Goal: Task Accomplishment & Management: Manage account settings

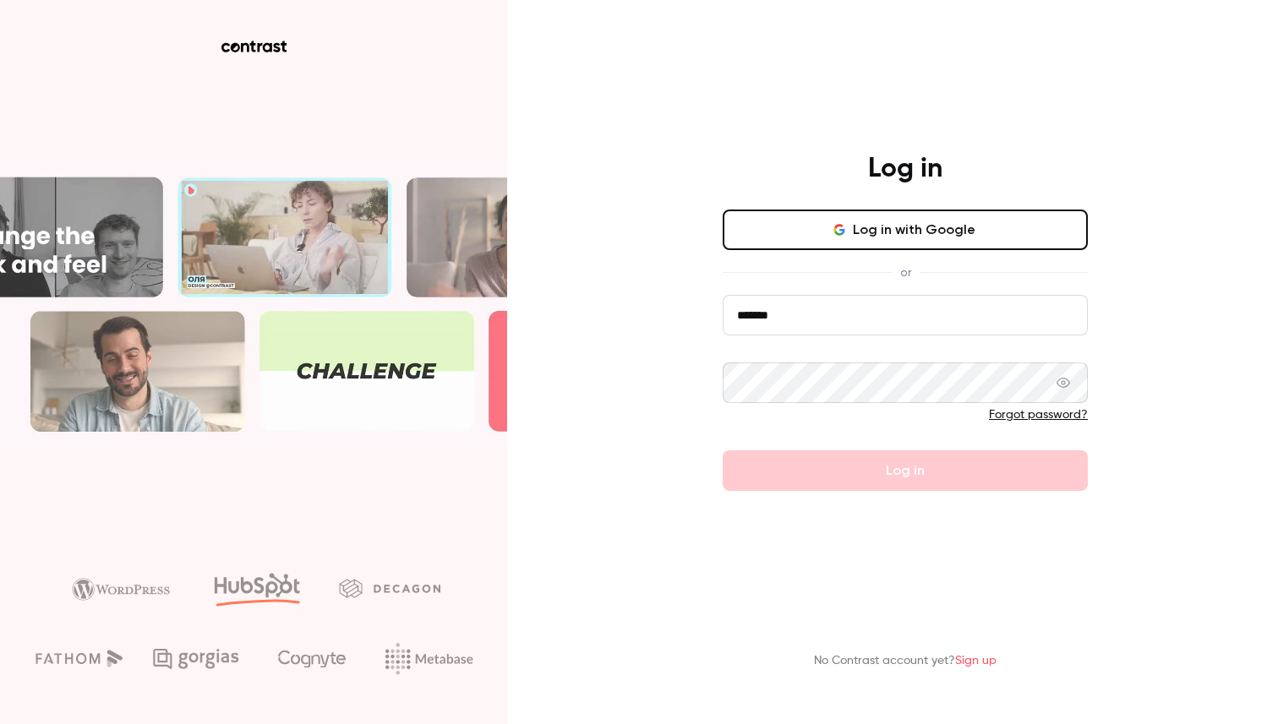
click at [845, 303] on input "*******" at bounding box center [905, 315] width 365 height 41
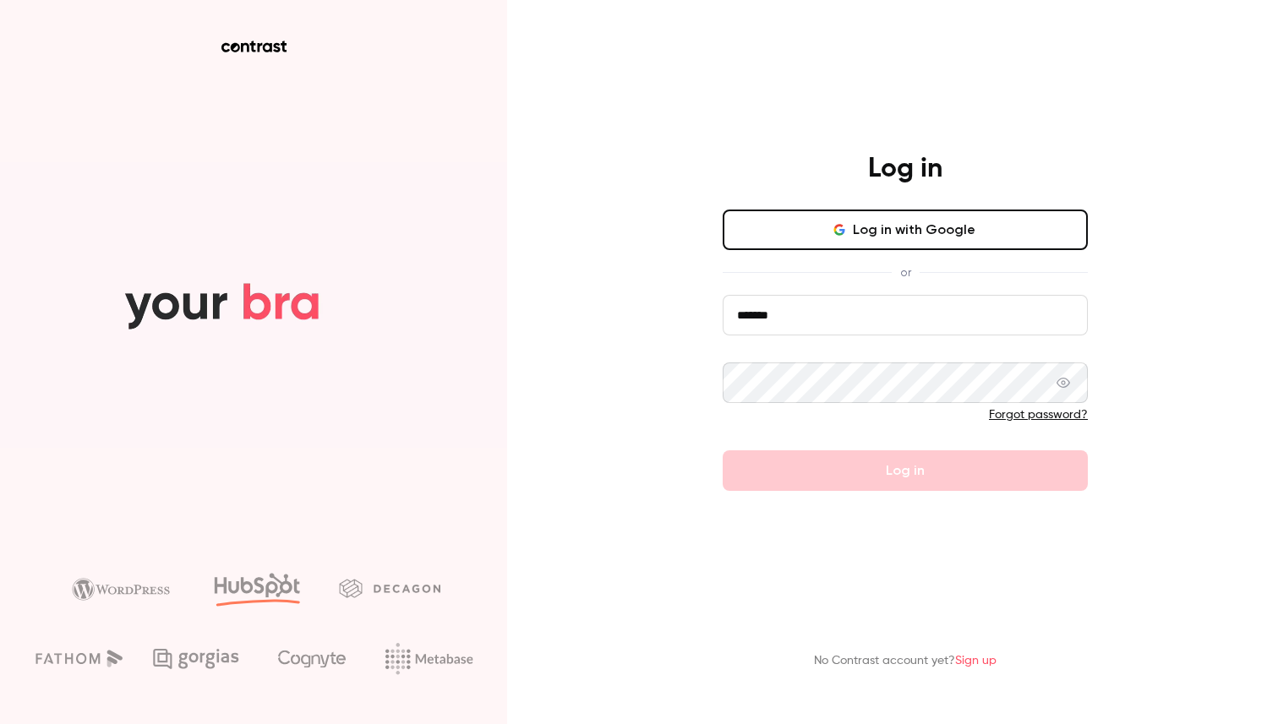
click at [793, 474] on form "******* Forgot password? Log in" at bounding box center [905, 393] width 365 height 196
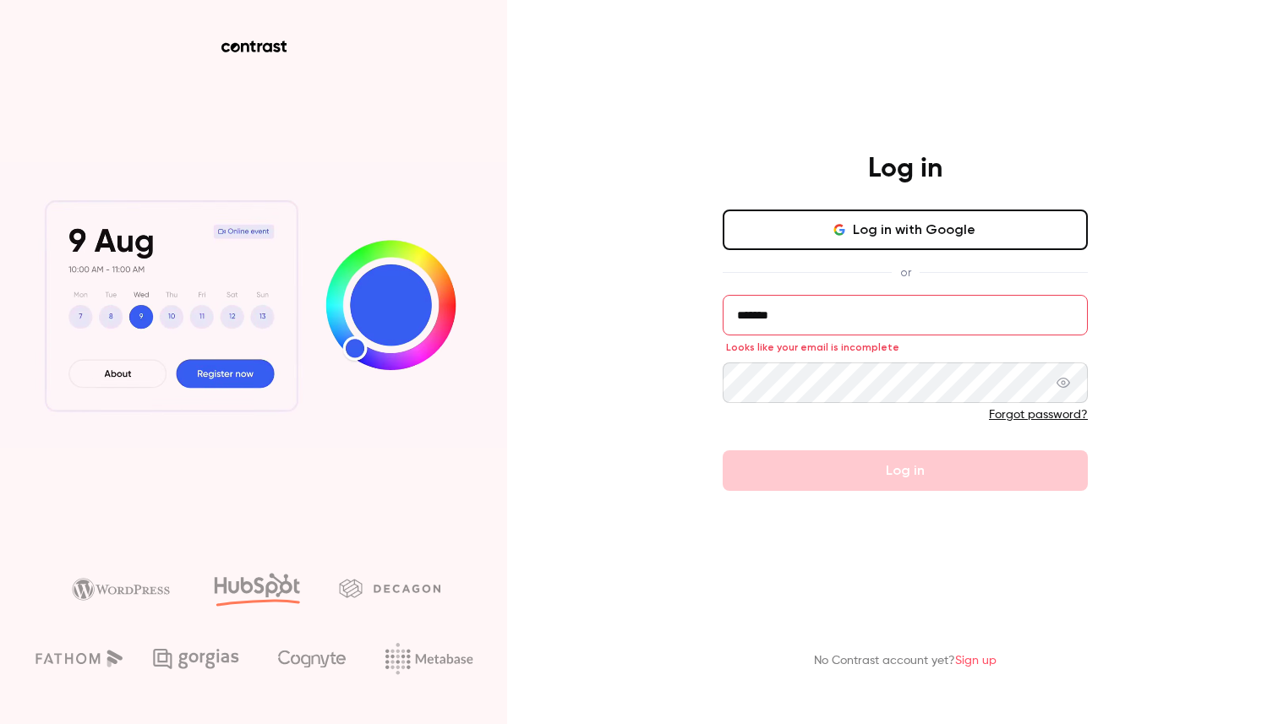
click at [831, 324] on input "*******" at bounding box center [905, 315] width 365 height 41
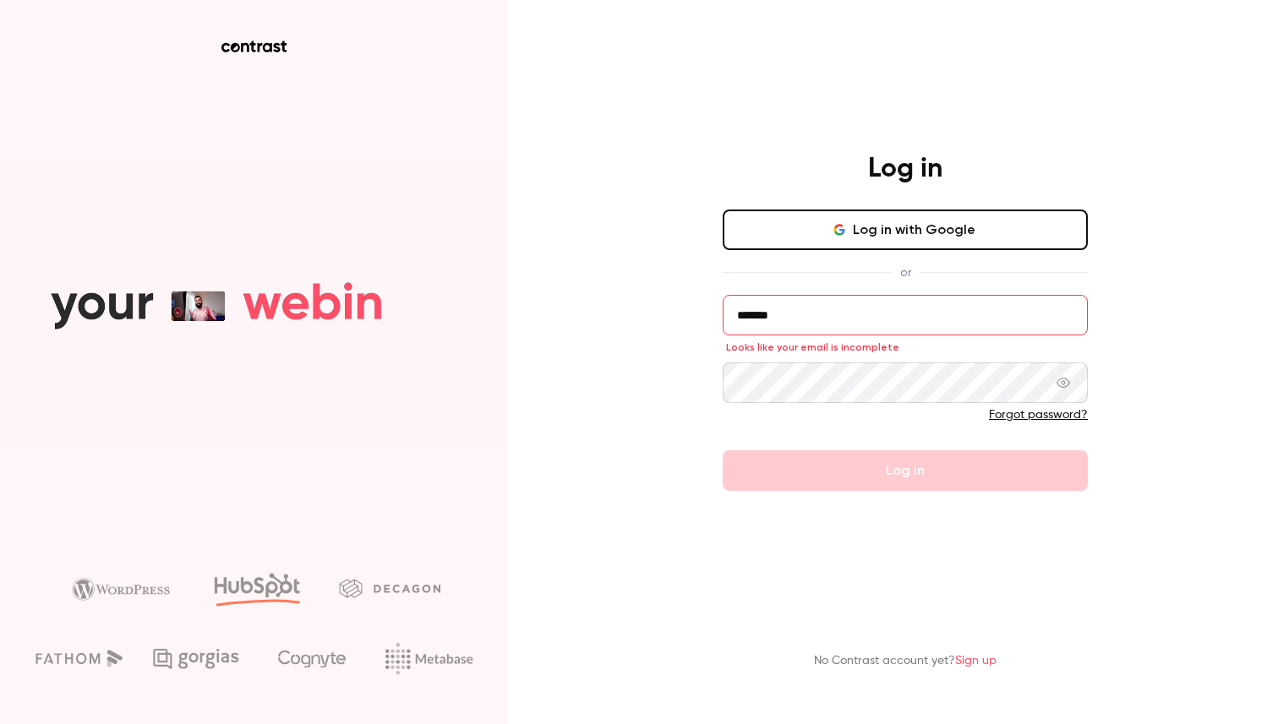
drag, startPoint x: 831, startPoint y: 324, endPoint x: 702, endPoint y: 322, distance: 128.5
click at [702, 322] on div "Log in Log in with Google or ******* Looks like your email is incomplete Forgot…" at bounding box center [904, 321] width 439 height 339
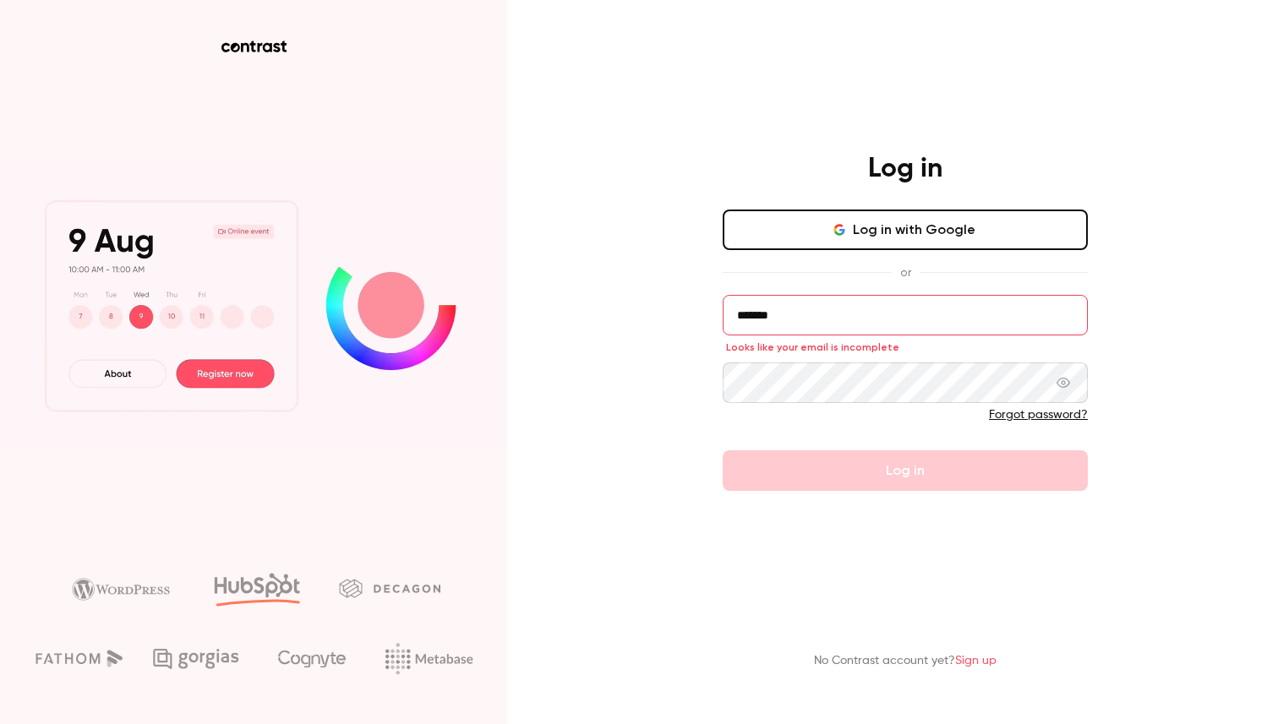
type input "*"
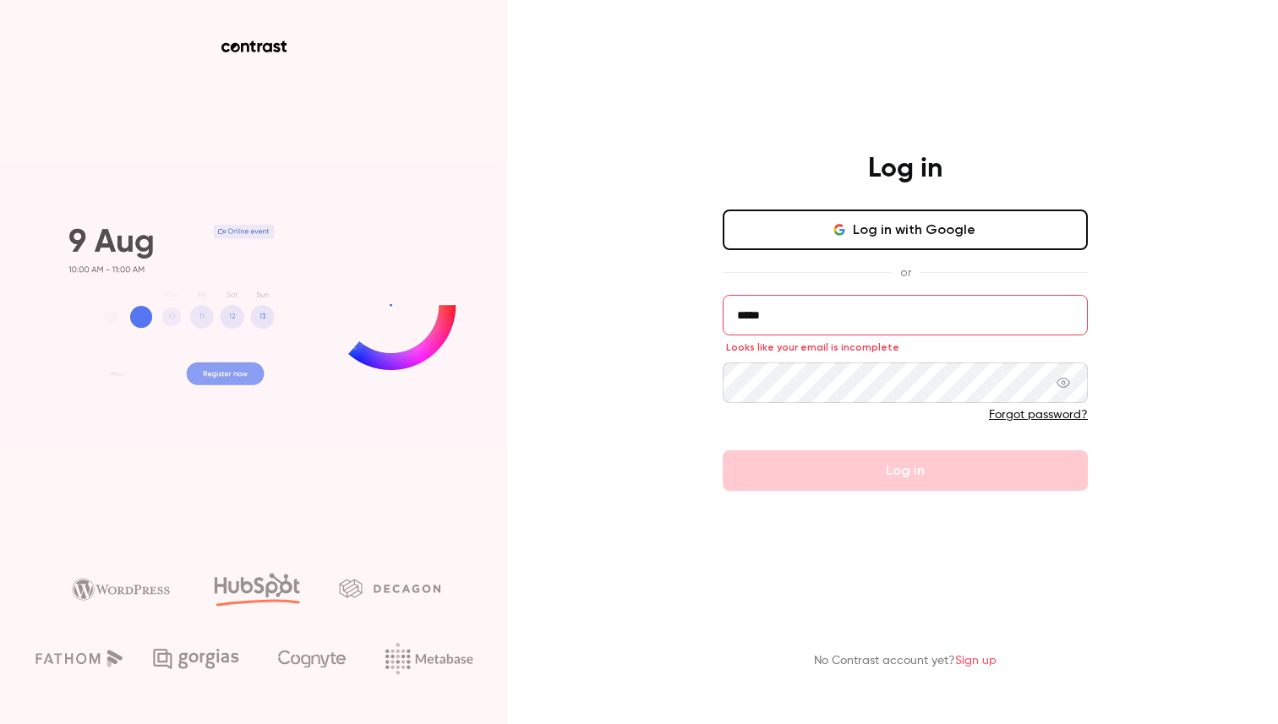
type input "**********"
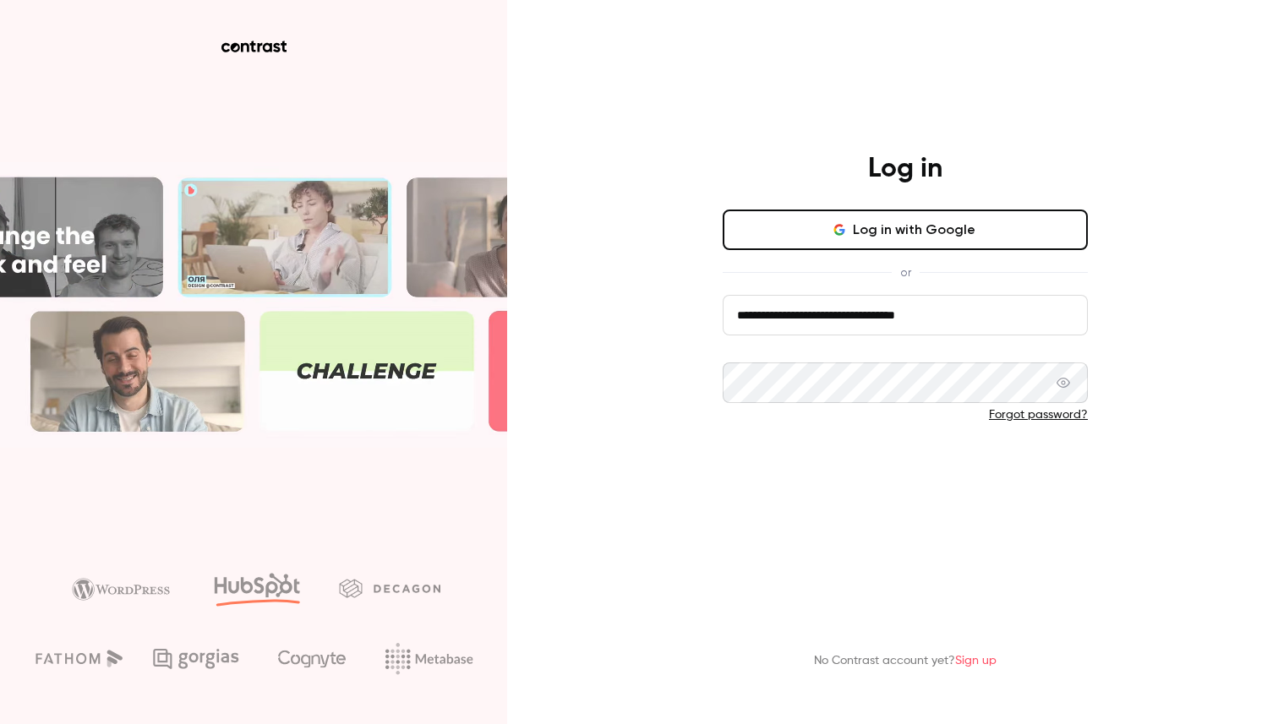
click at [824, 475] on button "Log in" at bounding box center [905, 470] width 365 height 41
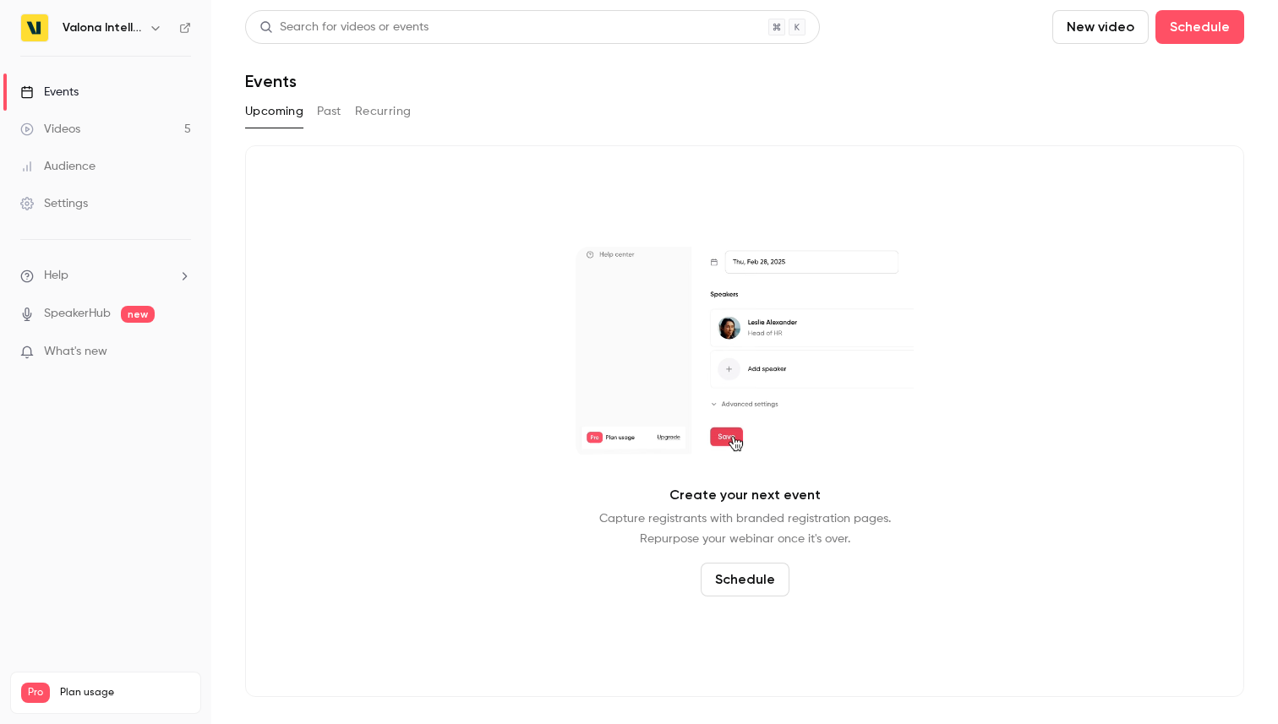
click at [161, 121] on link "Videos 5" at bounding box center [105, 129] width 211 height 37
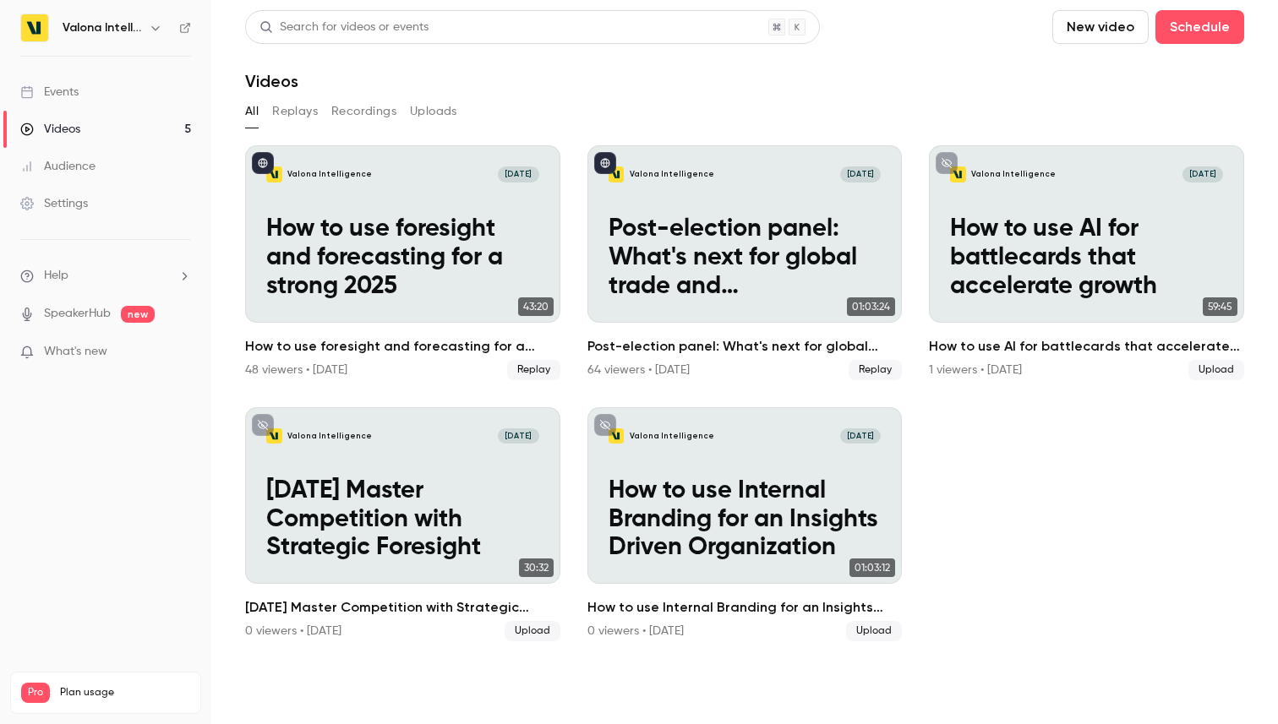
click at [127, 166] on link "Audience" at bounding box center [105, 166] width 211 height 37
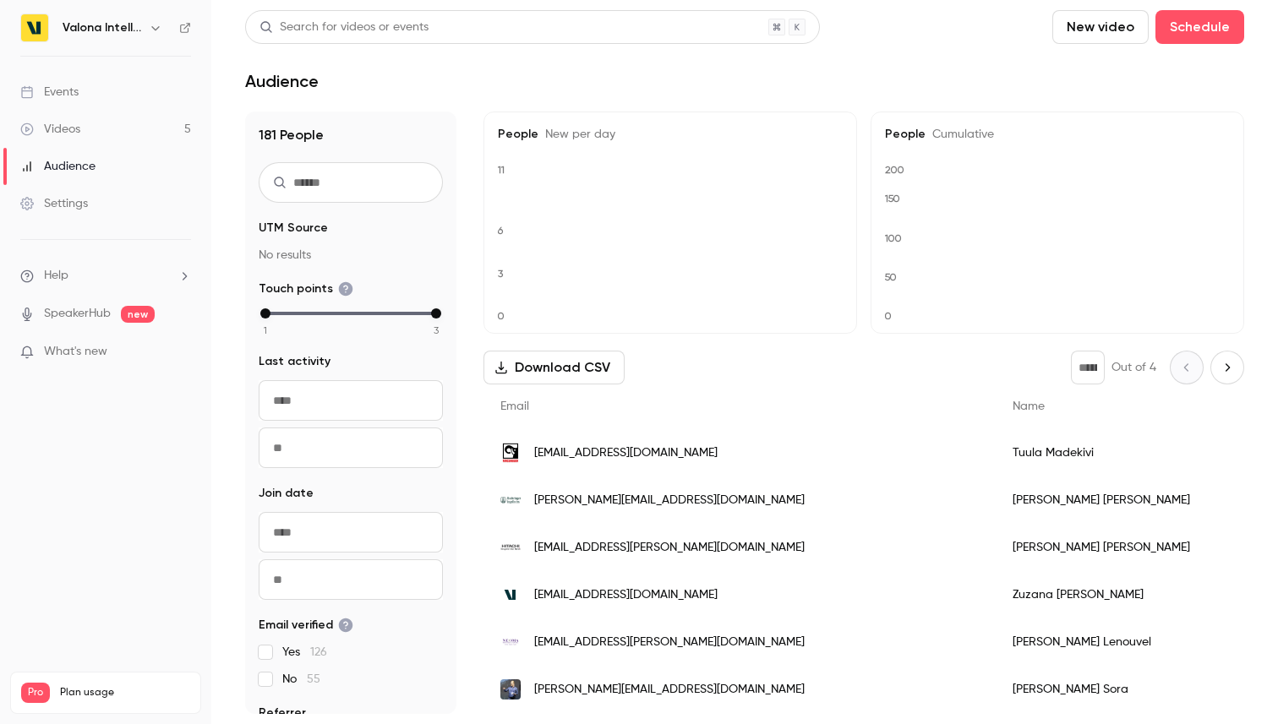
click at [111, 201] on link "Settings" at bounding box center [105, 203] width 211 height 37
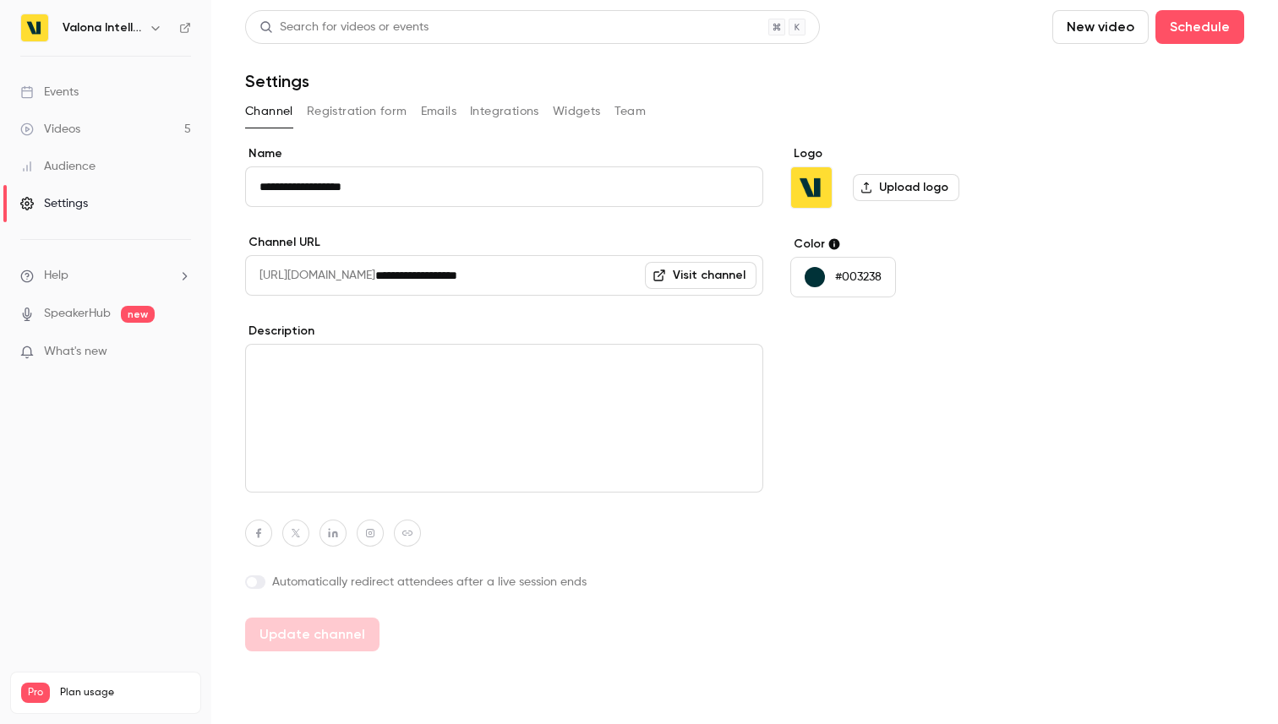
click at [92, 102] on link "Events" at bounding box center [105, 92] width 211 height 37
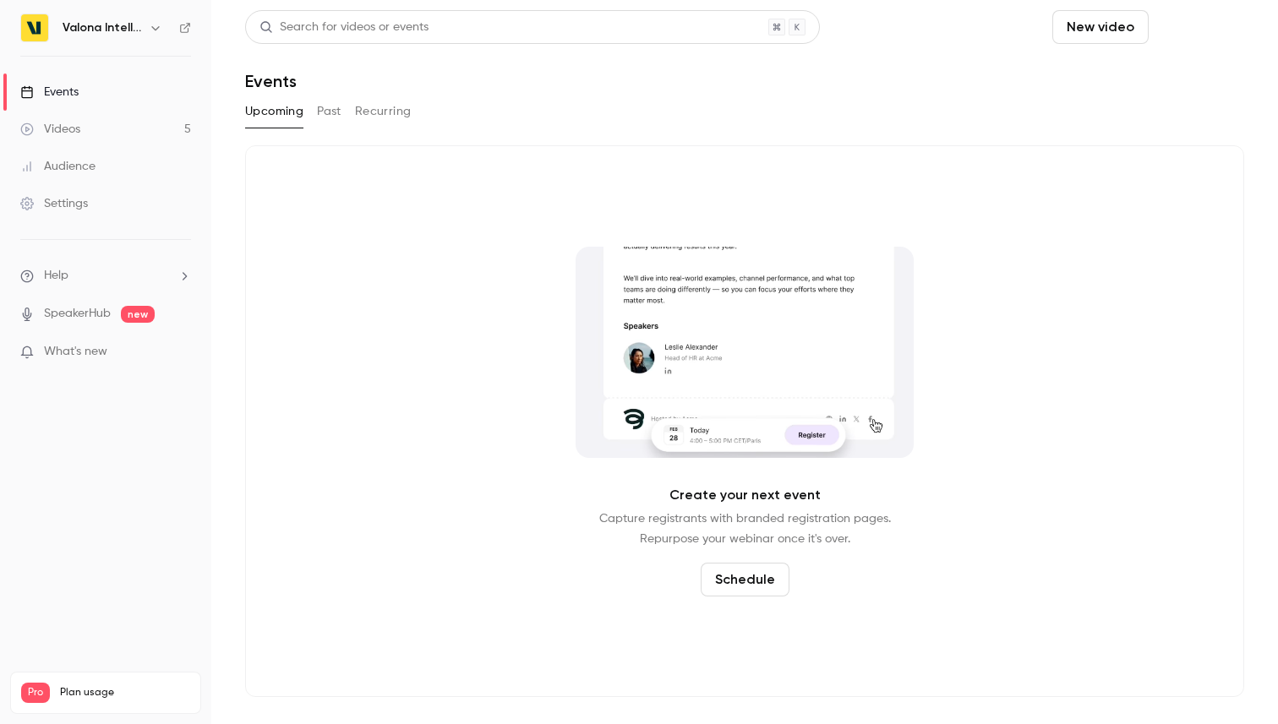
click at [1225, 25] on button "Schedule" at bounding box center [1199, 27] width 89 height 34
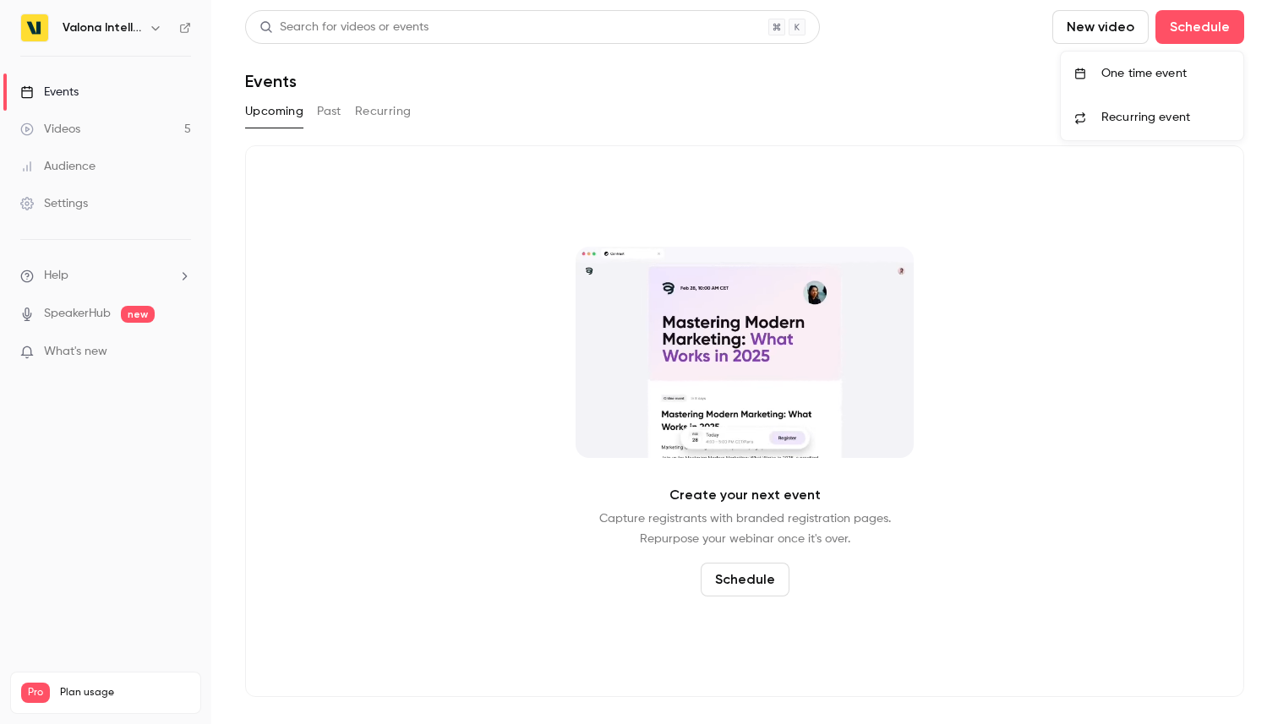
click at [1190, 62] on li "One time event" at bounding box center [1152, 74] width 183 height 44
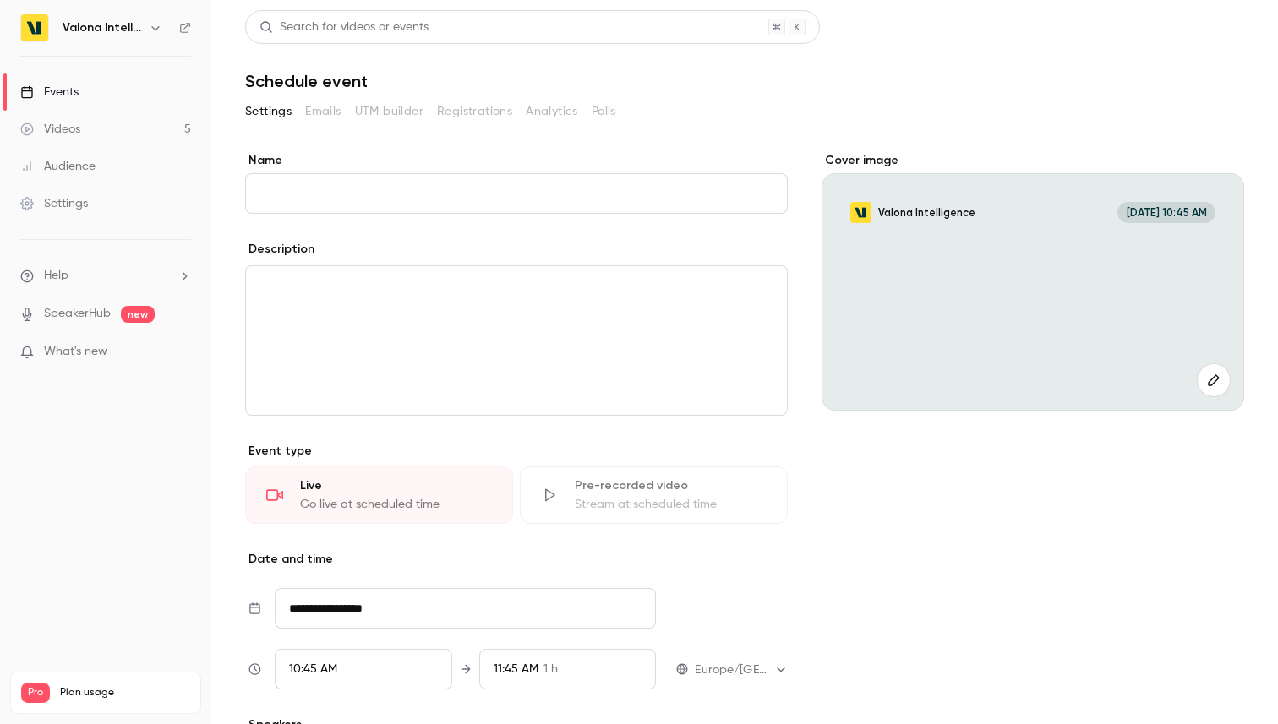
click at [625, 197] on input "Name" at bounding box center [516, 193] width 543 height 41
click at [603, 205] on input "Name" at bounding box center [516, 193] width 543 height 41
click at [934, 118] on div "Settings Emails UTM builder Registrations Analytics Polls" at bounding box center [744, 111] width 999 height 27
click at [576, 193] on input "Name" at bounding box center [516, 193] width 543 height 41
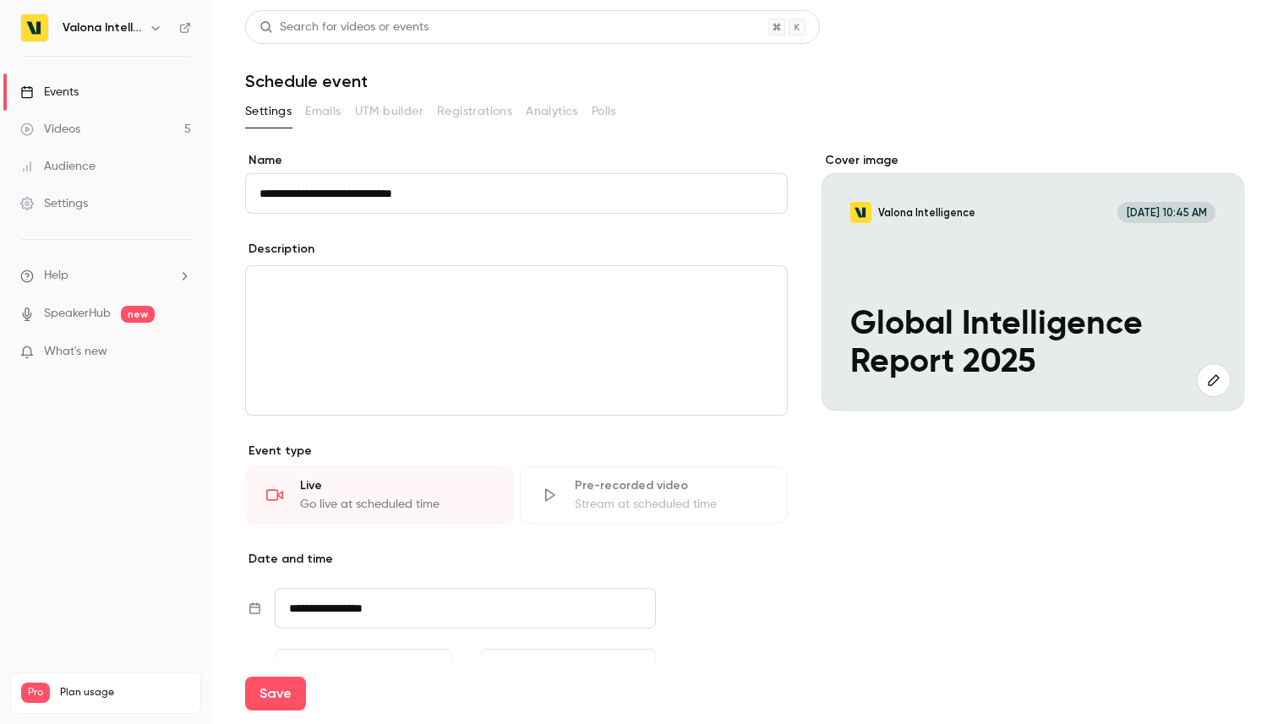
type input "**********"
click at [781, 100] on div "Settings Emails UTM builder Registrations Analytics Polls" at bounding box center [744, 111] width 999 height 27
click at [499, 318] on div "editor" at bounding box center [516, 340] width 541 height 149
click at [464, 199] on input "**********" at bounding box center [516, 193] width 543 height 41
click at [460, 318] on div "To enrich screen reader interactions, please activate Accessibility in Grammarl…" at bounding box center [516, 340] width 541 height 149
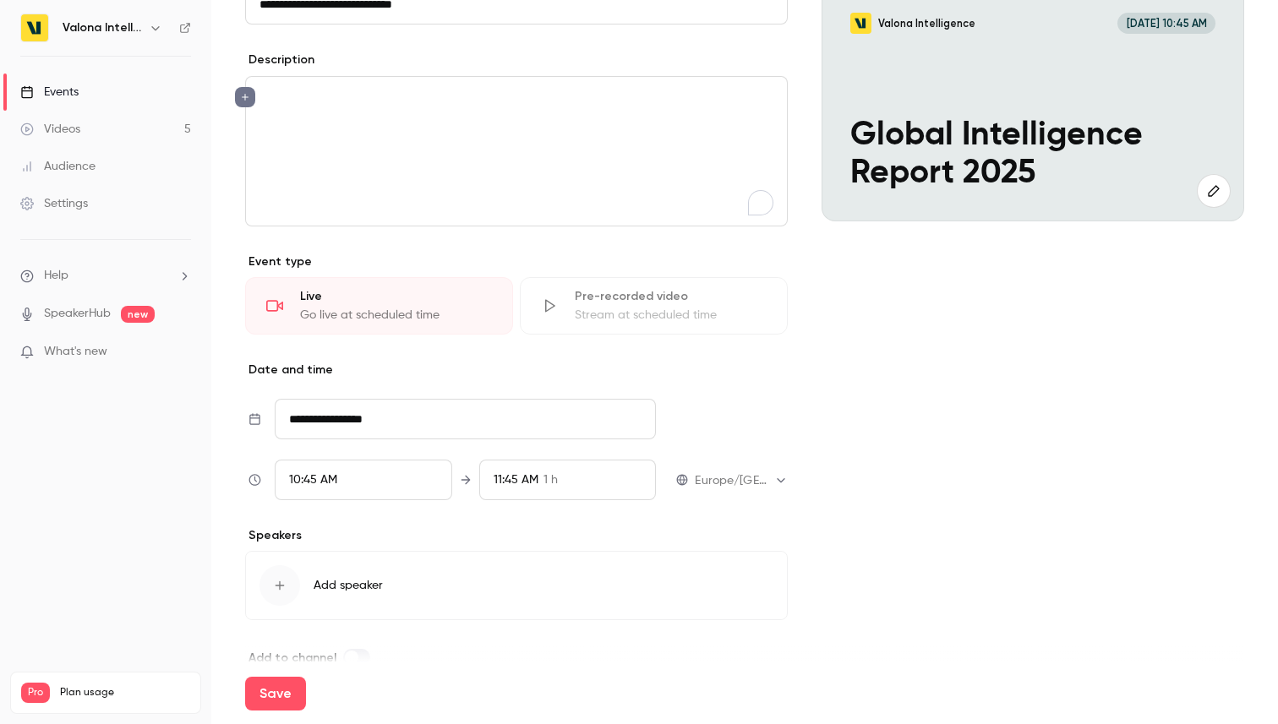
scroll to position [221, 0]
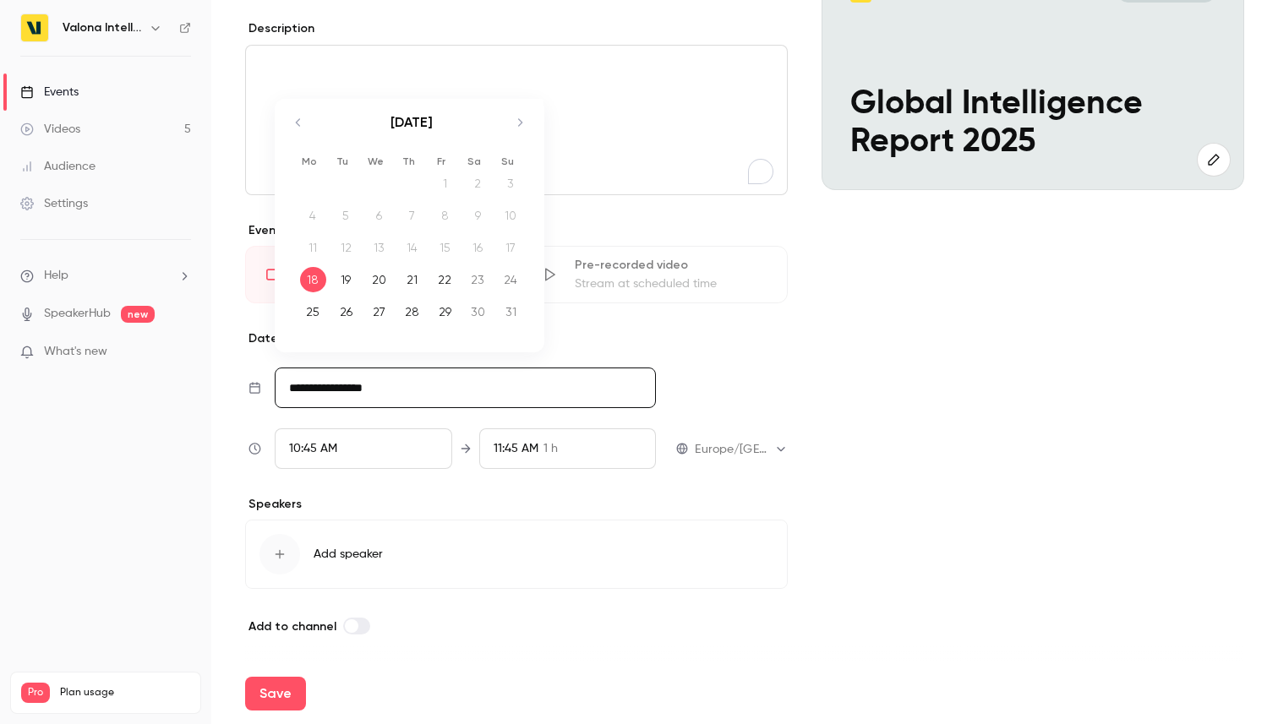
click at [485, 379] on input "**********" at bounding box center [465, 388] width 381 height 41
click at [520, 130] on icon "Move forward to switch to the next month." at bounding box center [520, 122] width 20 height 20
click at [352, 310] on div "30" at bounding box center [346, 311] width 26 height 25
type input "**********"
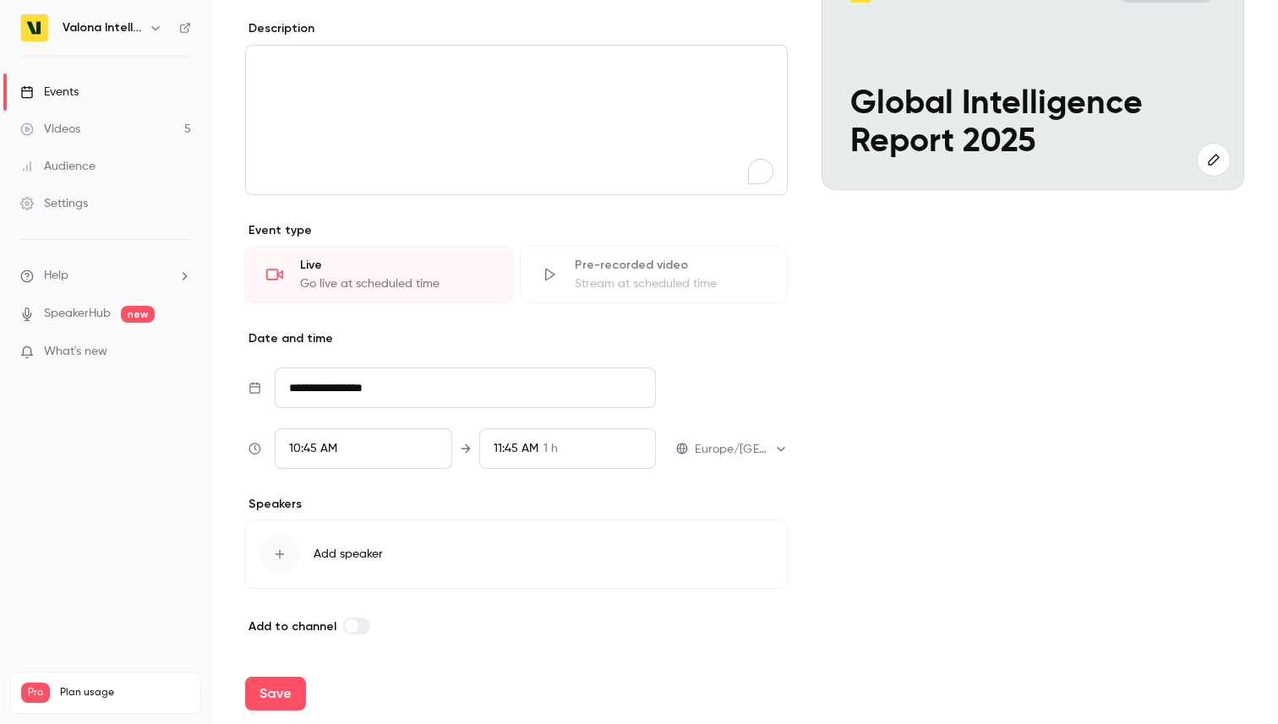
click at [363, 441] on div "10:45 AM" at bounding box center [363, 448] width 177 height 41
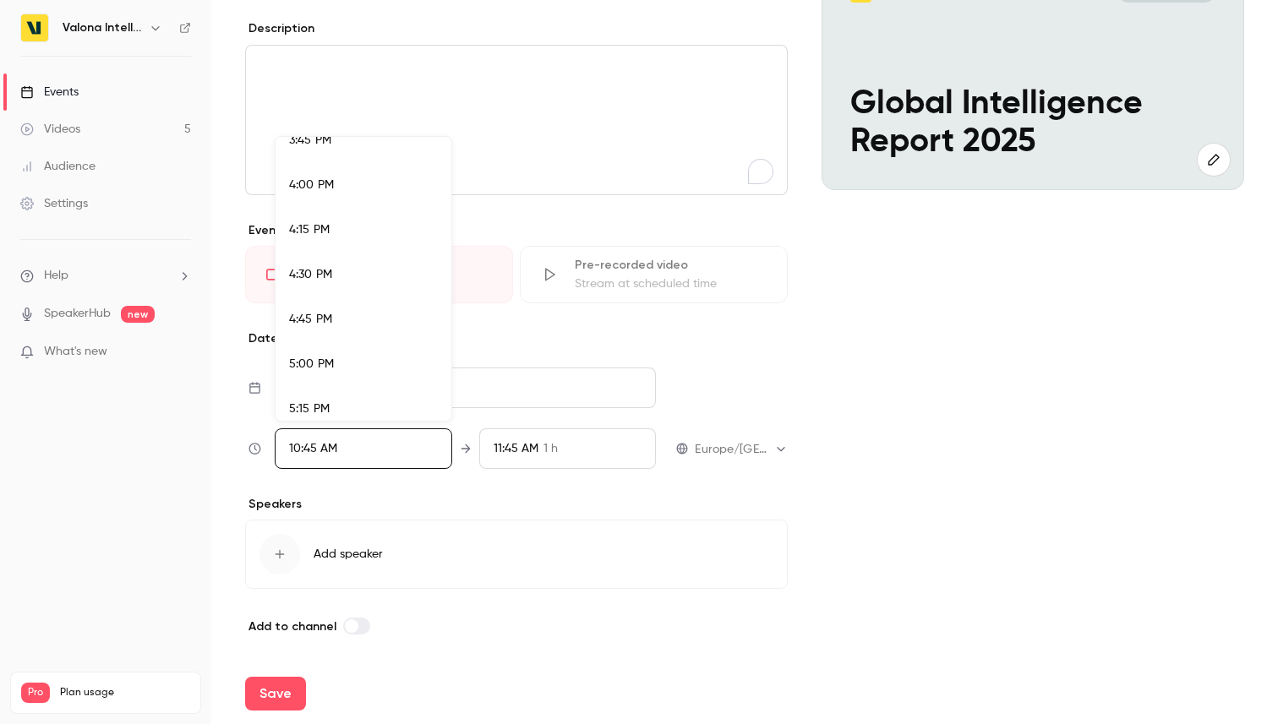
scroll to position [2833, 0]
click at [337, 185] on div "4:00 PM" at bounding box center [363, 193] width 149 height 18
click at [569, 490] on div at bounding box center [639, 362] width 1278 height 724
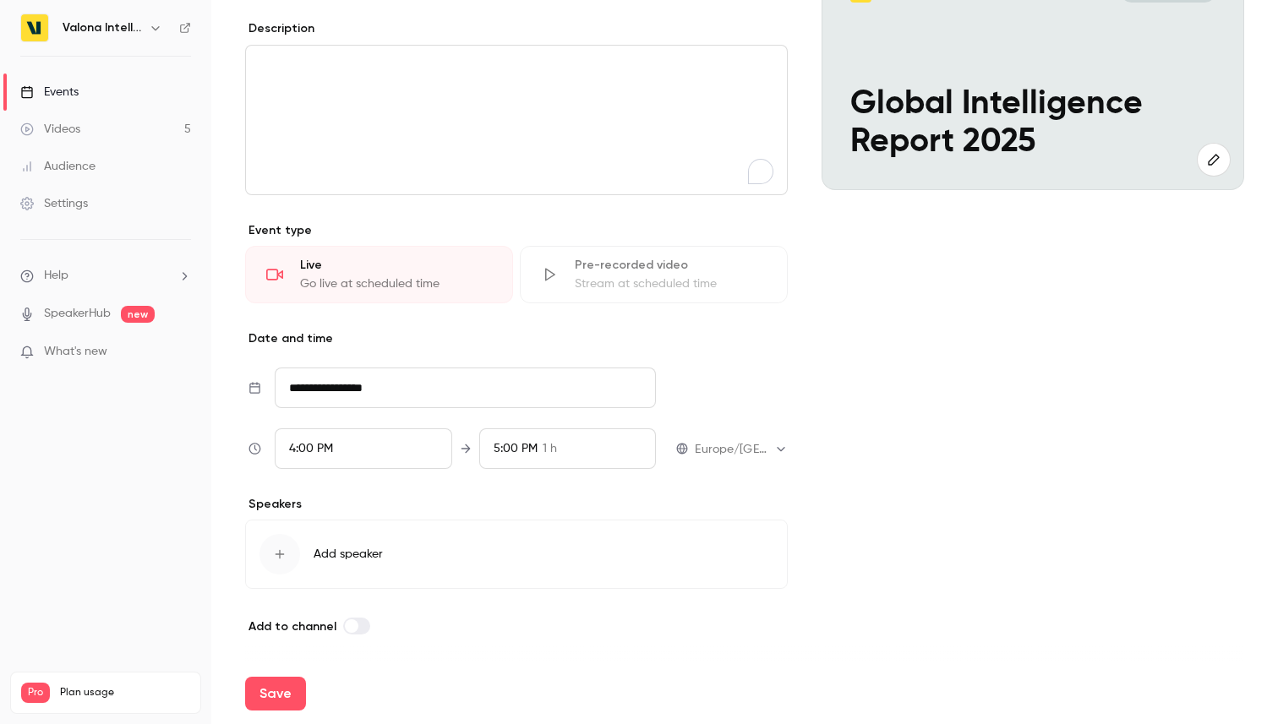
click at [557, 453] on div "5:00 PM 1 h" at bounding box center [567, 448] width 177 height 41
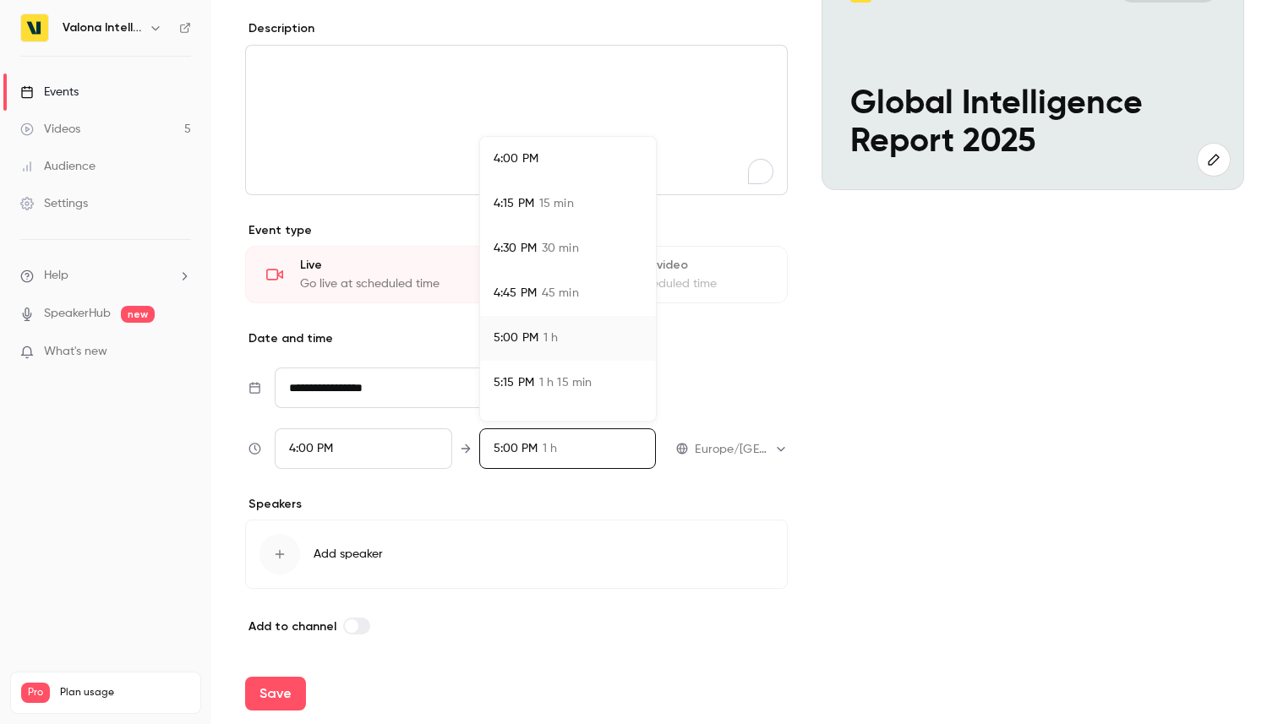
click at [525, 450] on div at bounding box center [639, 362] width 1278 height 724
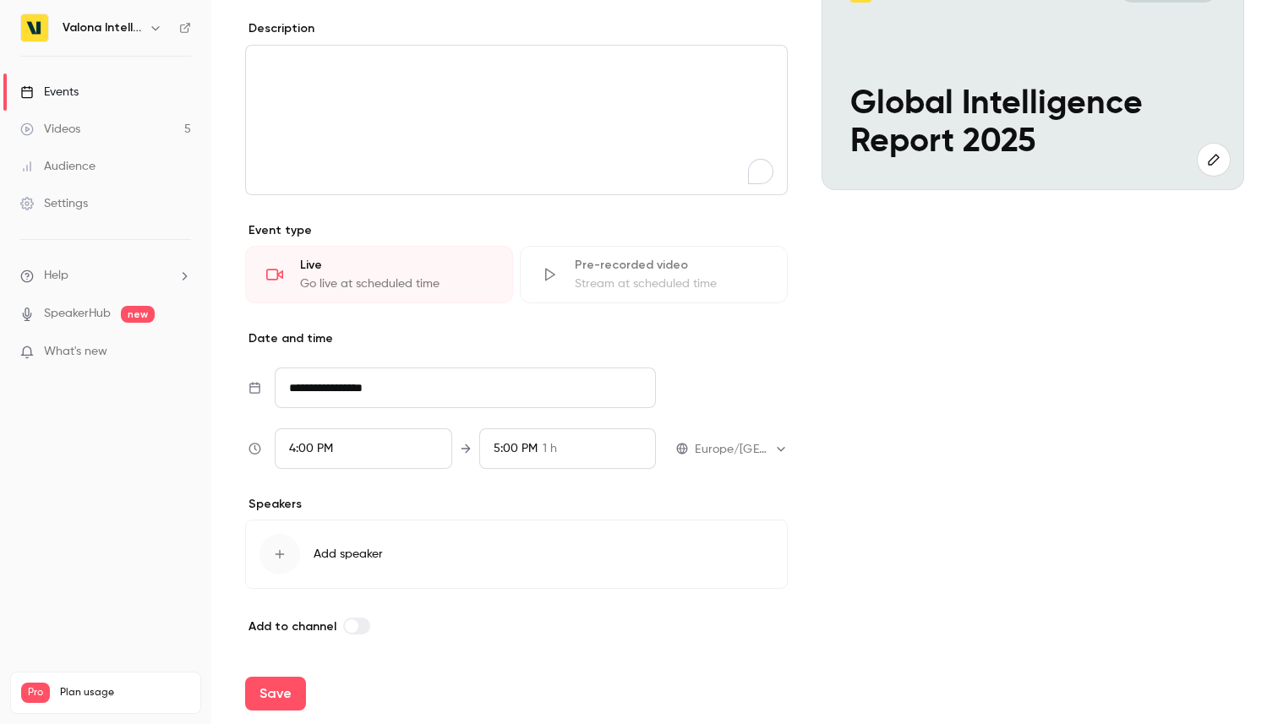
click at [506, 449] on span "5:00 PM" at bounding box center [516, 449] width 44 height 12
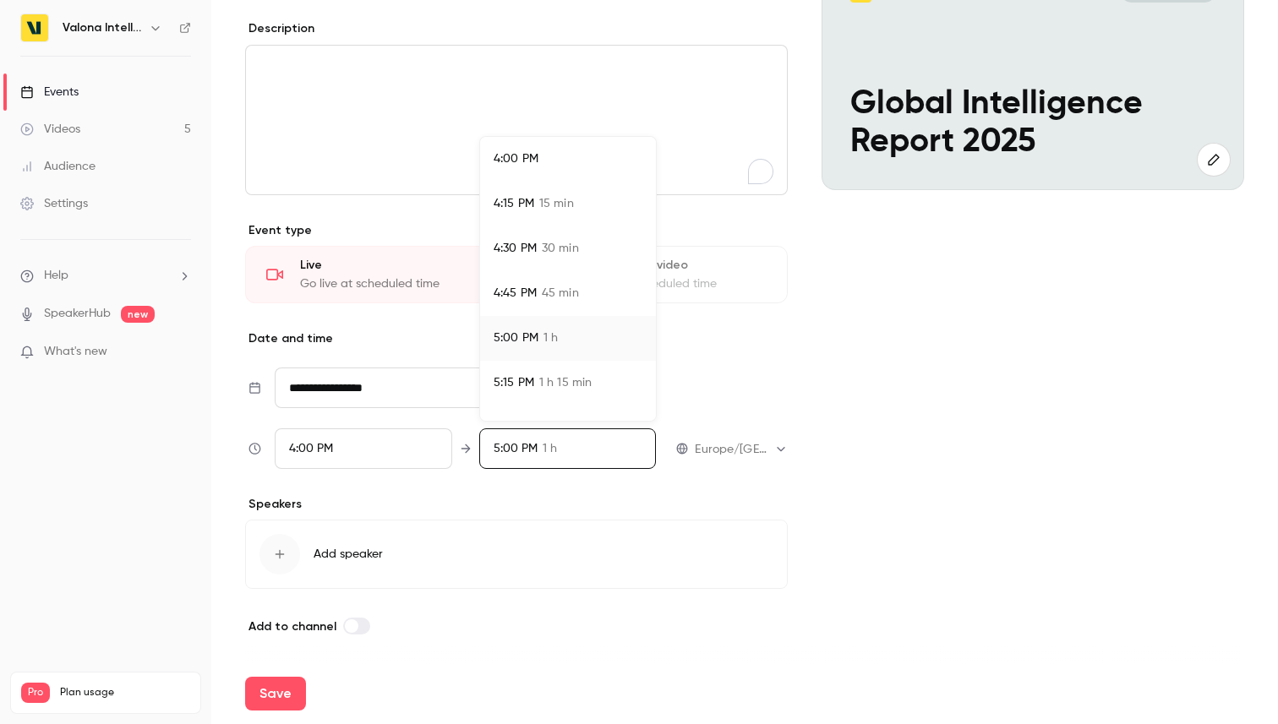
click at [576, 297] on span "45 min" at bounding box center [560, 294] width 37 height 18
click at [702, 361] on div at bounding box center [639, 362] width 1278 height 724
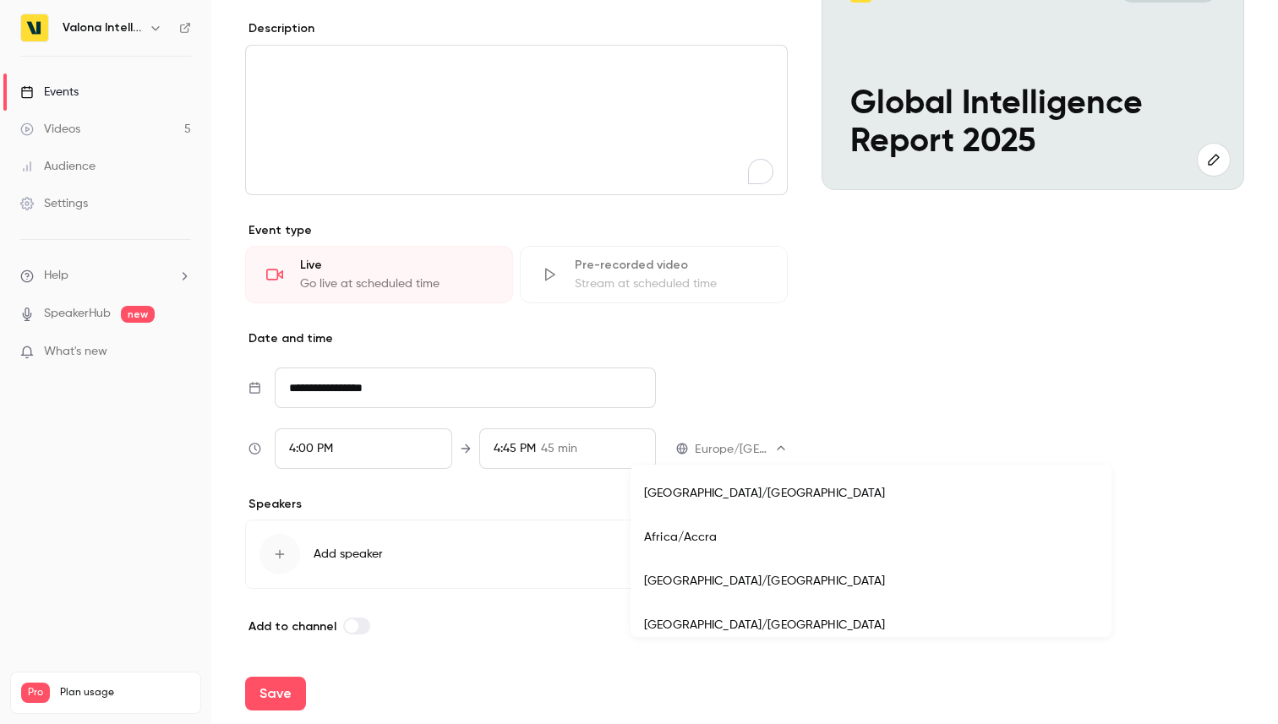
click at [726, 446] on body "**********" at bounding box center [639, 362] width 1278 height 724
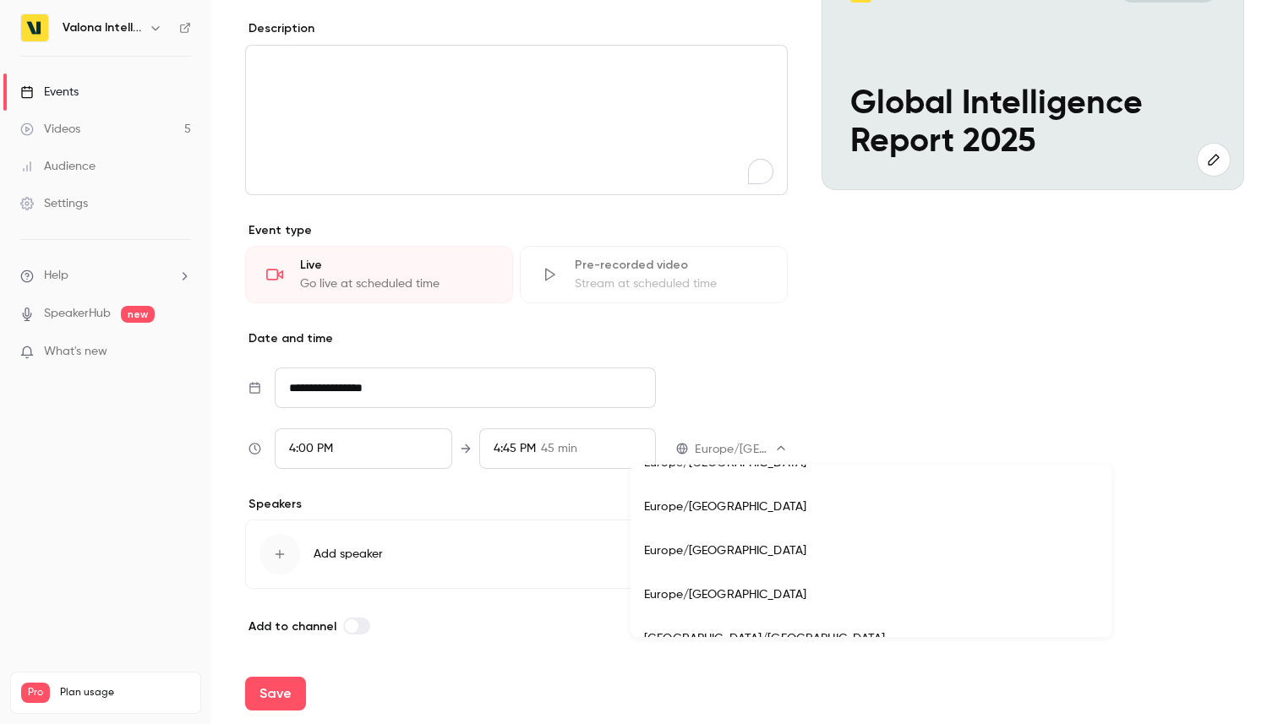
click at [726, 446] on div at bounding box center [639, 362] width 1278 height 724
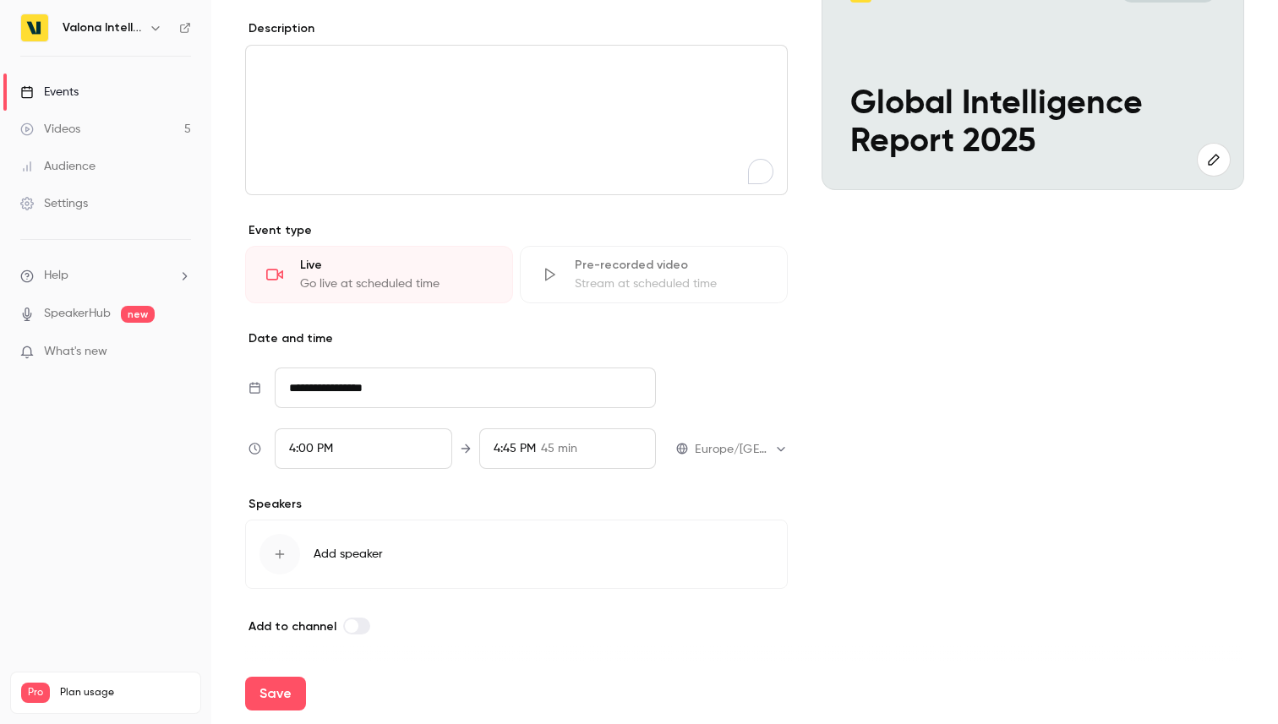
click at [772, 383] on div "**********" at bounding box center [517, 388] width 539 height 41
click at [273, 548] on icon "button" at bounding box center [280, 555] width 14 height 14
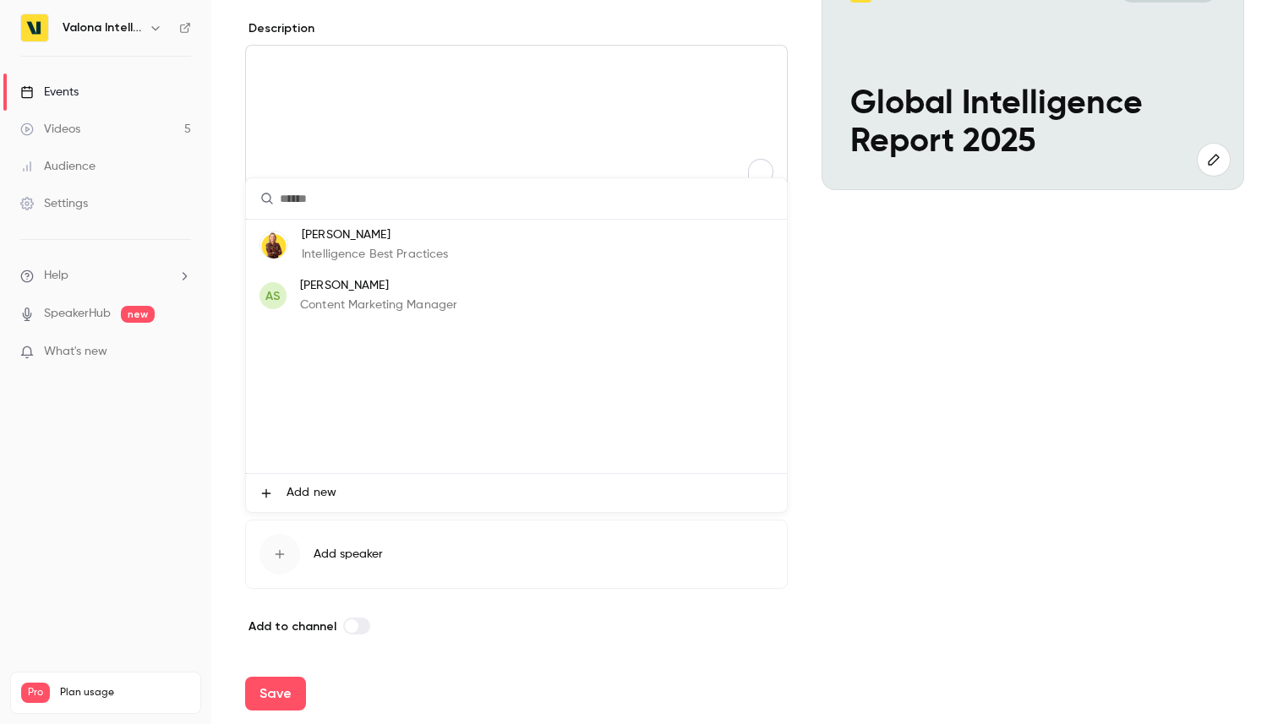
click at [464, 609] on div at bounding box center [639, 362] width 1278 height 724
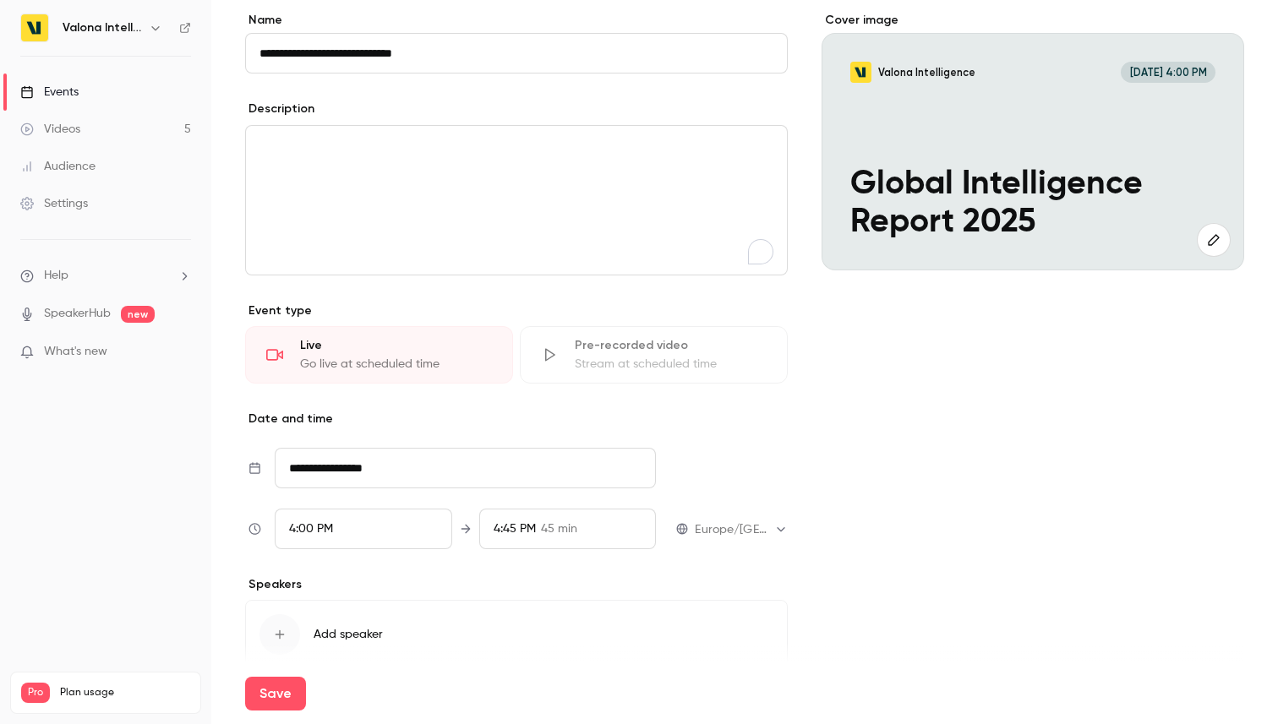
scroll to position [0, 0]
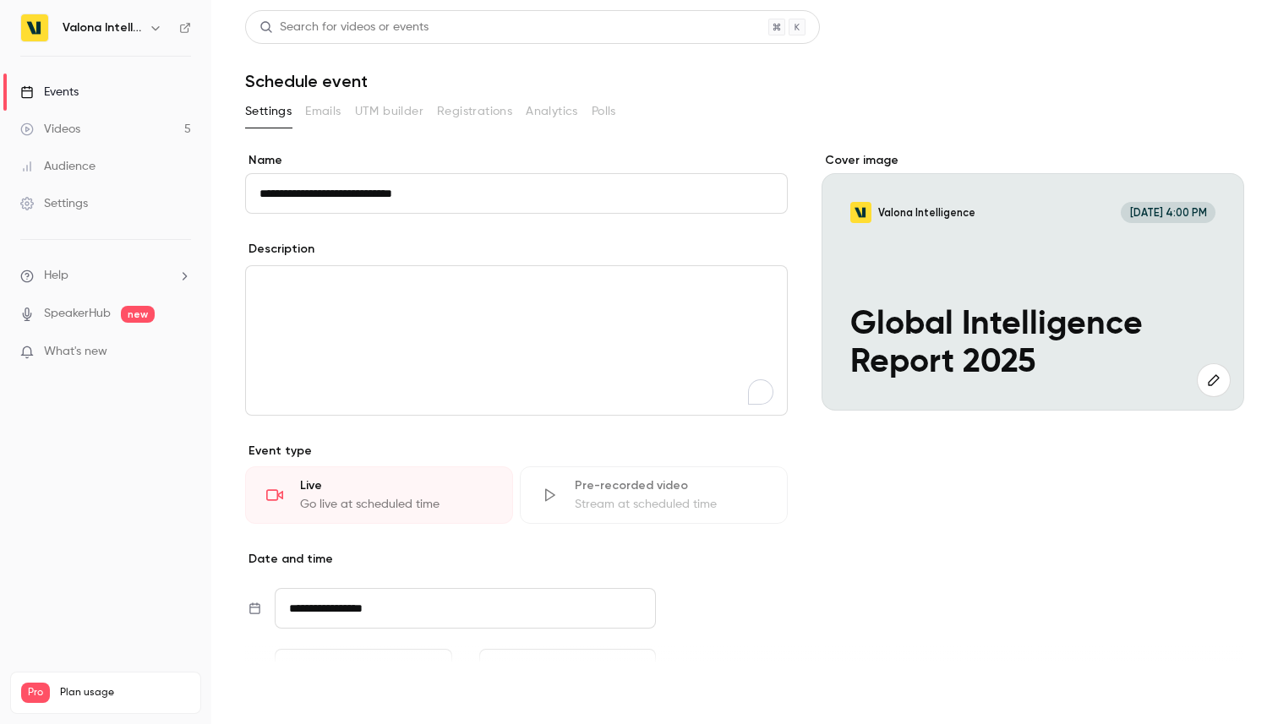
click at [272, 691] on button "Save" at bounding box center [275, 694] width 61 height 34
type input "**********"
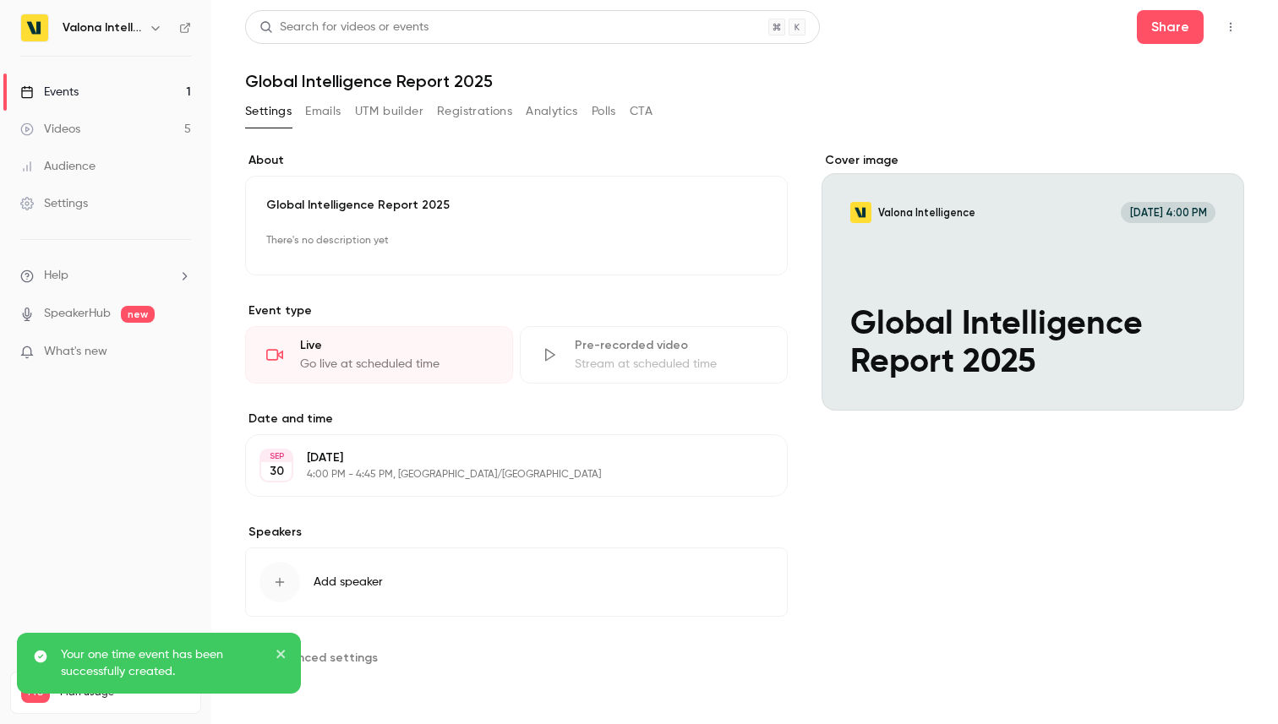
click at [128, 138] on link "Videos 5" at bounding box center [105, 129] width 211 height 37
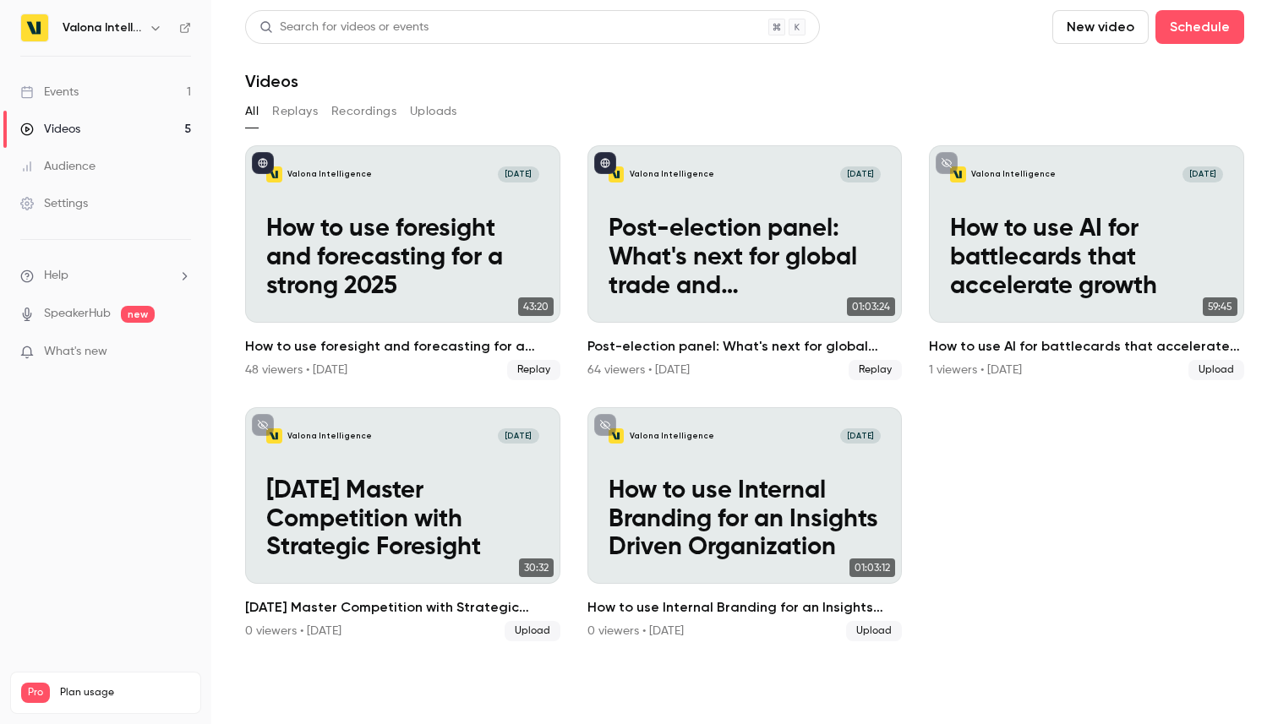
click at [128, 177] on link "Audience" at bounding box center [105, 166] width 211 height 37
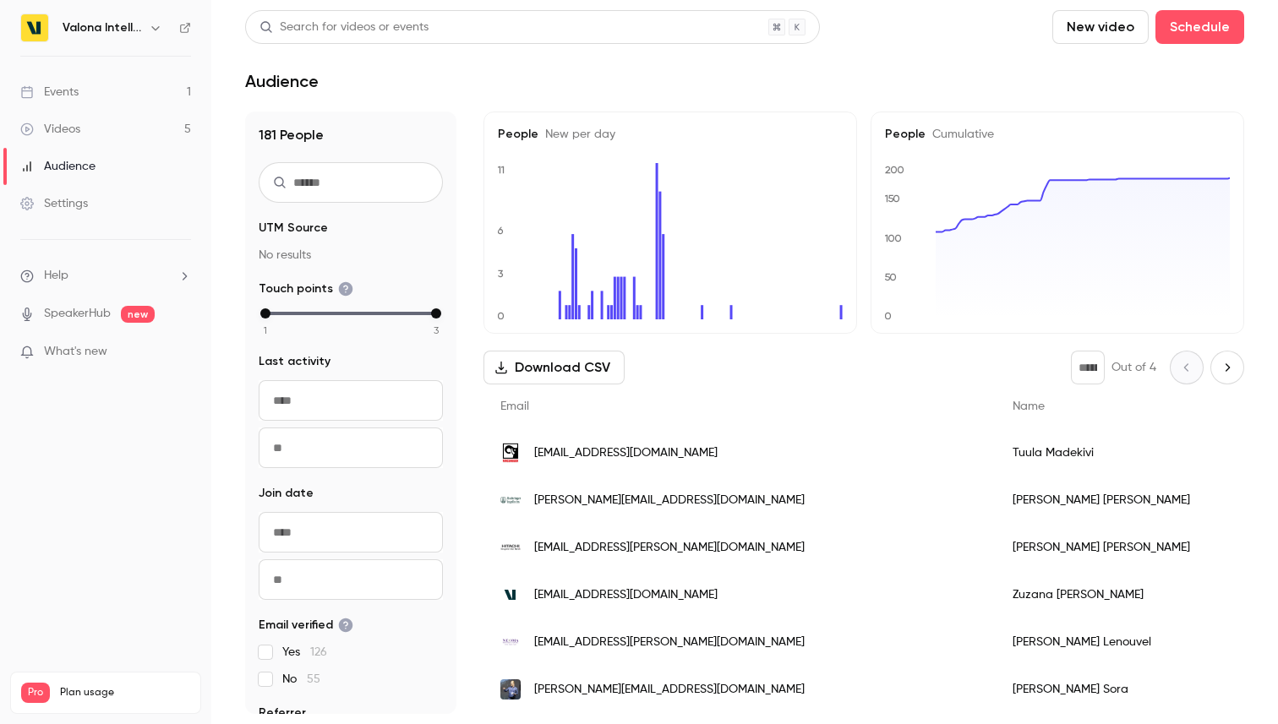
click at [120, 207] on link "Settings" at bounding box center [105, 203] width 211 height 37
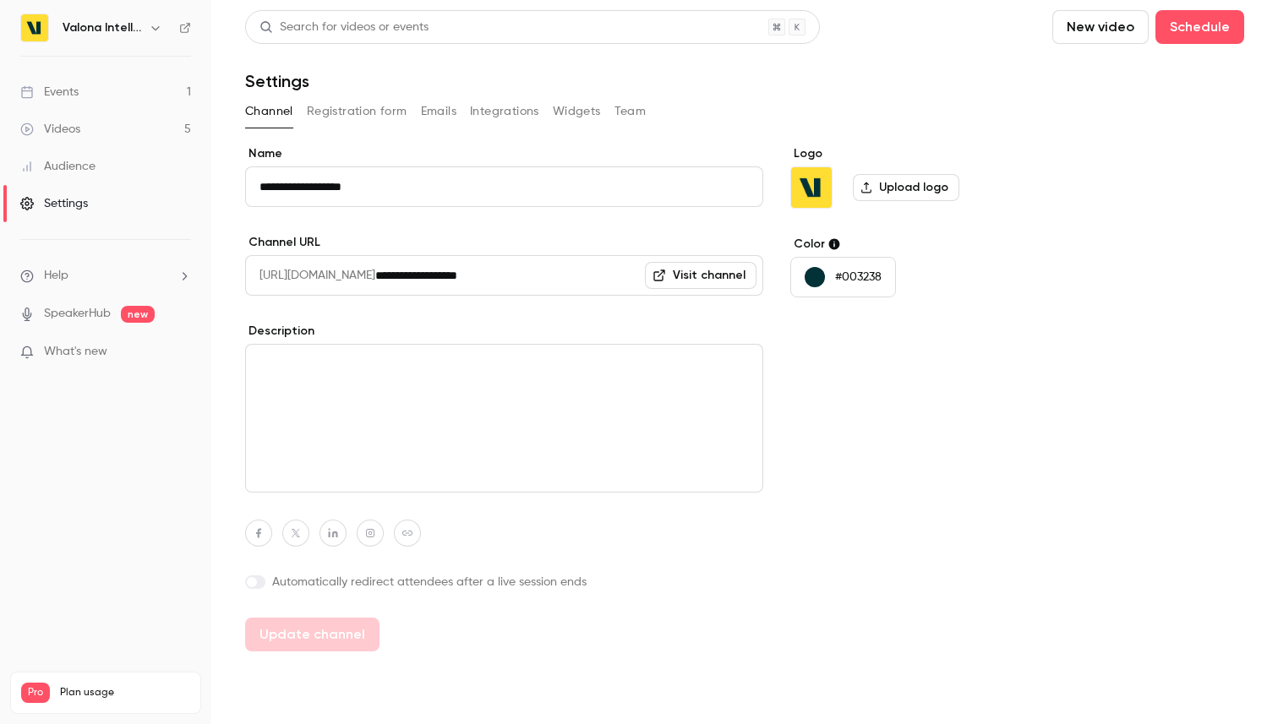
click at [112, 166] on link "Audience" at bounding box center [105, 166] width 211 height 37
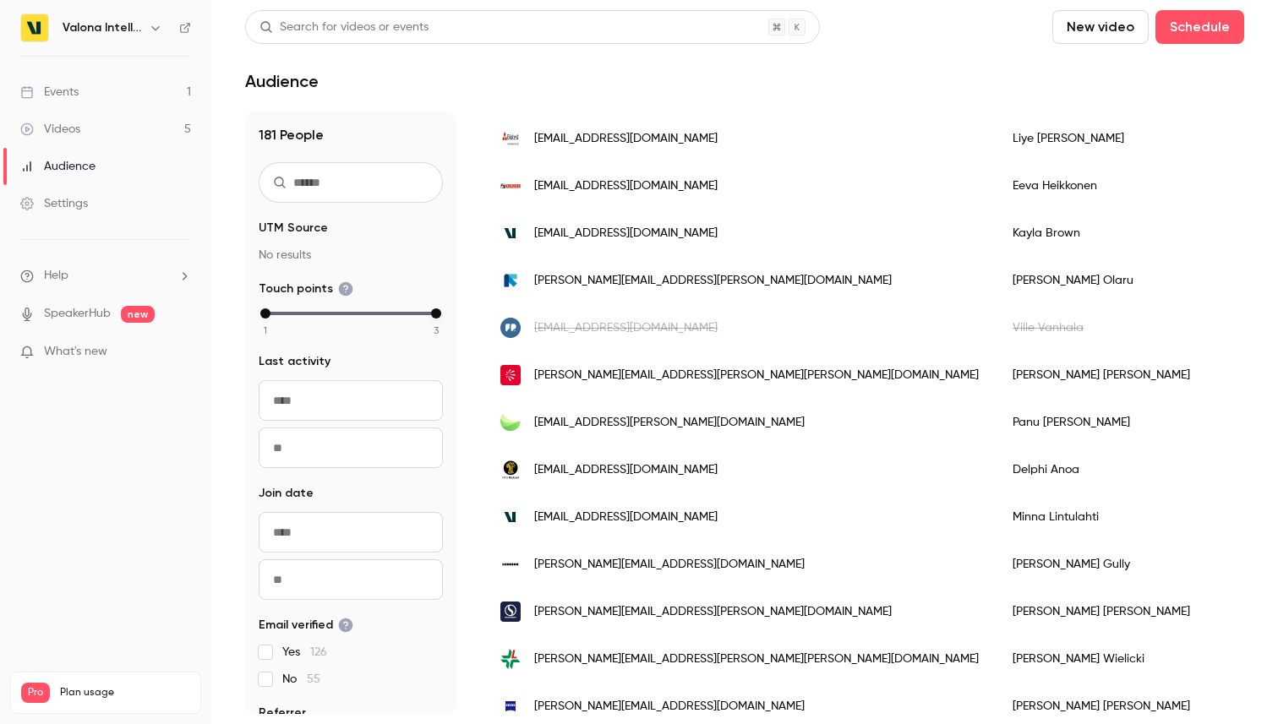
scroll to position [2082, 0]
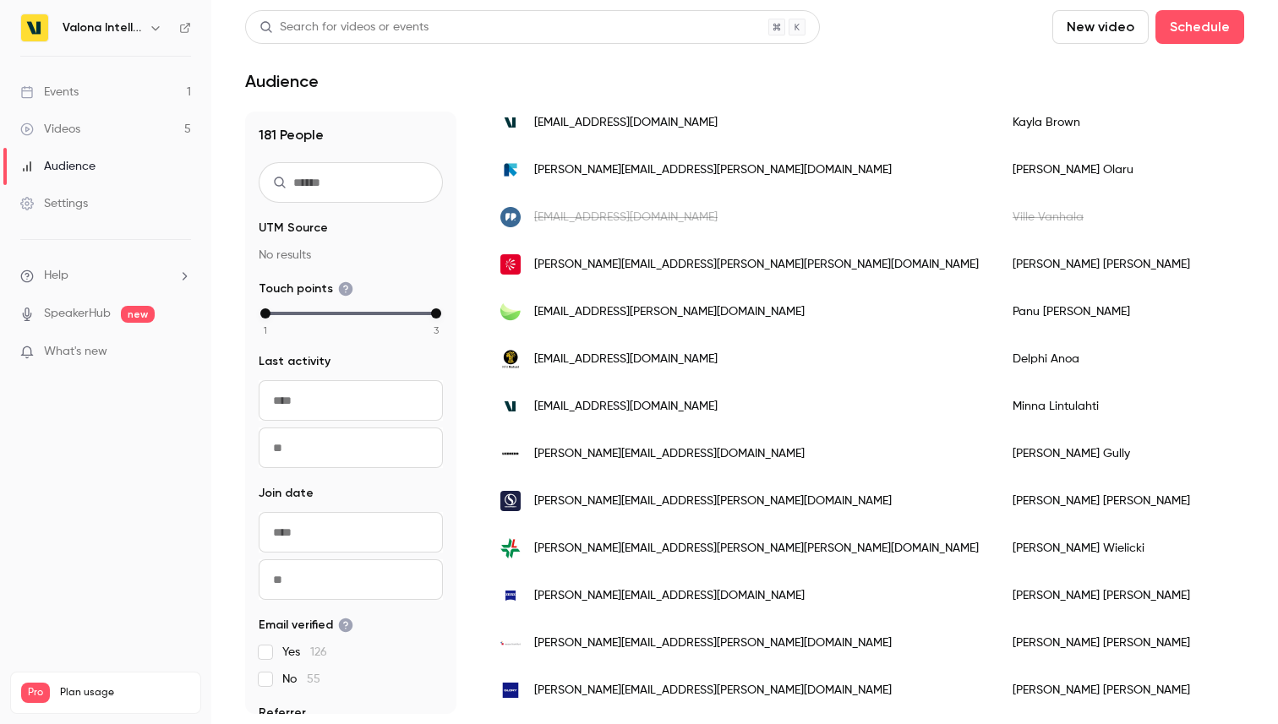
click at [79, 303] on ul "Help SpeakerHub new What's new" at bounding box center [105, 315] width 211 height 151
click at [80, 317] on link "SpeakerHub" at bounding box center [77, 314] width 67 height 18
click at [112, 347] on p "What's new" at bounding box center [92, 352] width 144 height 18
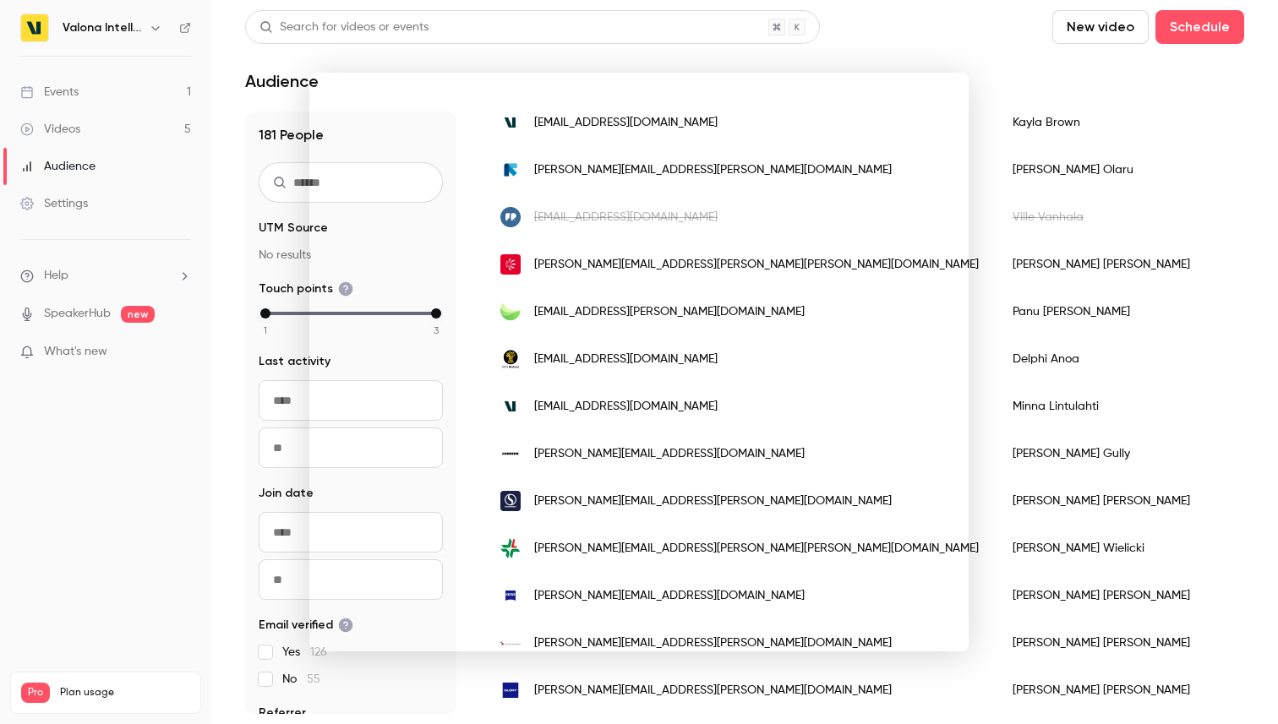
click at [134, 603] on div at bounding box center [639, 362] width 1278 height 724
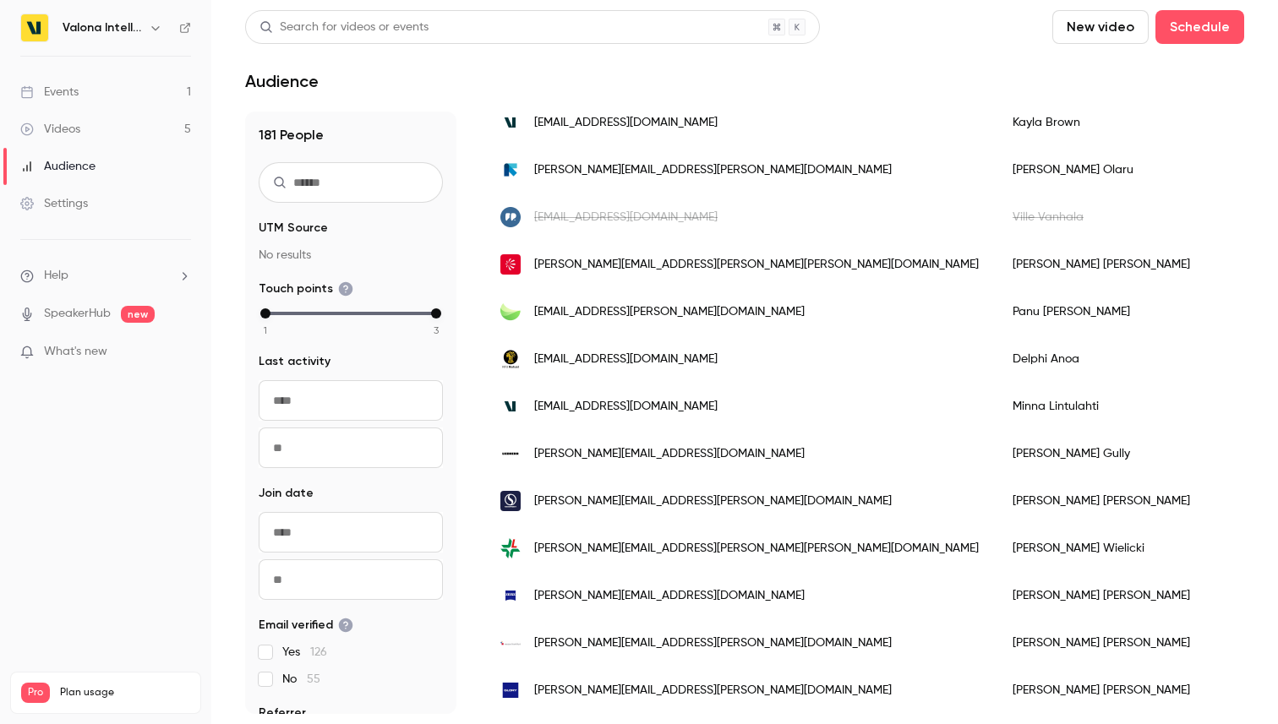
click at [124, 88] on link "Events 1" at bounding box center [105, 92] width 211 height 37
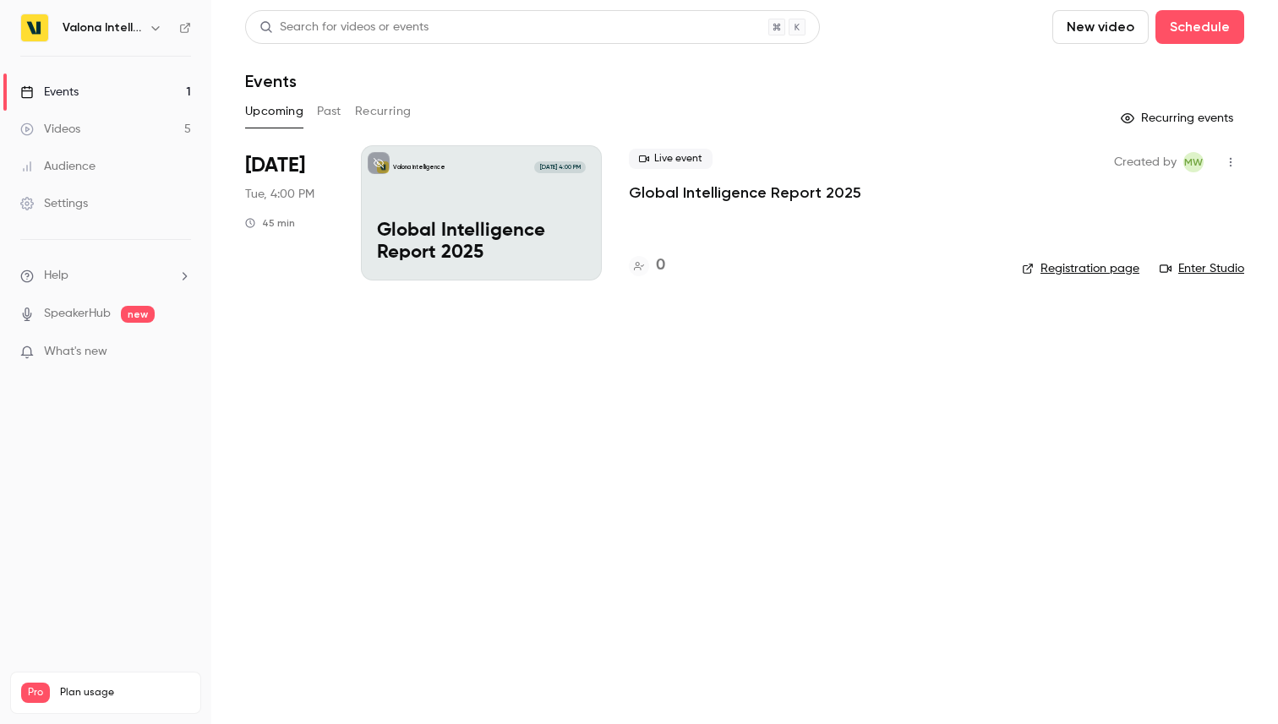
click at [335, 116] on button "Past" at bounding box center [329, 111] width 25 height 27
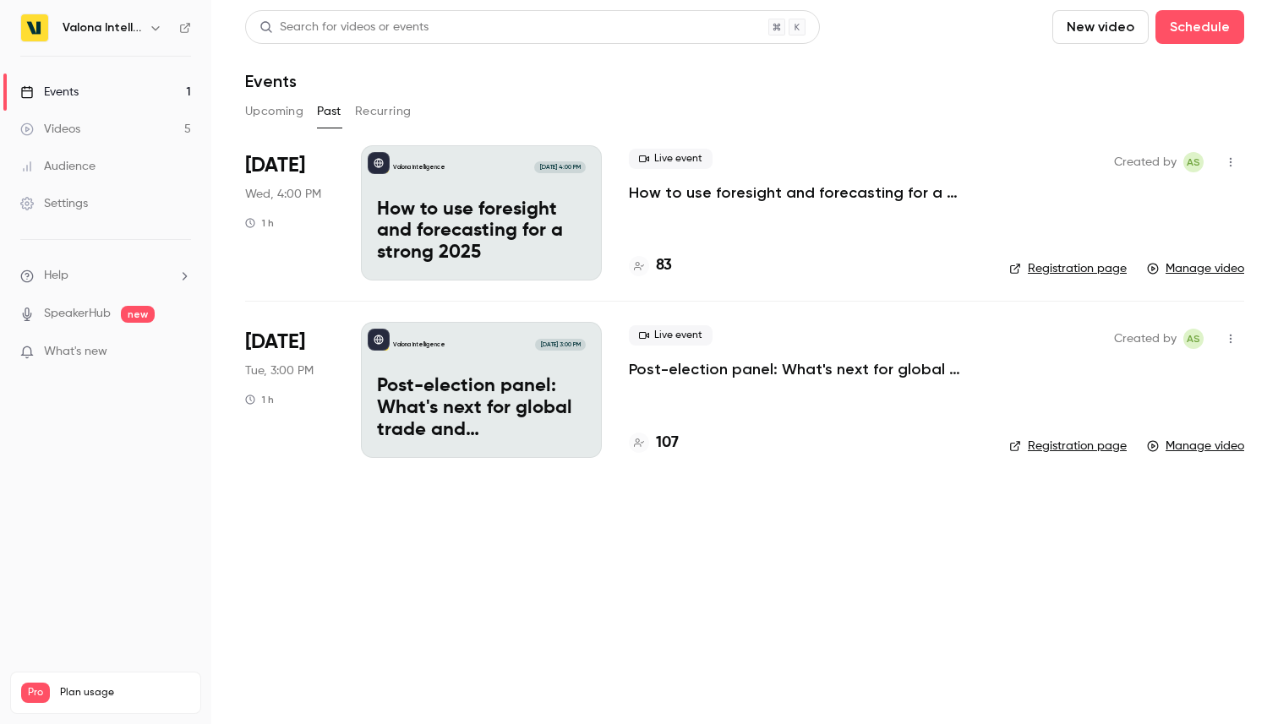
click at [379, 115] on button "Recurring" at bounding box center [383, 111] width 57 height 27
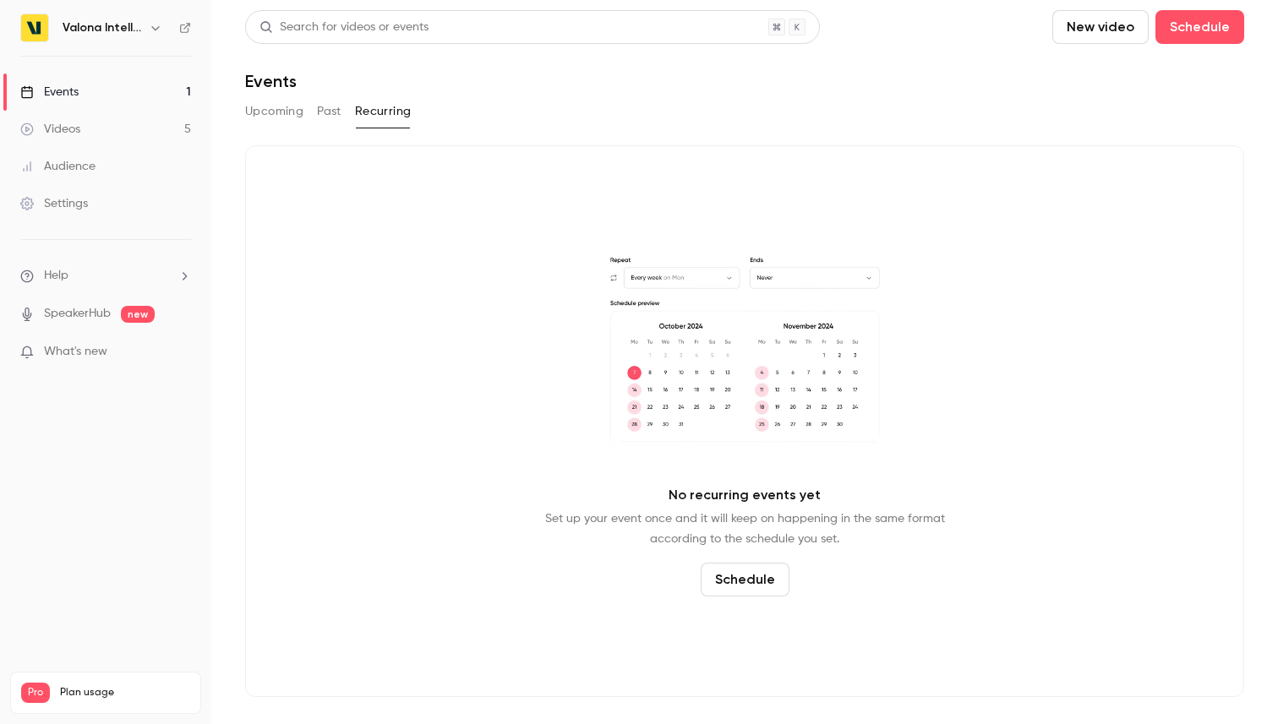
click at [330, 108] on button "Past" at bounding box center [329, 111] width 25 height 27
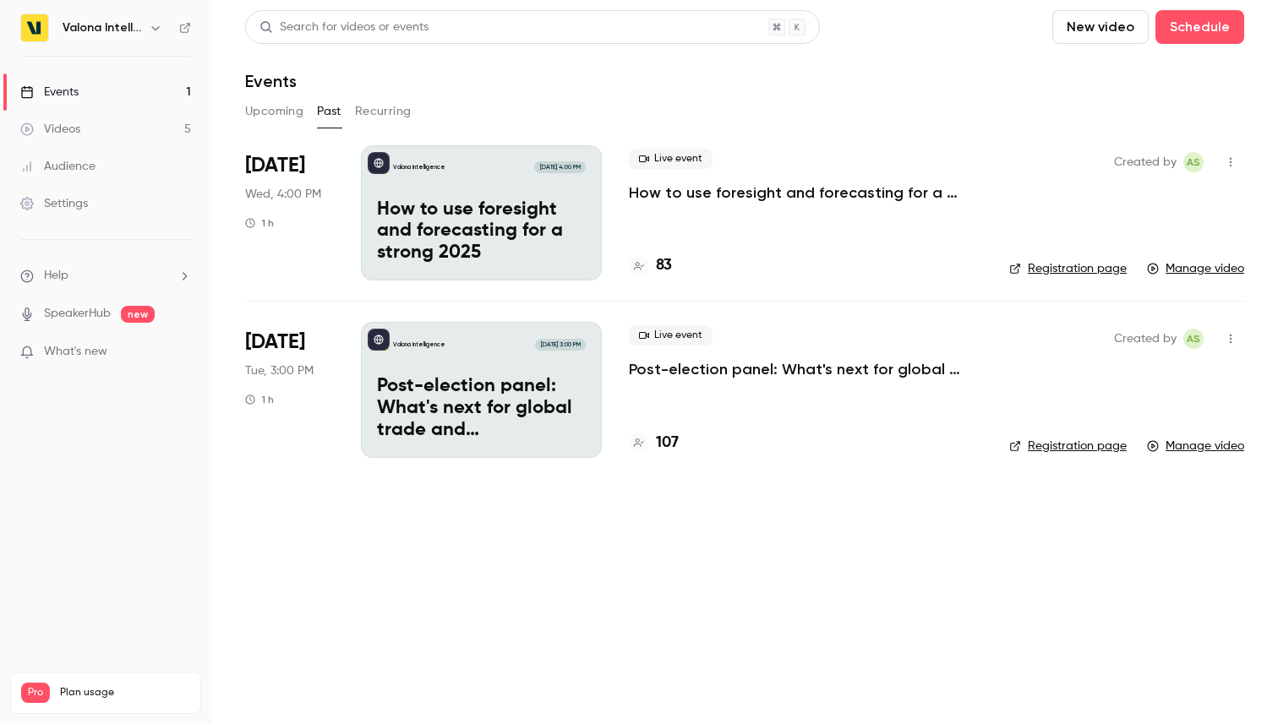
click at [1034, 269] on link "Registration page" at bounding box center [1067, 268] width 117 height 17
click at [815, 195] on p "How to use foresight and forecasting for a strong 2025" at bounding box center [805, 193] width 353 height 20
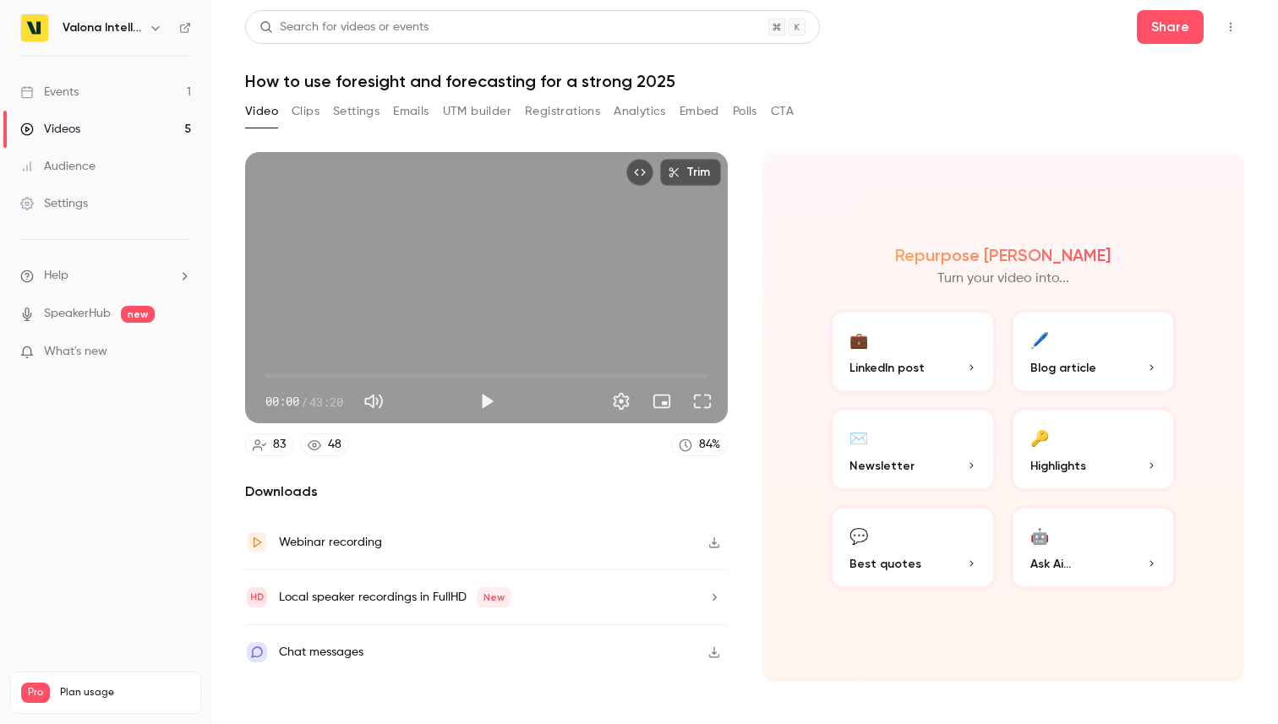
click at [348, 102] on button "Settings" at bounding box center [356, 111] width 46 height 27
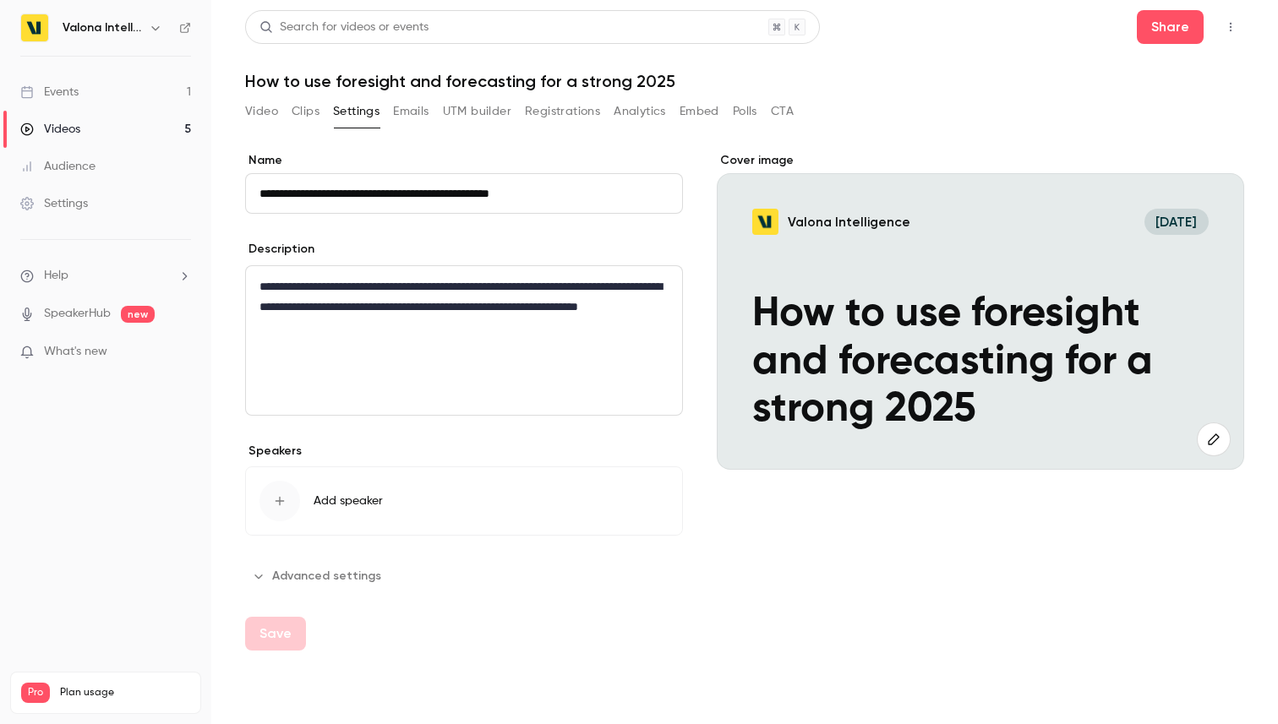
click at [405, 102] on button "Emails" at bounding box center [410, 111] width 35 height 27
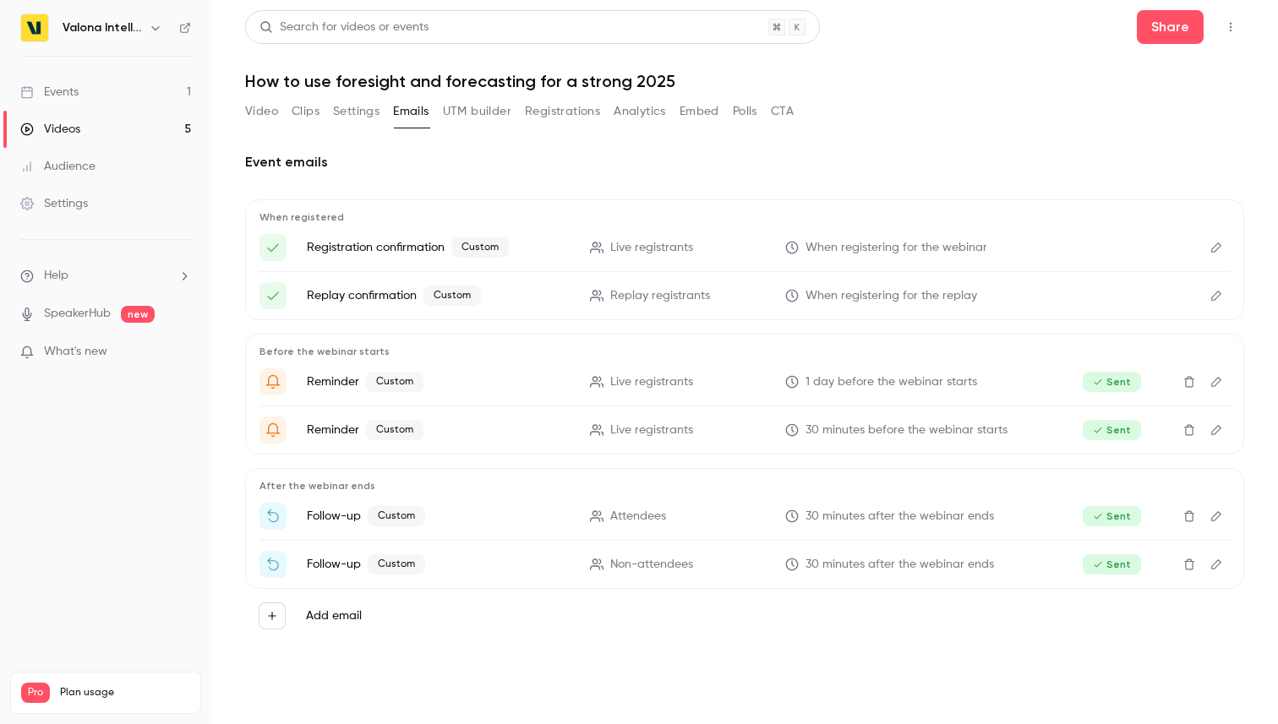
click at [482, 120] on button "UTM builder" at bounding box center [477, 111] width 68 height 27
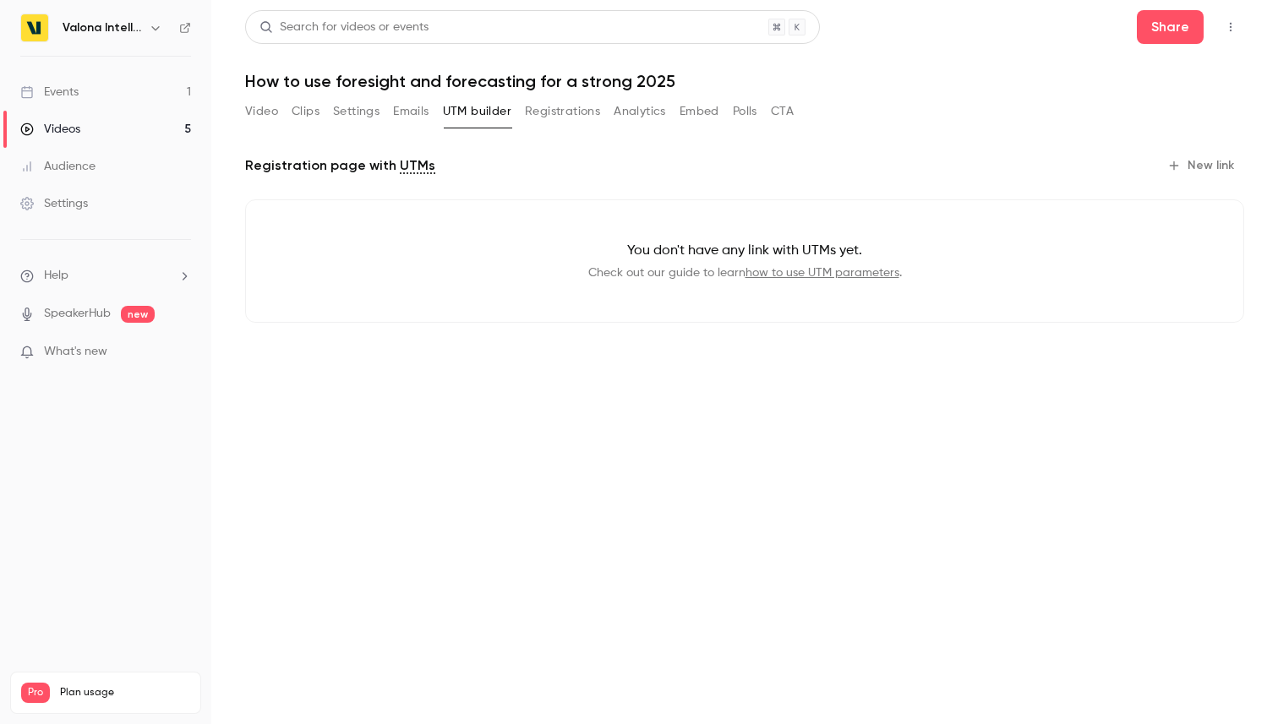
click at [554, 109] on button "Registrations" at bounding box center [562, 111] width 75 height 27
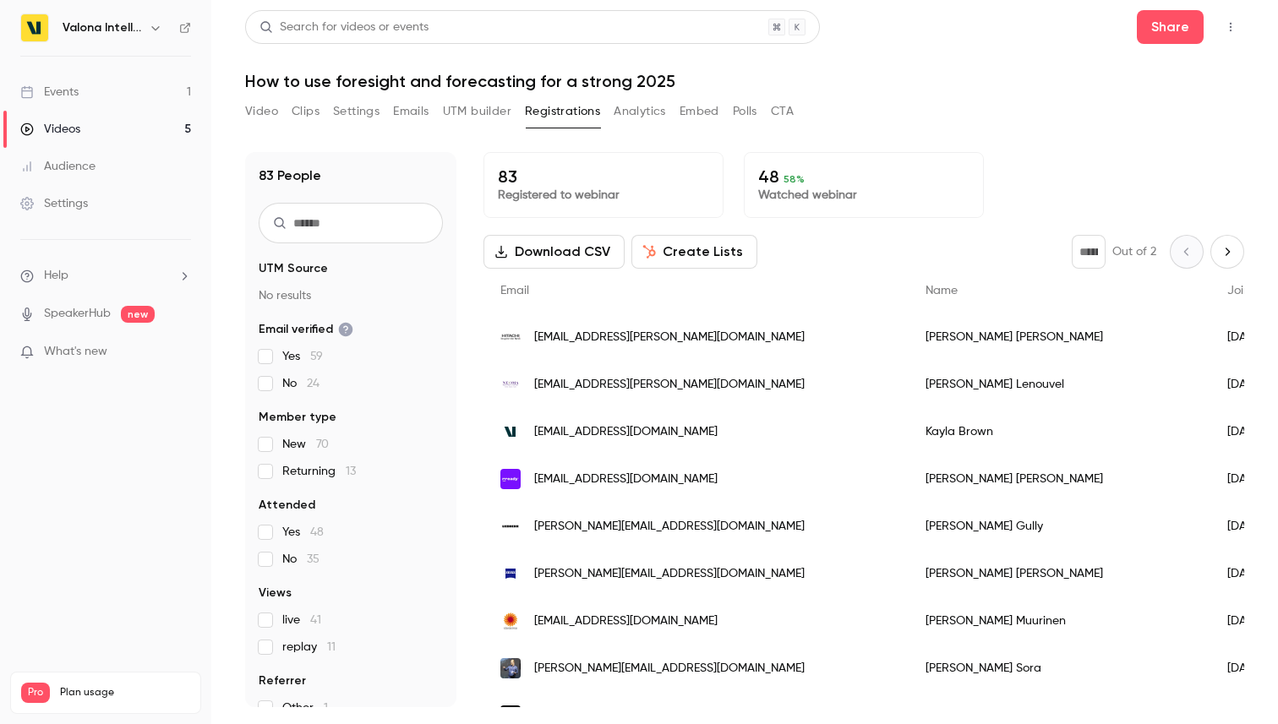
click at [638, 110] on button "Analytics" at bounding box center [640, 111] width 52 height 27
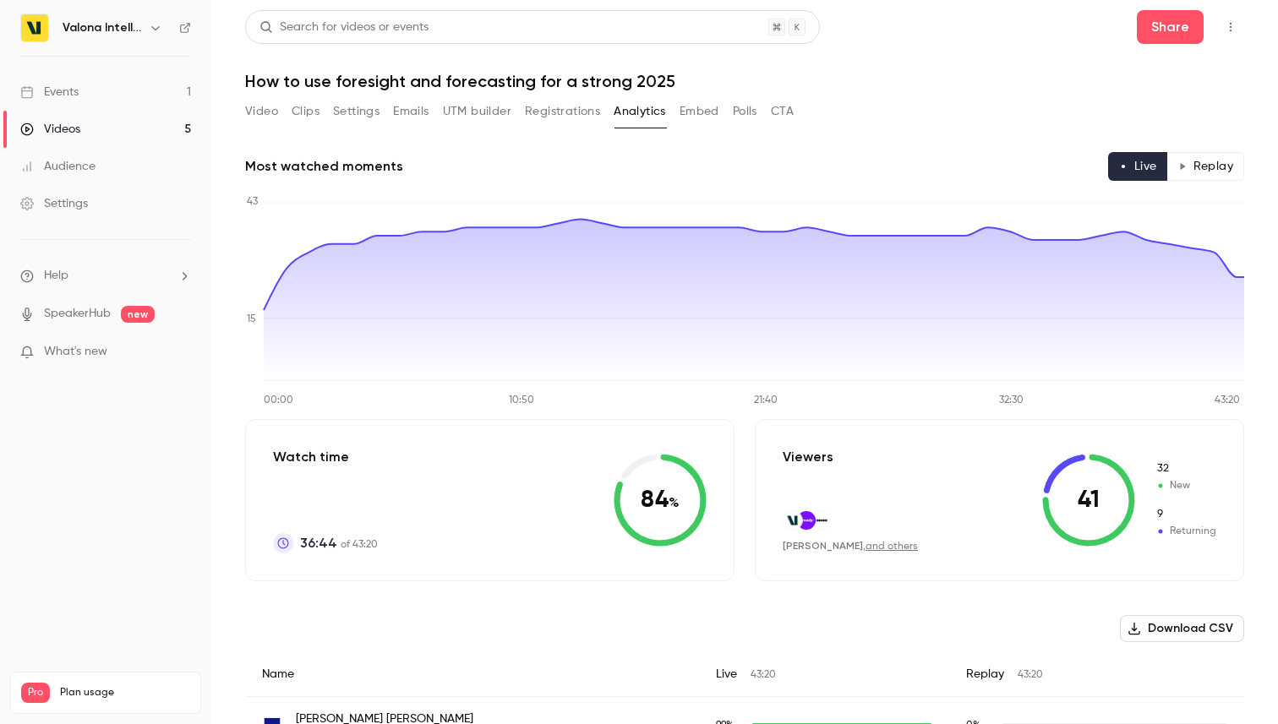
click at [699, 117] on button "Embed" at bounding box center [700, 111] width 40 height 27
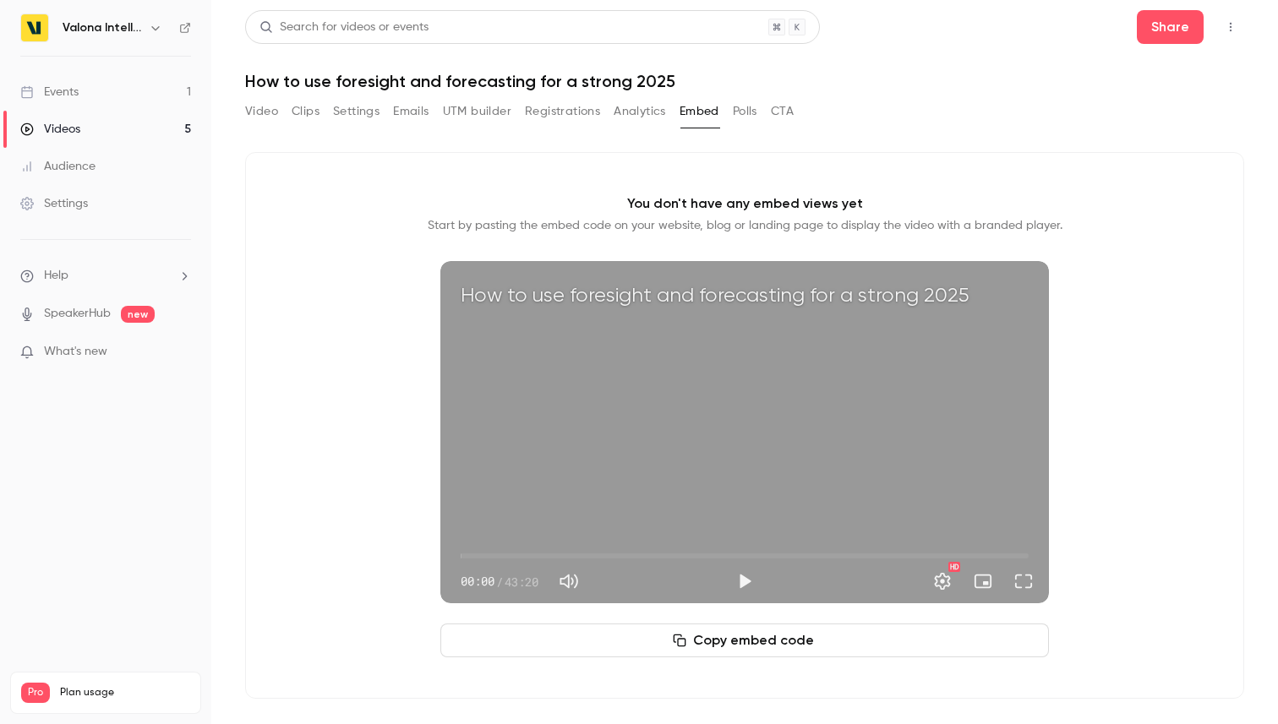
click at [745, 116] on button "Polls" at bounding box center [745, 111] width 25 height 27
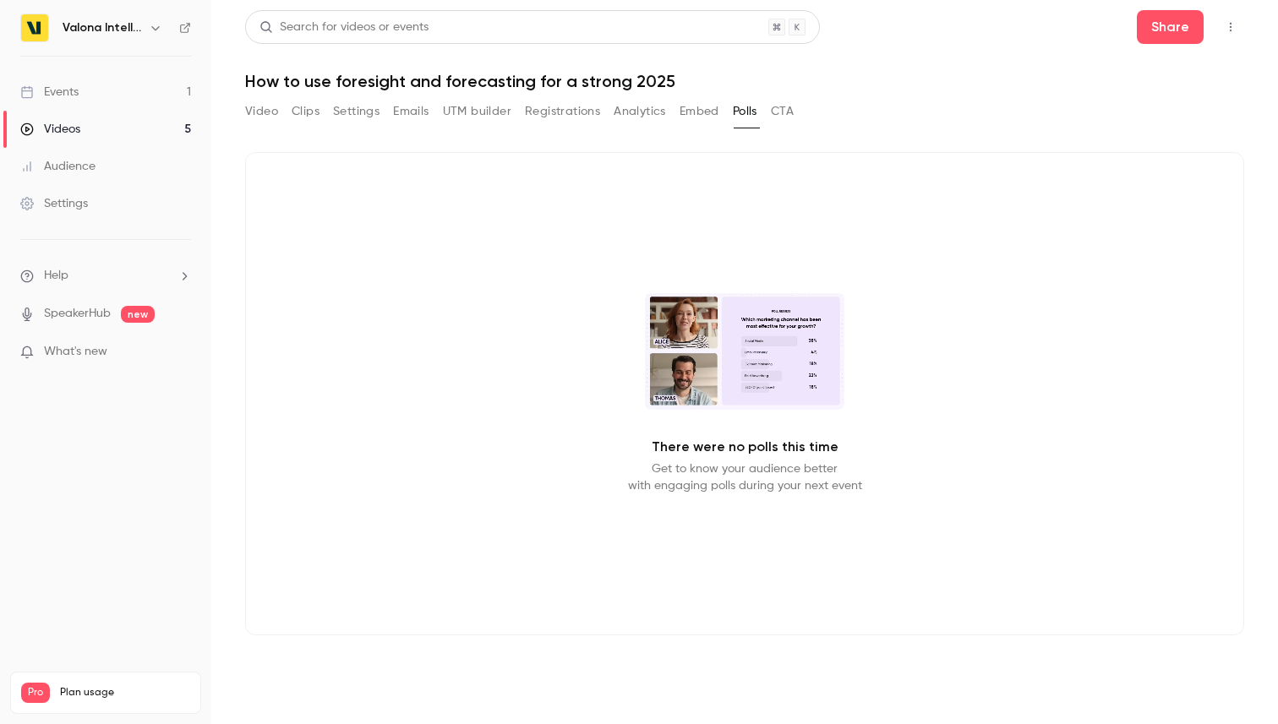
click at [699, 114] on button "Embed" at bounding box center [700, 111] width 40 height 27
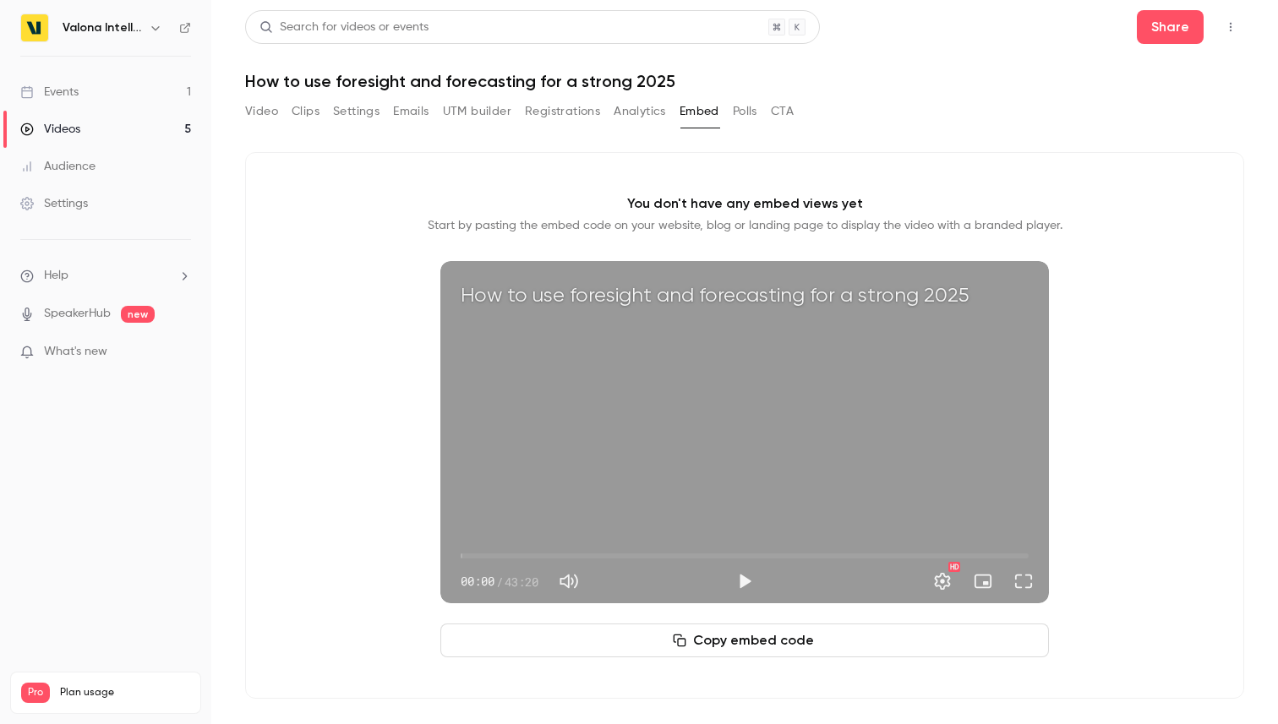
click at [782, 112] on button "CTA" at bounding box center [782, 111] width 23 height 27
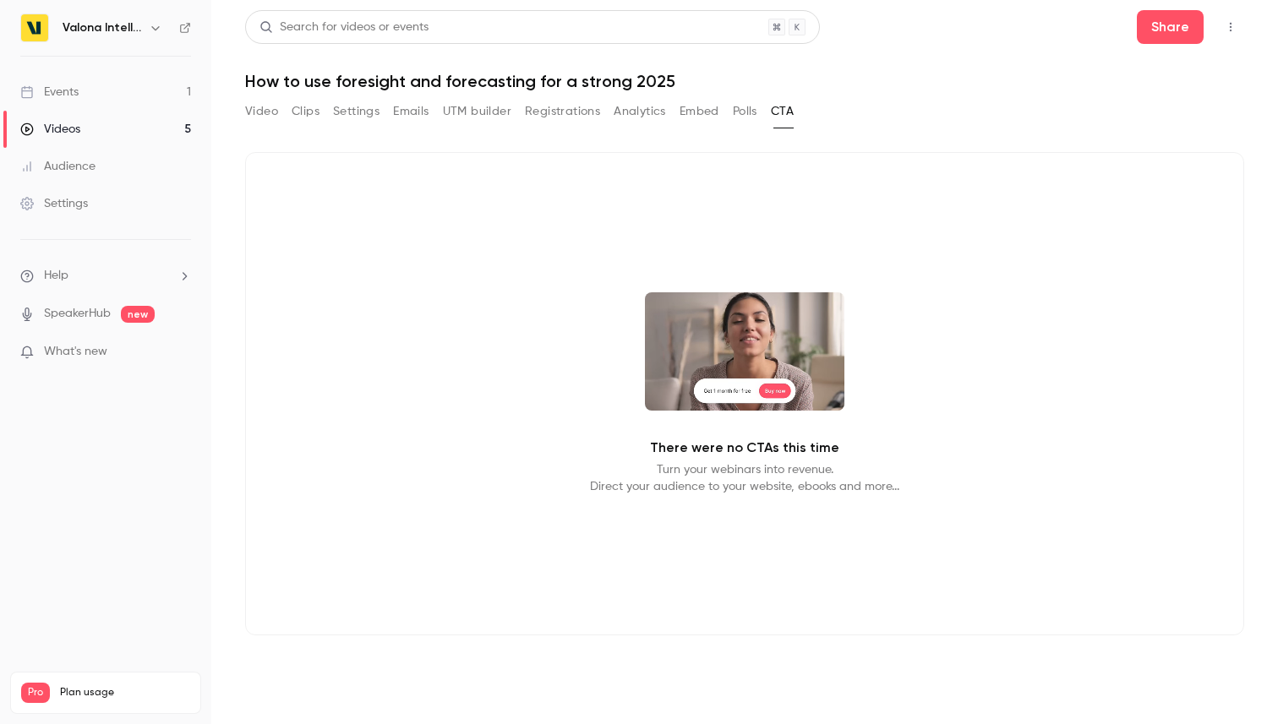
click at [729, 110] on div "Video Clips Settings Emails UTM builder Registrations Analytics Embed Polls CTA" at bounding box center [519, 111] width 549 height 27
click at [677, 112] on div "Video Clips Settings Emails UTM builder Registrations Analytics Embed Polls CTA" at bounding box center [519, 111] width 549 height 27
click at [696, 112] on button "Embed" at bounding box center [700, 111] width 40 height 27
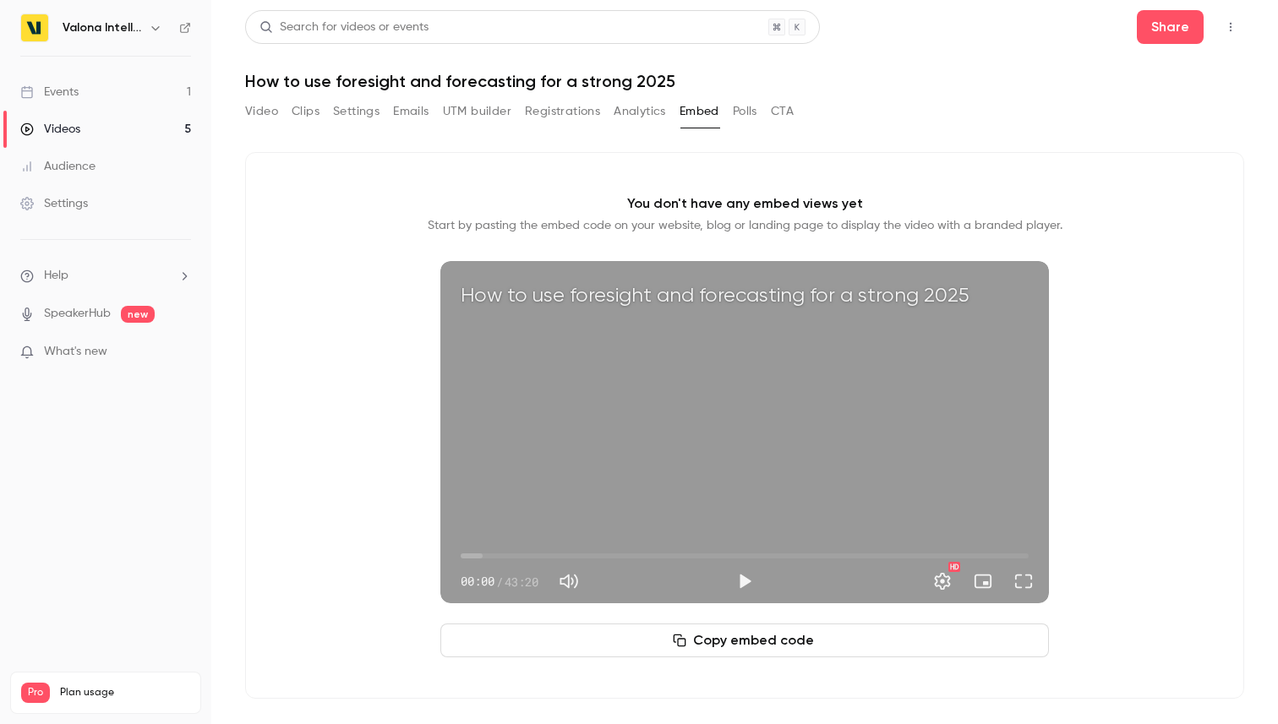
click at [83, 89] on link "Events 1" at bounding box center [105, 92] width 211 height 37
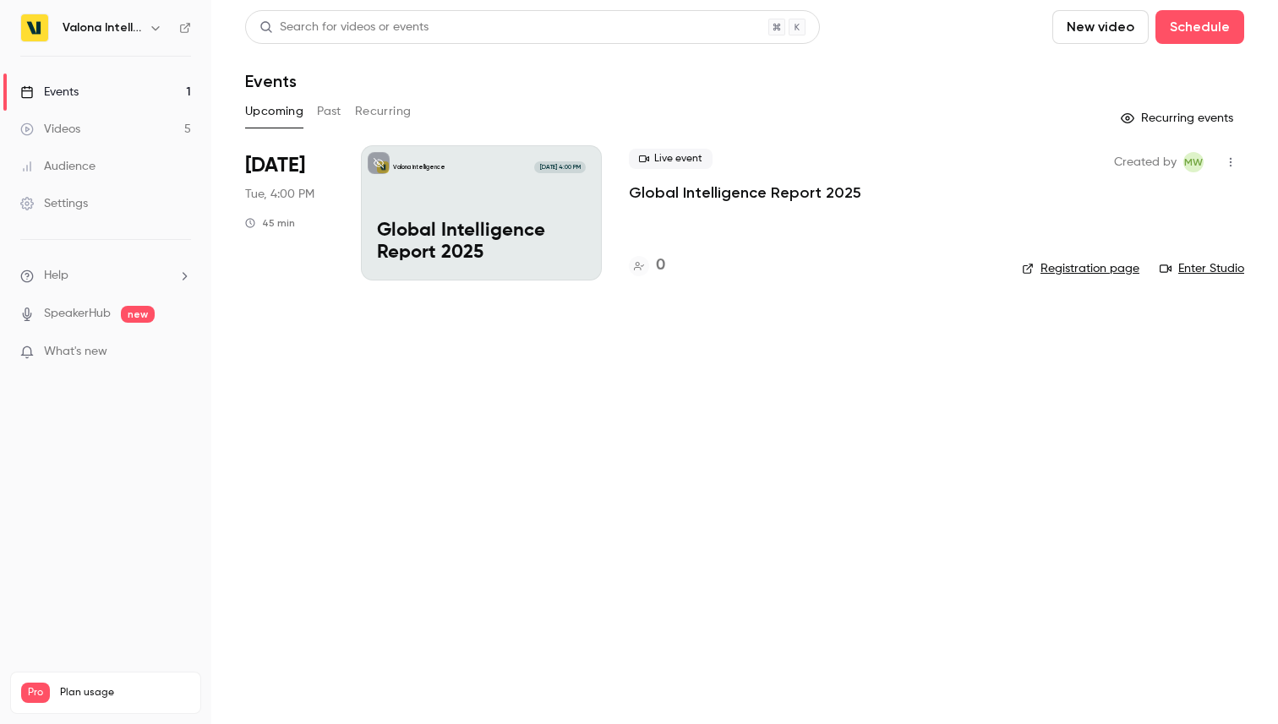
click at [314, 108] on div "Upcoming Past Recurring" at bounding box center [744, 111] width 999 height 27
click at [328, 108] on button "Past" at bounding box center [329, 111] width 25 height 27
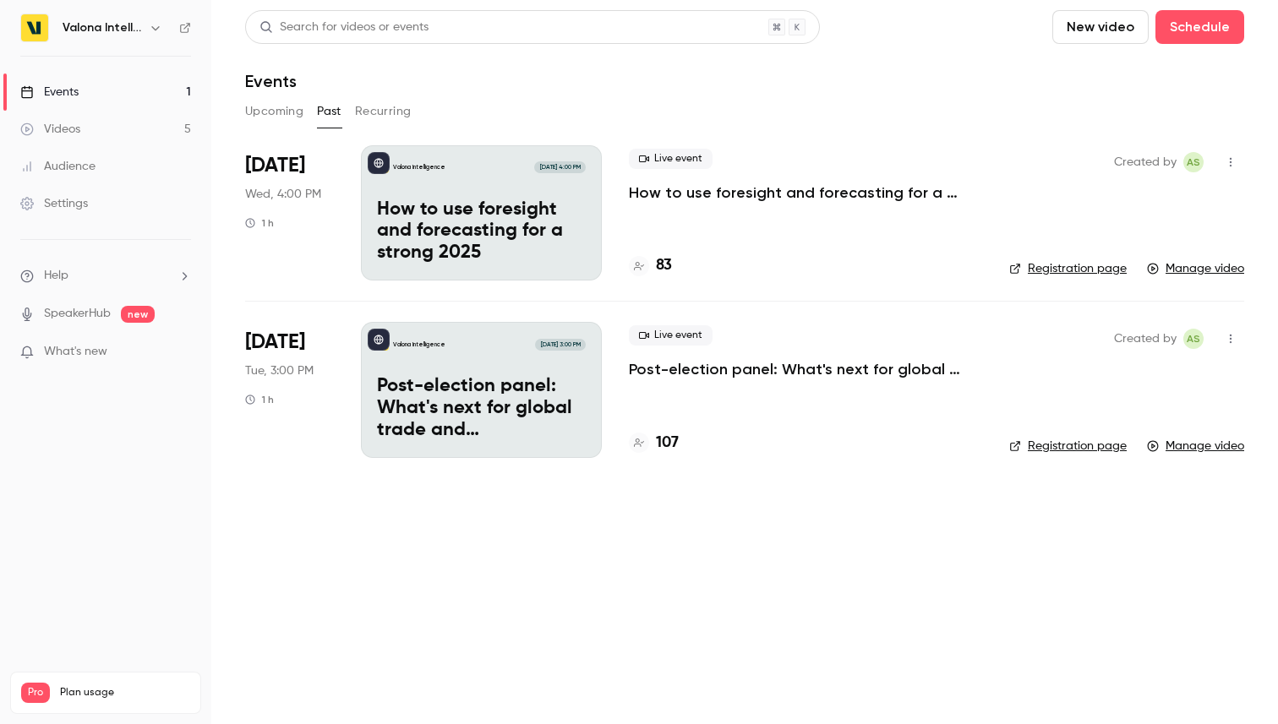
click at [391, 123] on button "Recurring" at bounding box center [383, 111] width 57 height 27
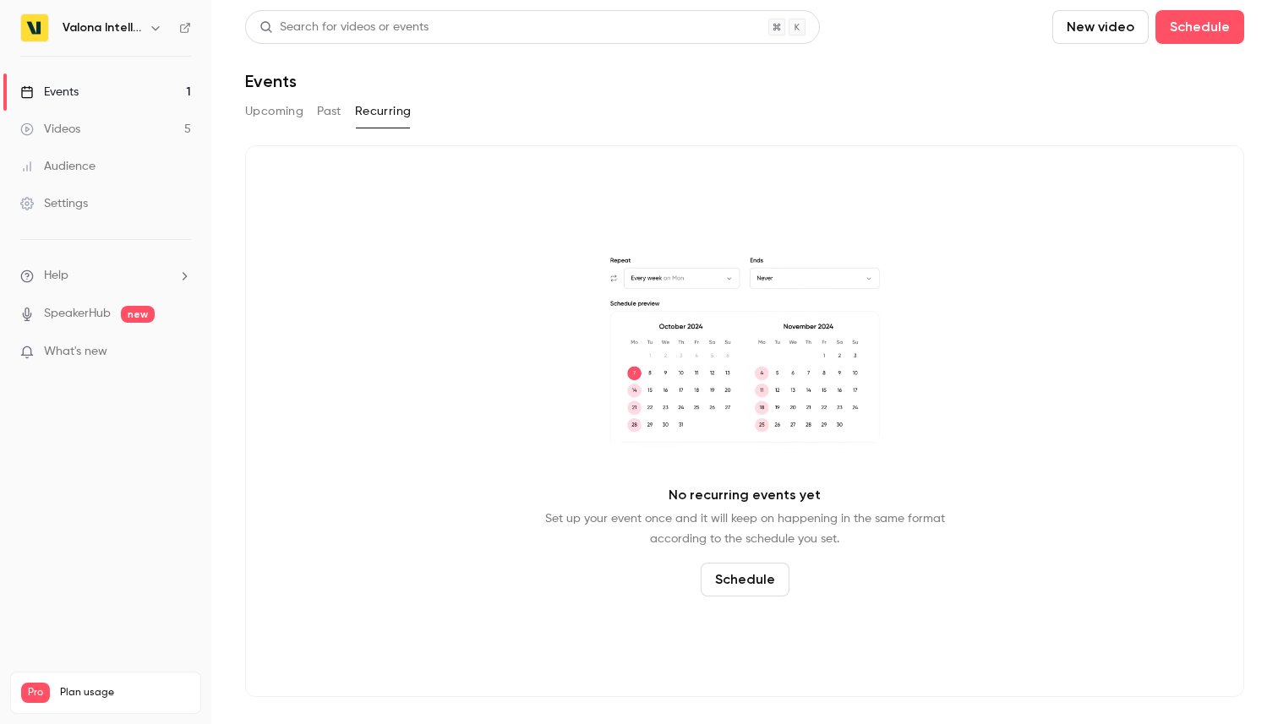
click at [325, 113] on button "Past" at bounding box center [329, 111] width 25 height 27
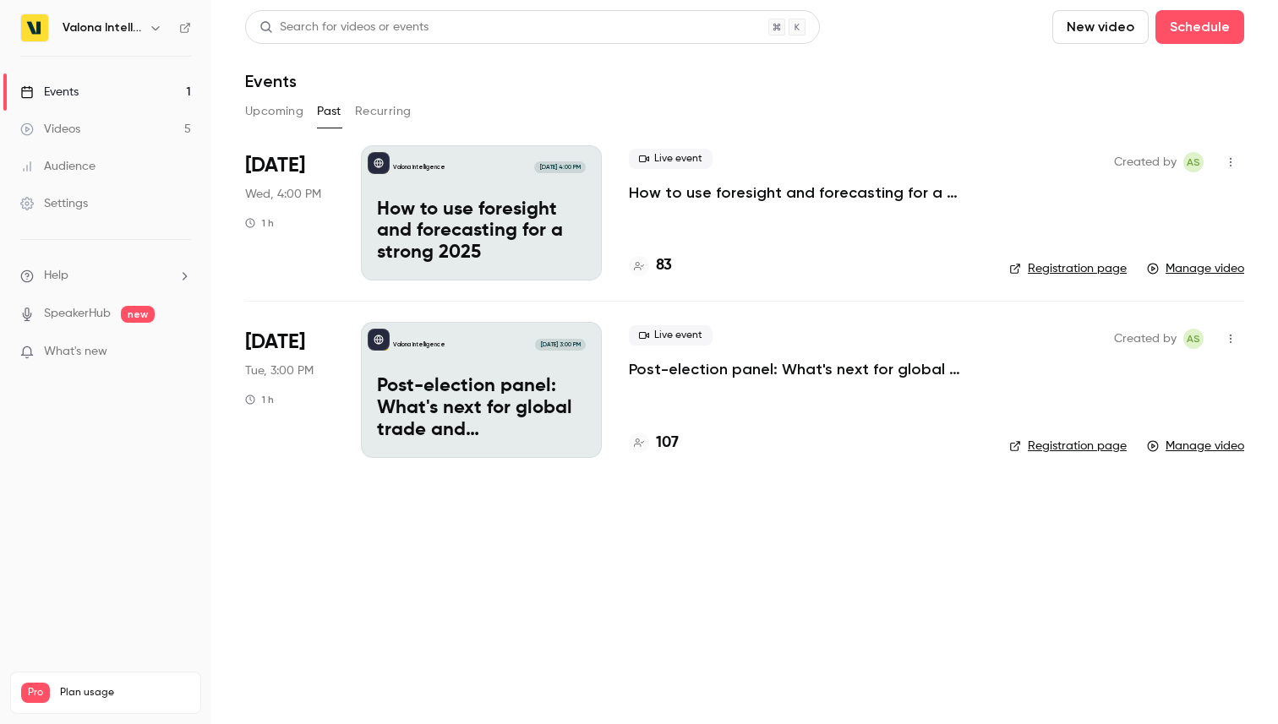
click at [281, 120] on button "Upcoming" at bounding box center [274, 111] width 58 height 27
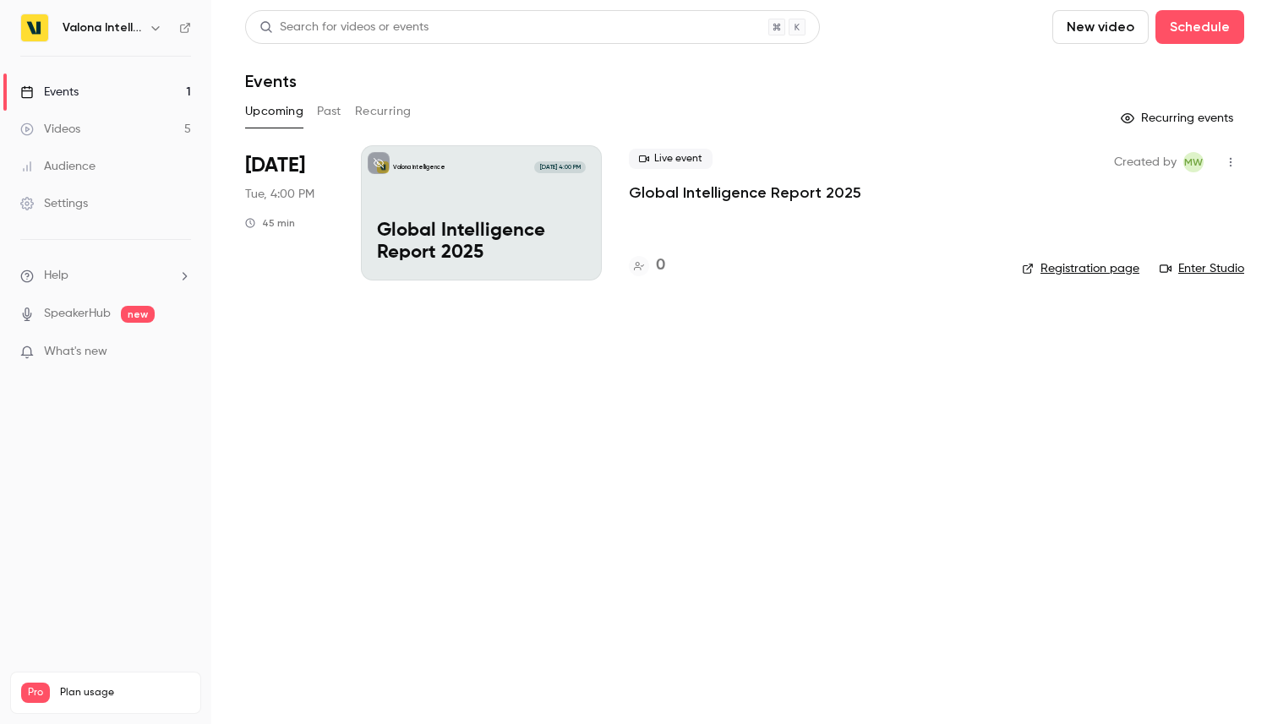
click at [291, 173] on span "[DATE]" at bounding box center [275, 165] width 60 height 27
click at [543, 225] on p "Global Intelligence Report 2025" at bounding box center [481, 243] width 209 height 44
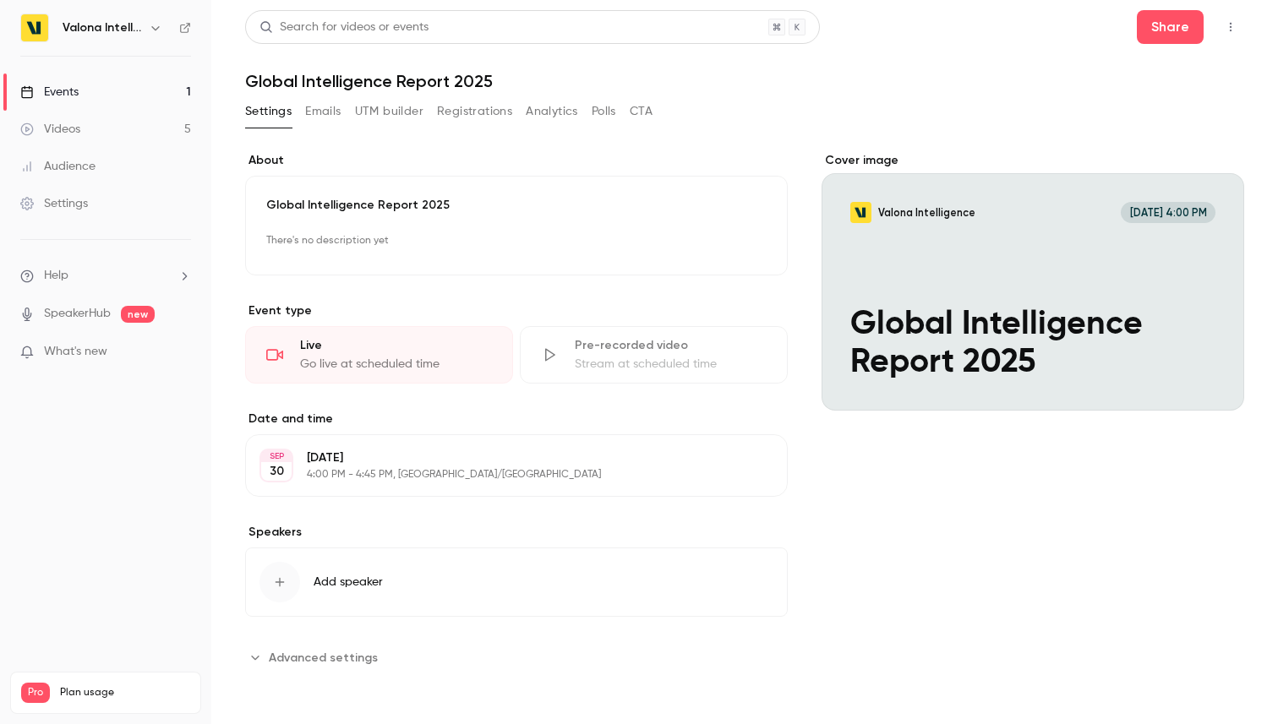
click at [338, 658] on span "Advanced settings" at bounding box center [323, 658] width 109 height 18
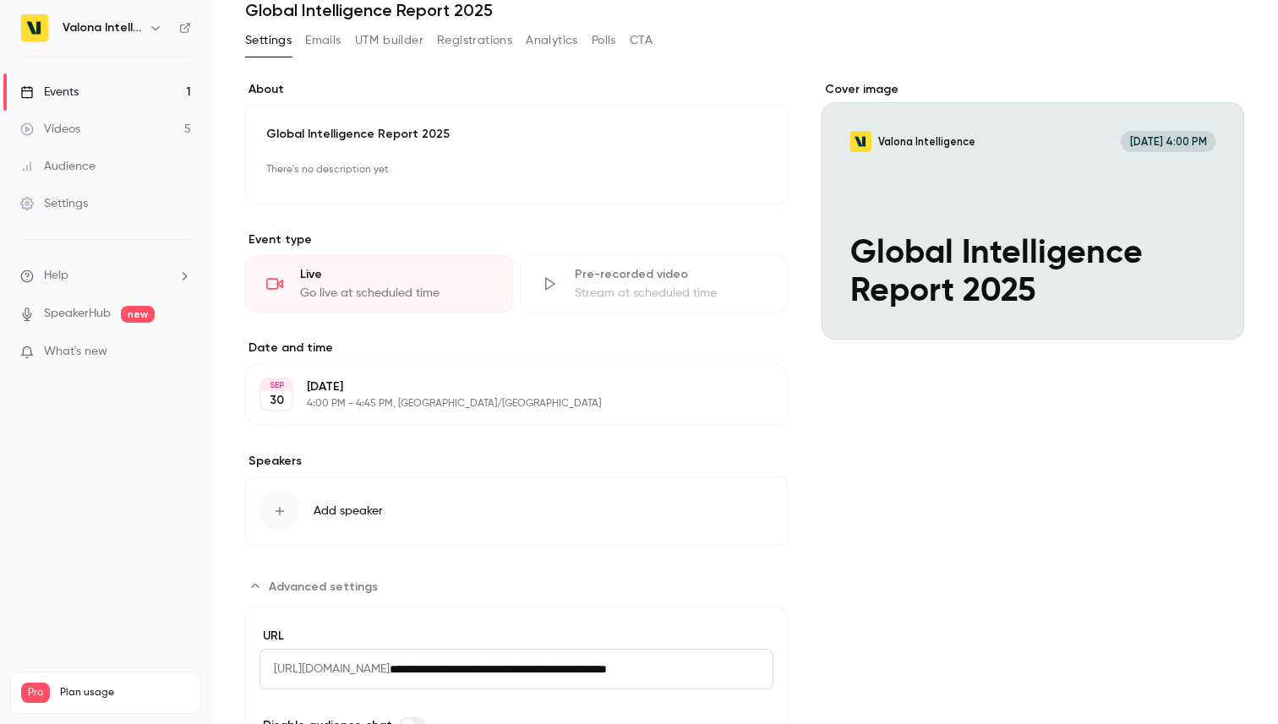
scroll to position [153, 0]
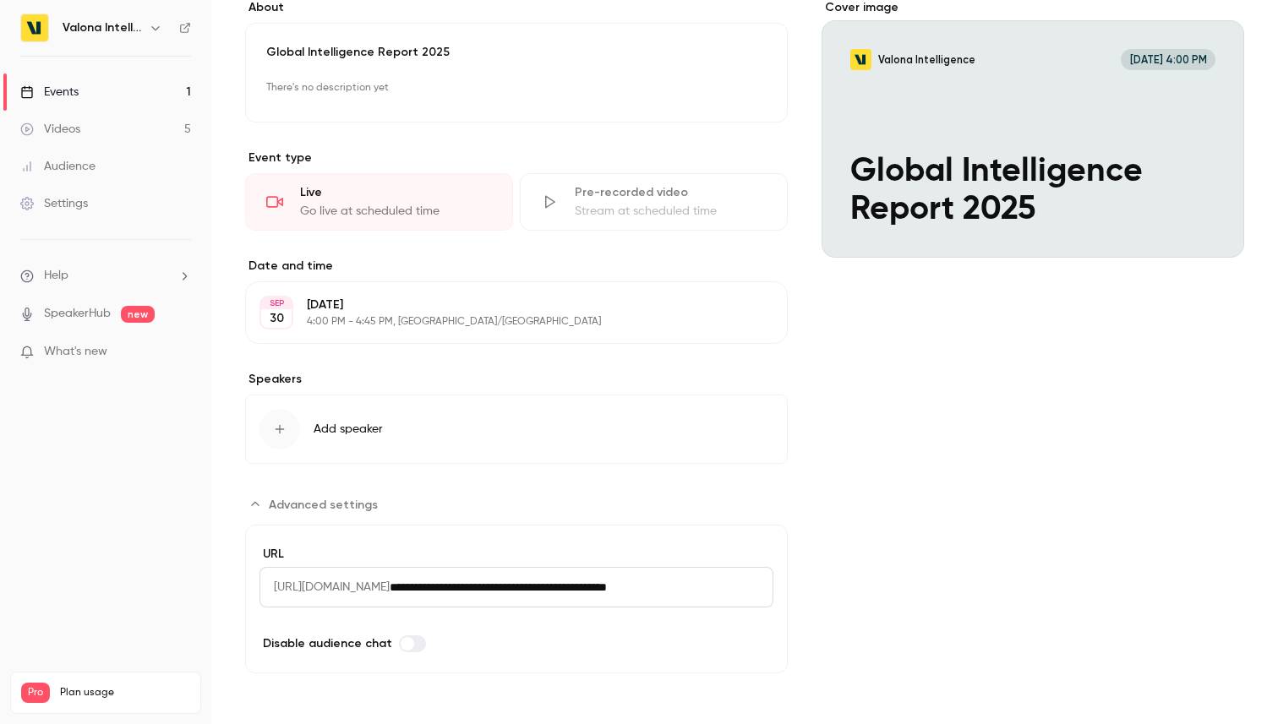
click at [390, 594] on span "[URL][DOMAIN_NAME]" at bounding box center [324, 587] width 130 height 41
click at [390, 585] on span "[URL][DOMAIN_NAME]" at bounding box center [324, 587] width 130 height 41
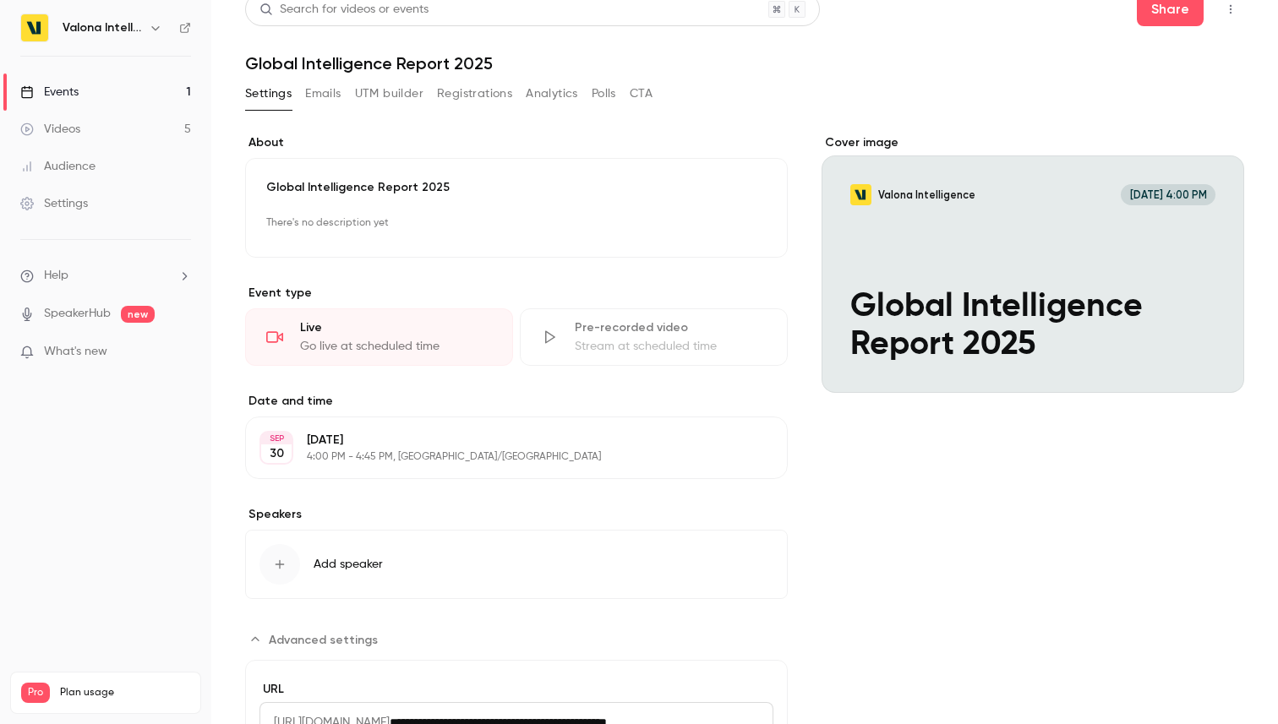
scroll to position [0, 0]
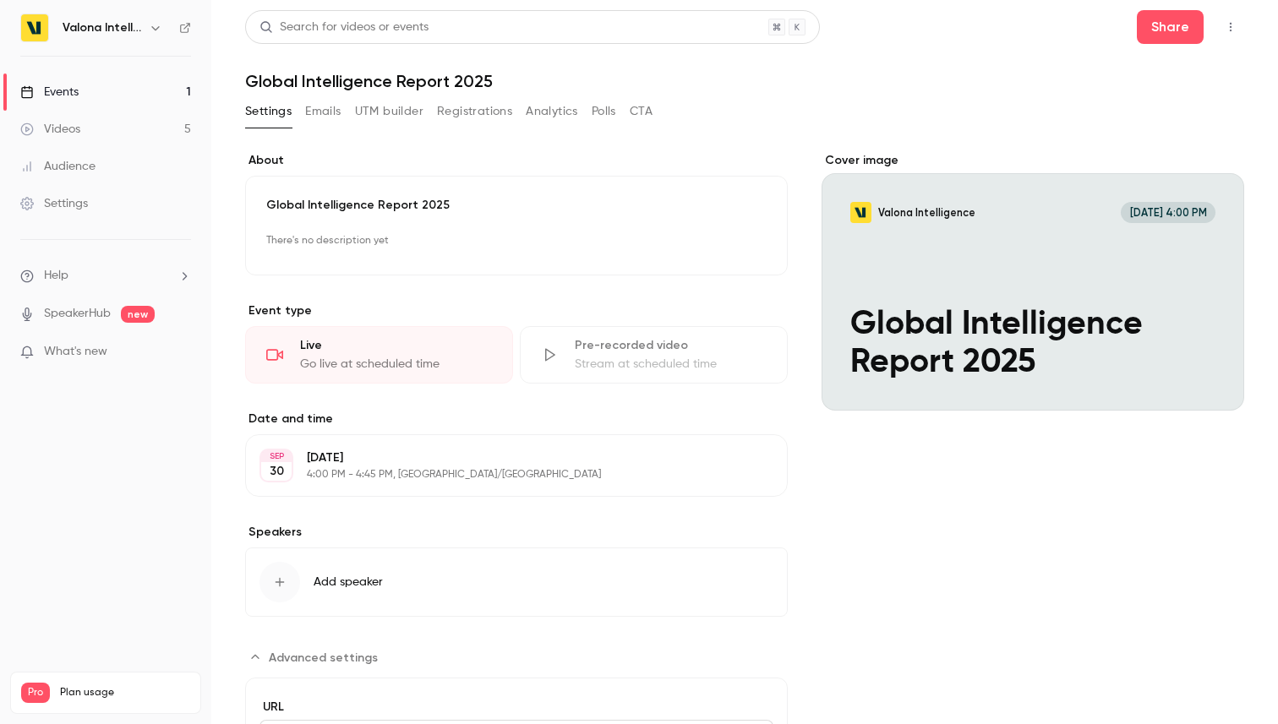
click at [330, 117] on button "Emails" at bounding box center [322, 111] width 35 height 27
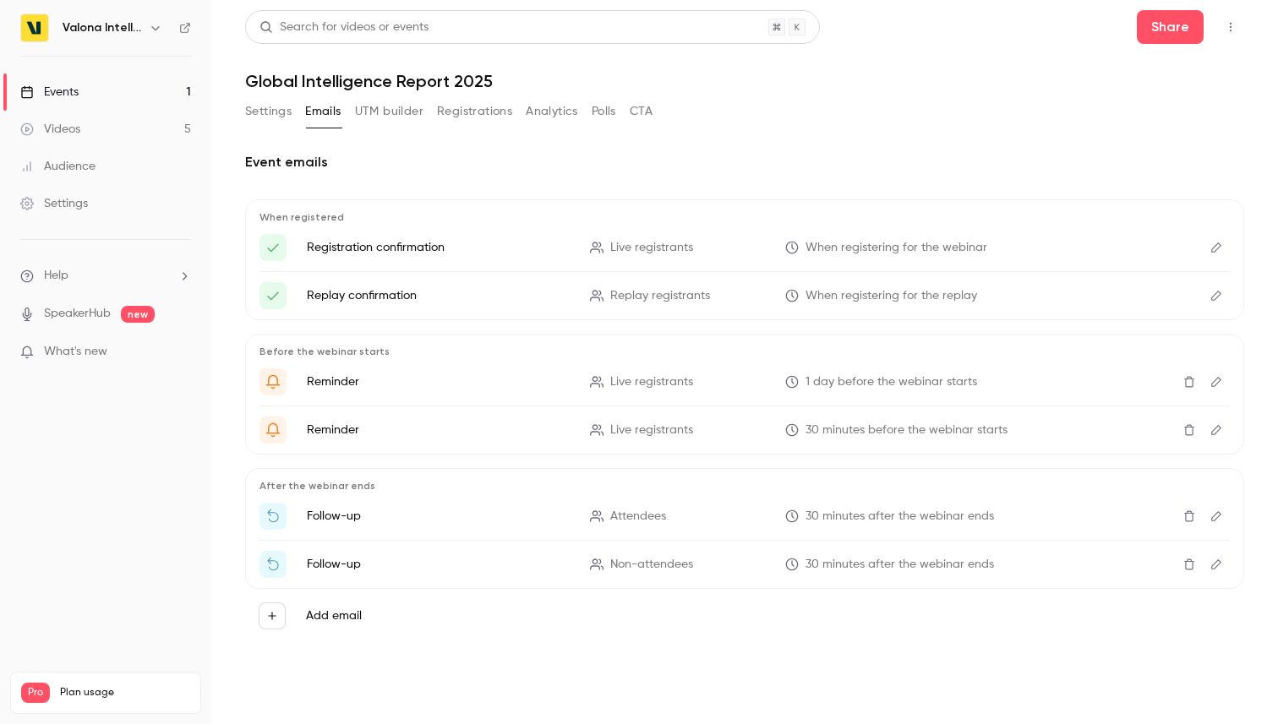
click at [385, 106] on button "UTM builder" at bounding box center [389, 111] width 68 height 27
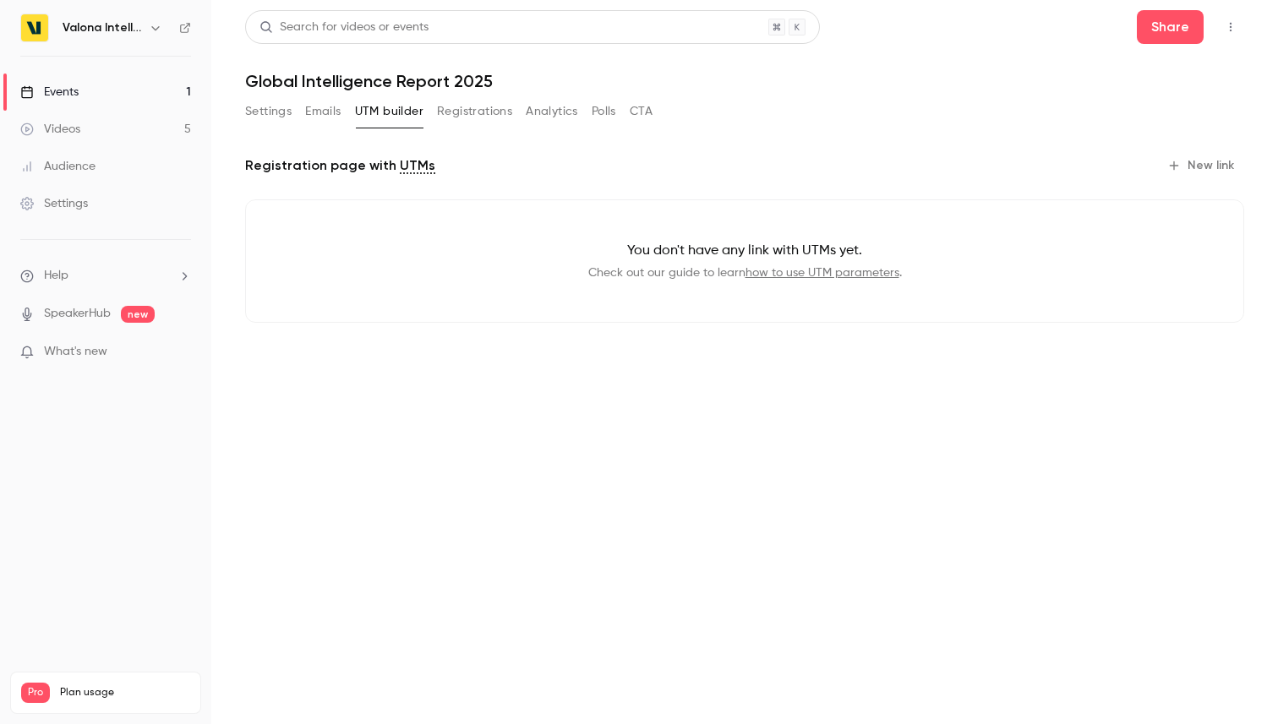
click at [333, 111] on button "Emails" at bounding box center [322, 111] width 35 height 27
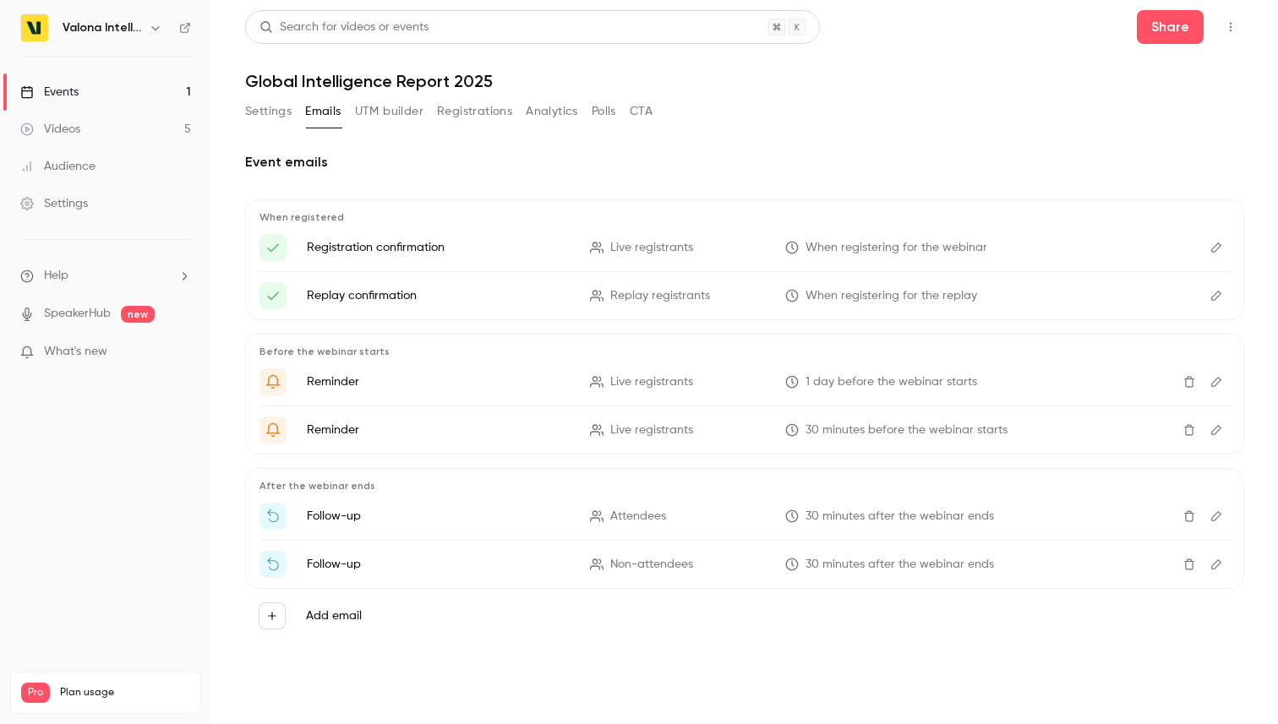
click at [458, 111] on button "Registrations" at bounding box center [474, 111] width 75 height 27
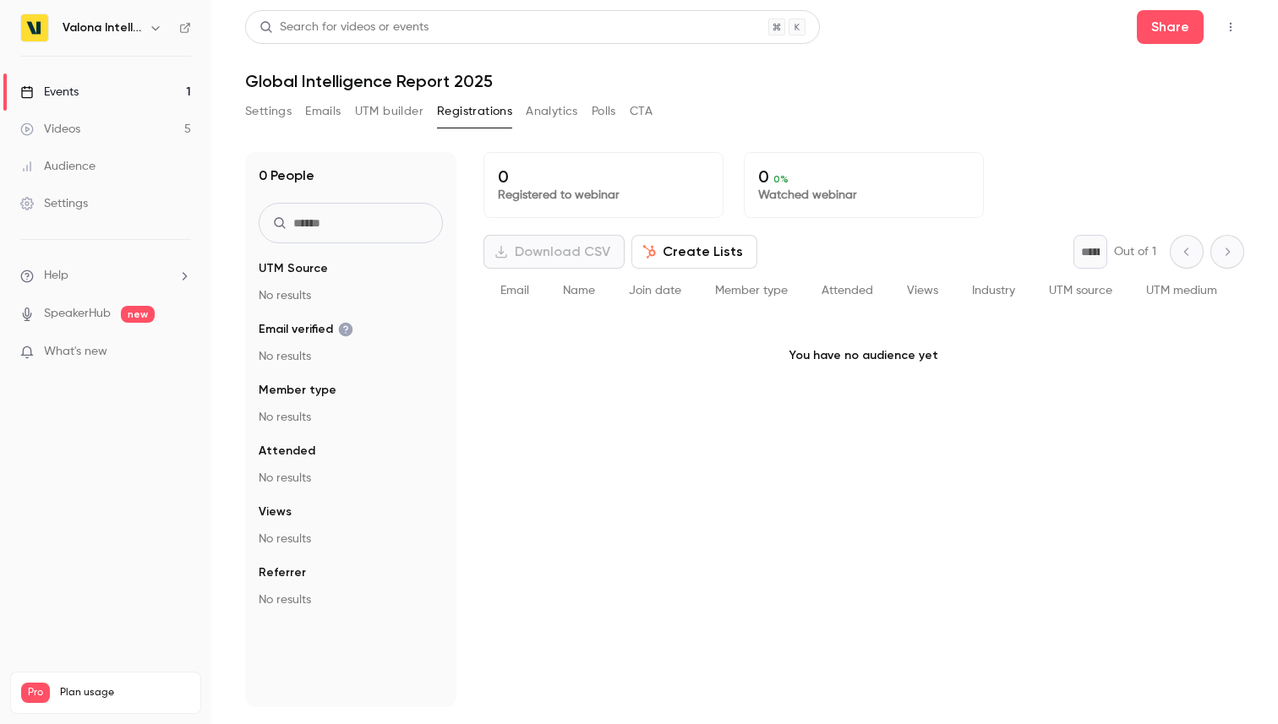
click at [565, 110] on button "Analytics" at bounding box center [552, 111] width 52 height 27
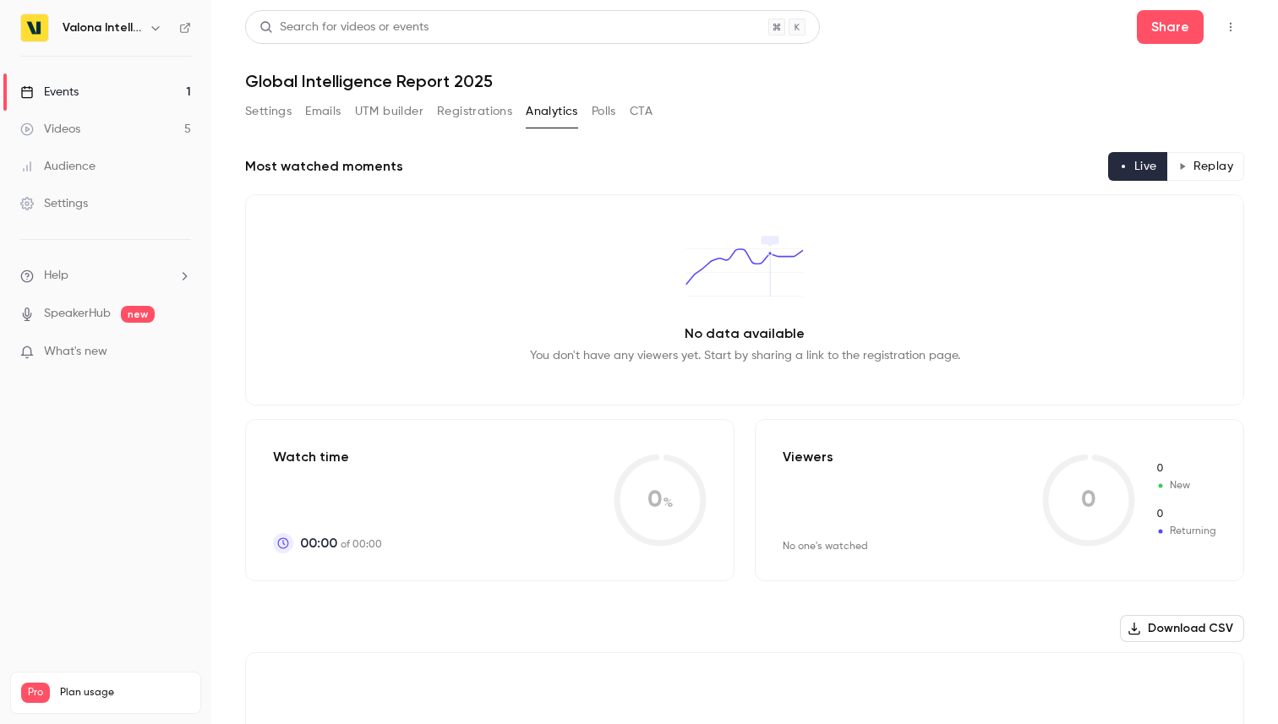
click at [607, 110] on button "Polls" at bounding box center [604, 111] width 25 height 27
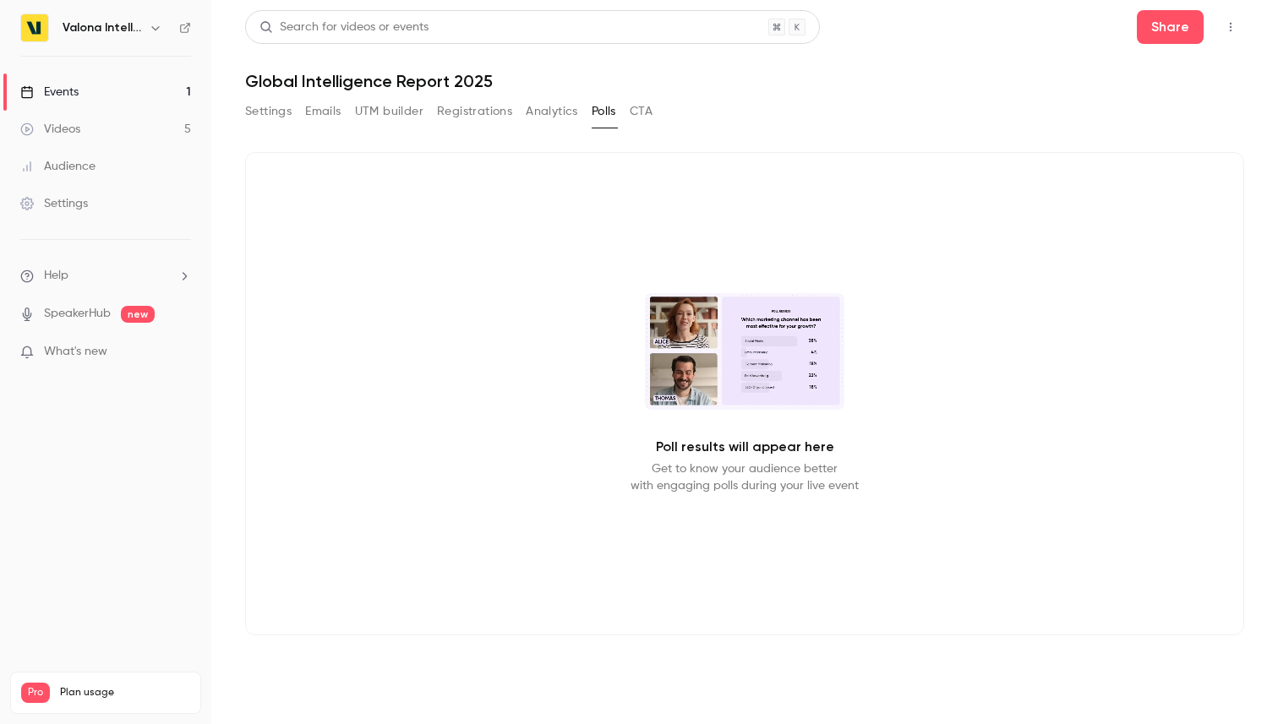
click at [638, 112] on button "CTA" at bounding box center [641, 111] width 23 height 27
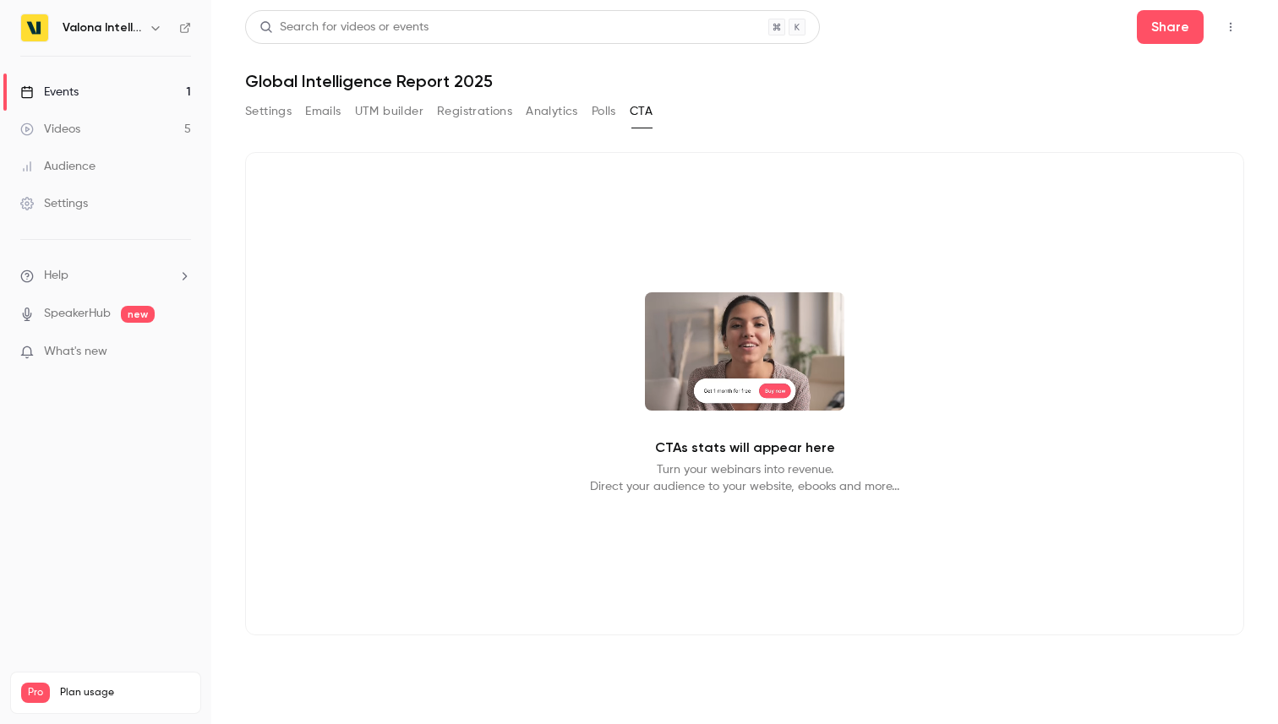
click at [280, 116] on button "Settings" at bounding box center [268, 111] width 46 height 27
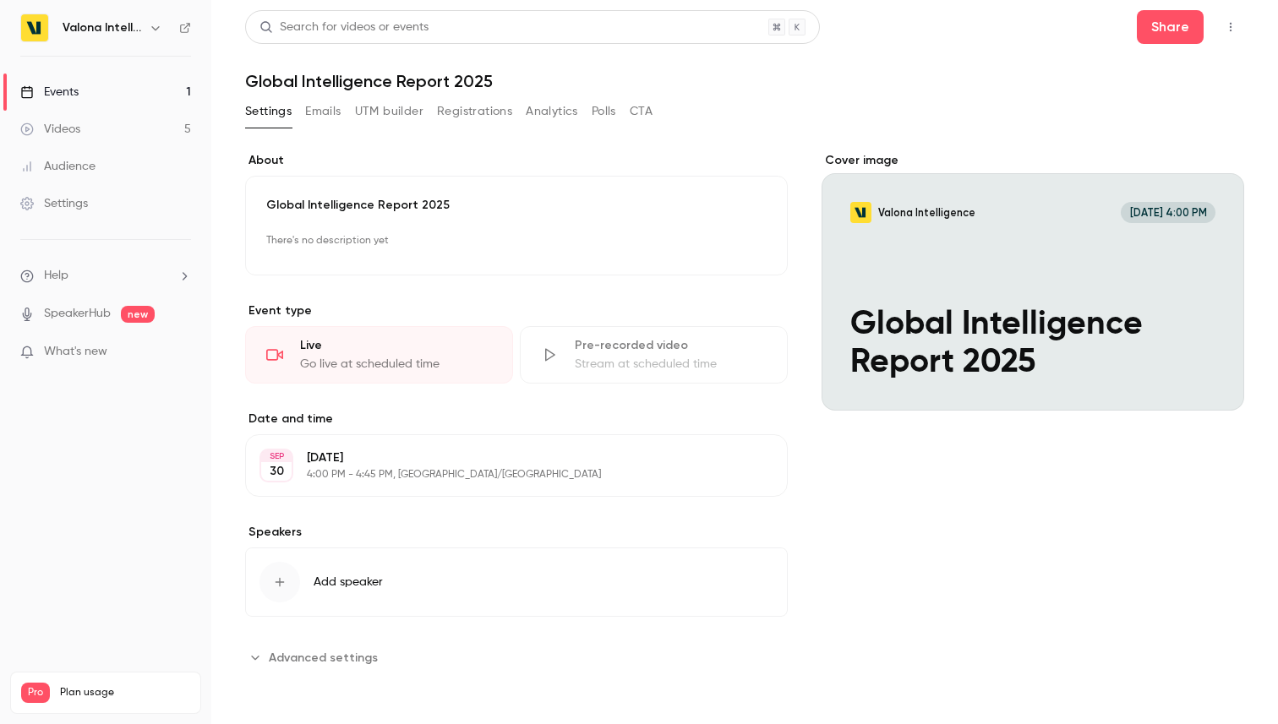
click at [312, 658] on span "Advanced settings" at bounding box center [323, 658] width 109 height 18
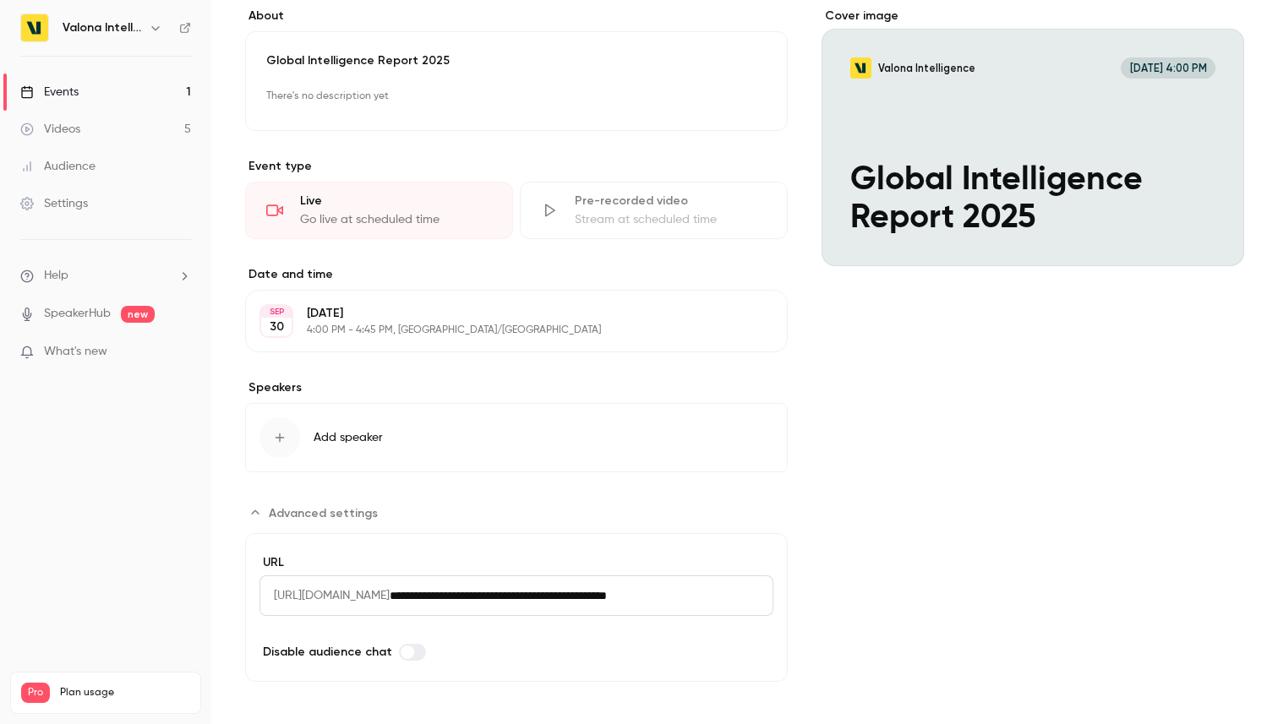
scroll to position [153, 0]
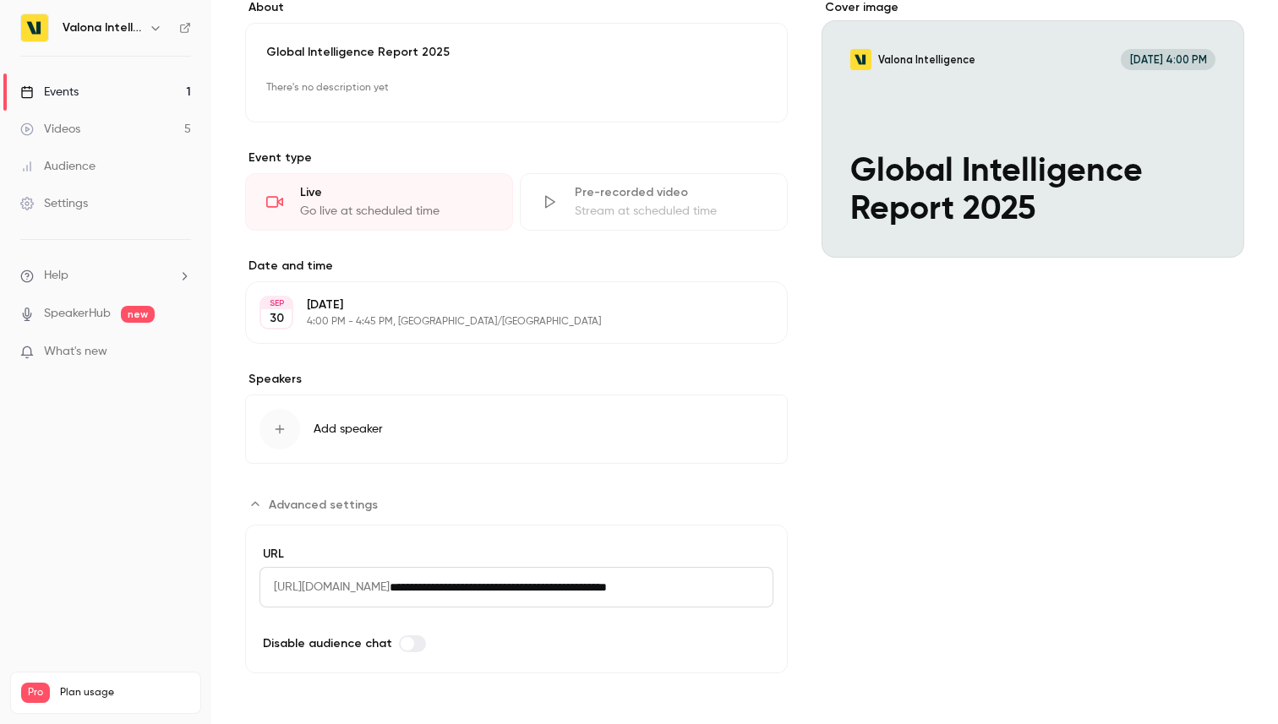
click at [279, 431] on icon "button" at bounding box center [280, 430] width 14 height 14
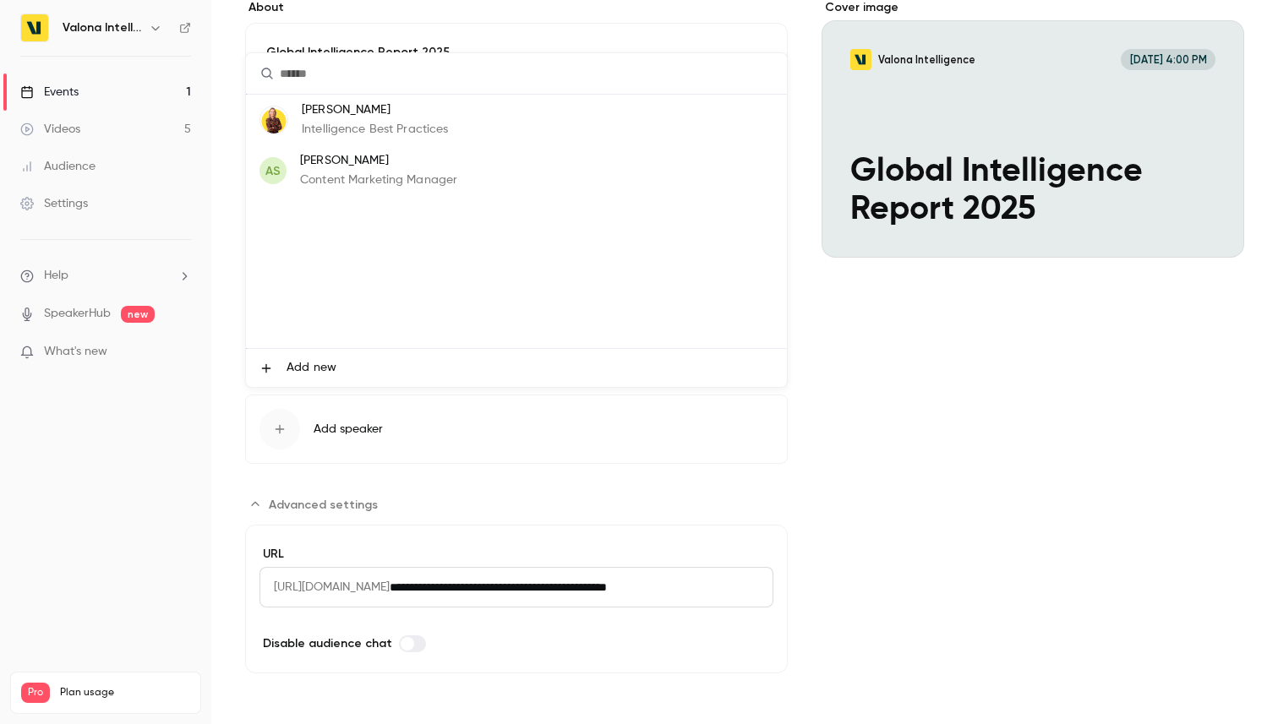
click at [286, 360] on li "Add new" at bounding box center [516, 368] width 541 height 38
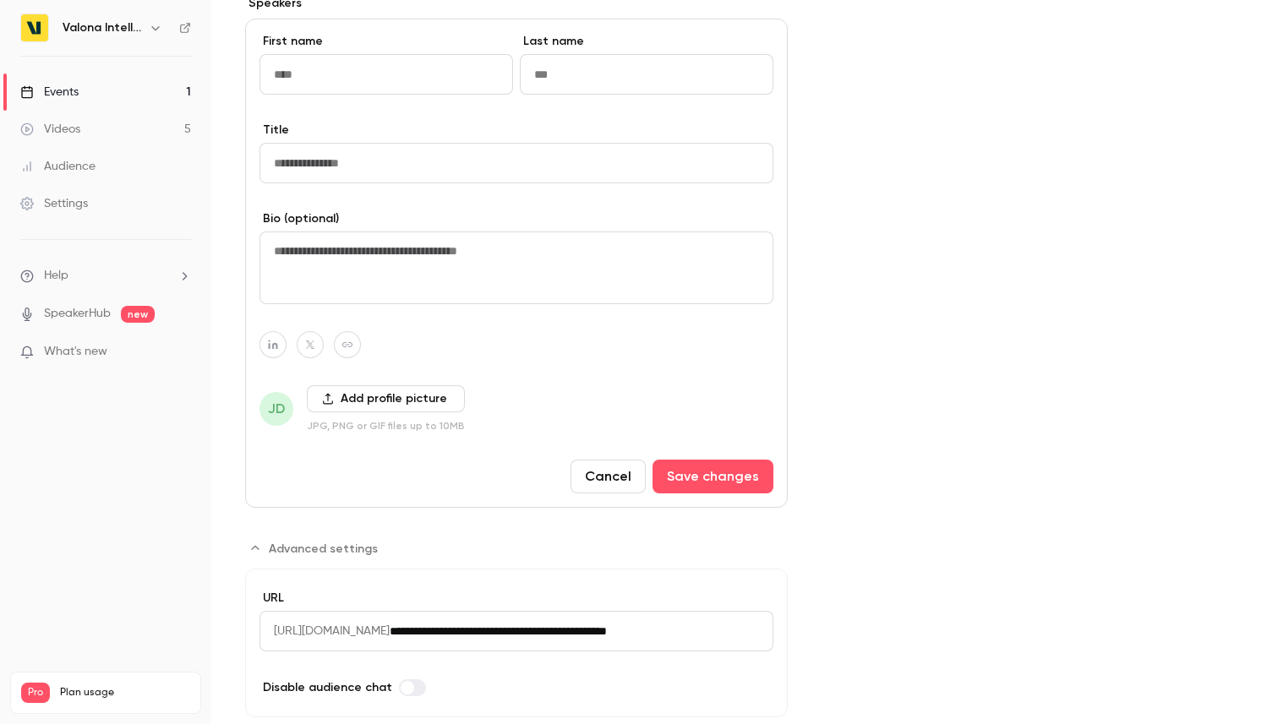
scroll to position [530, 0]
click at [607, 470] on button "Cancel" at bounding box center [607, 476] width 75 height 34
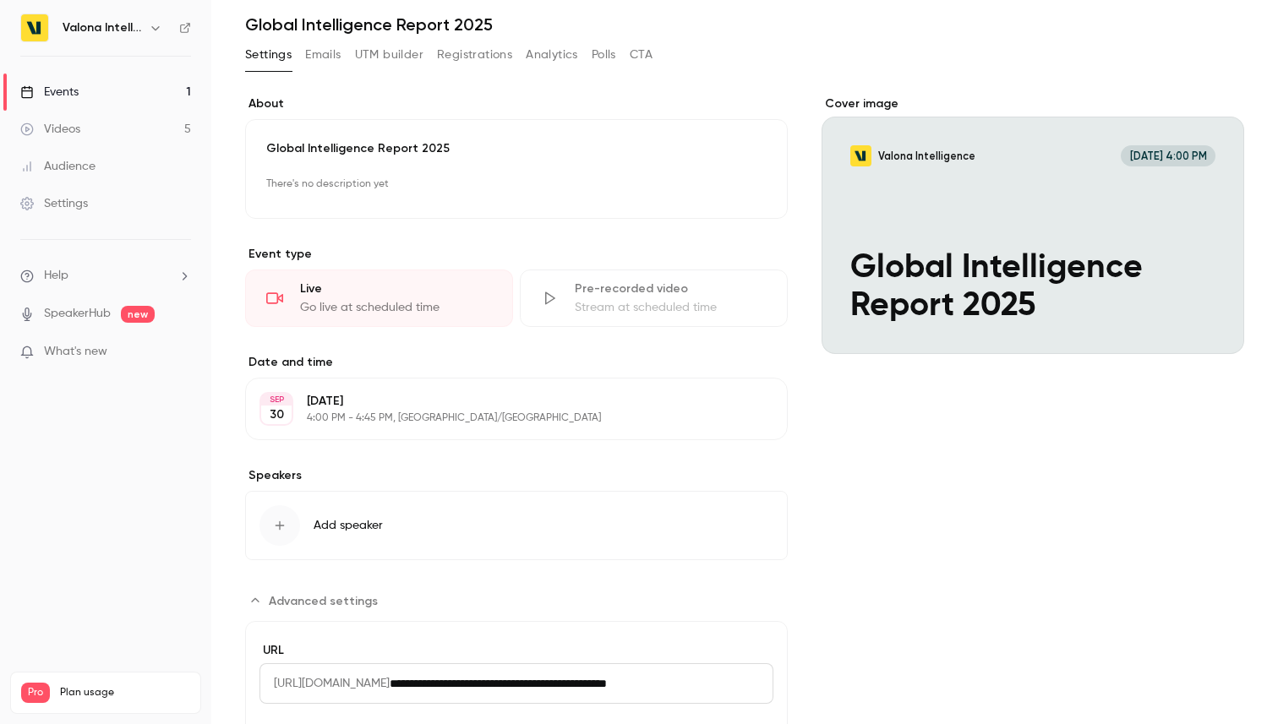
scroll to position [0, 0]
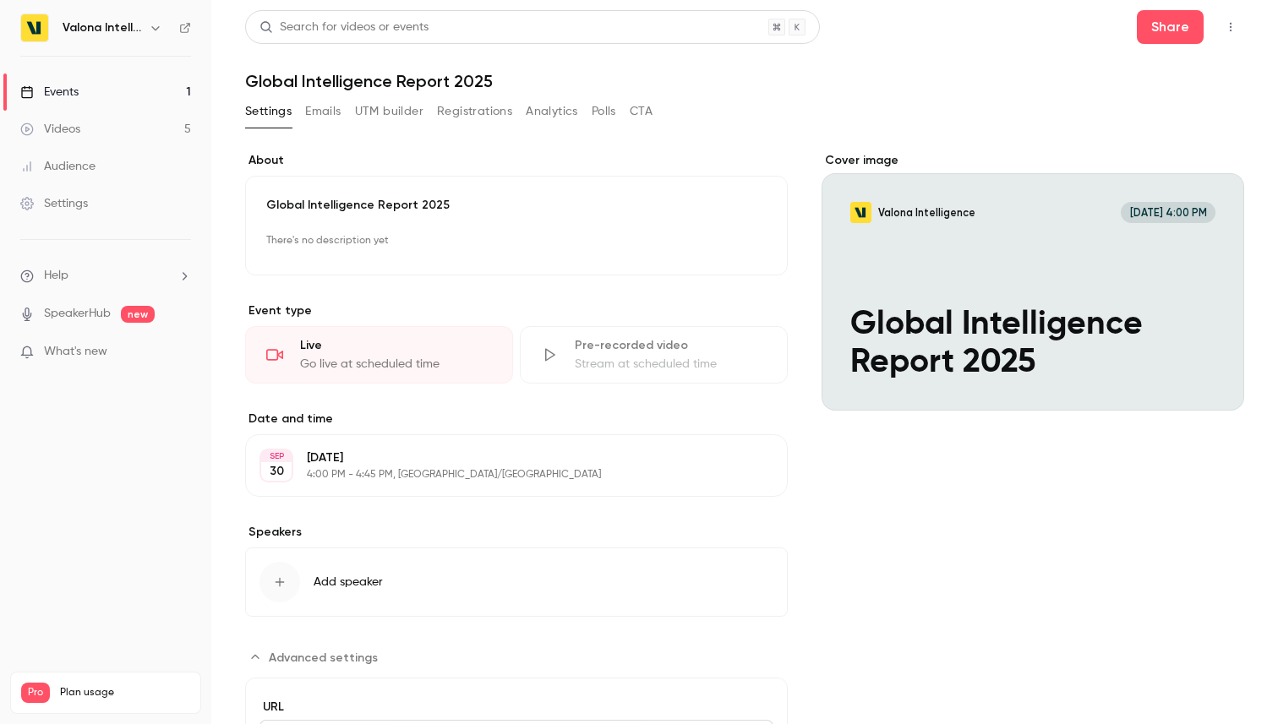
click at [1236, 31] on icon "button" at bounding box center [1231, 27] width 14 height 12
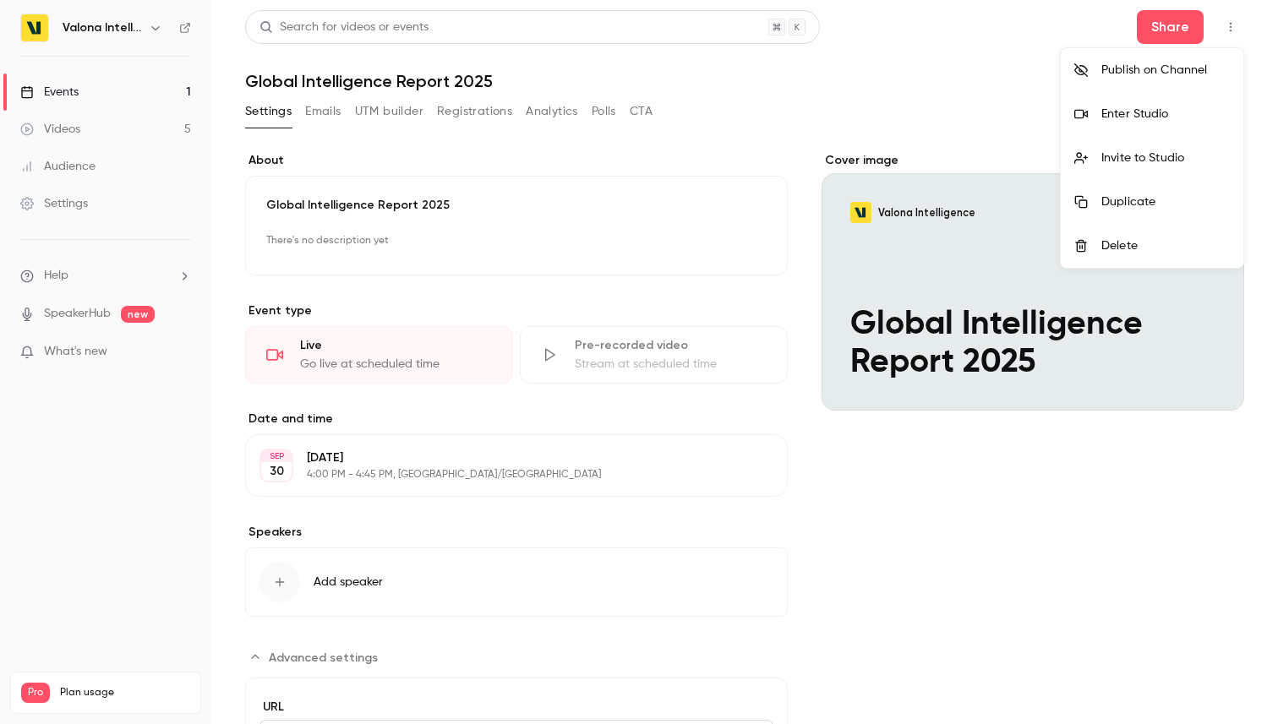
click at [1154, 79] on li "Publish on Channel" at bounding box center [1152, 70] width 183 height 44
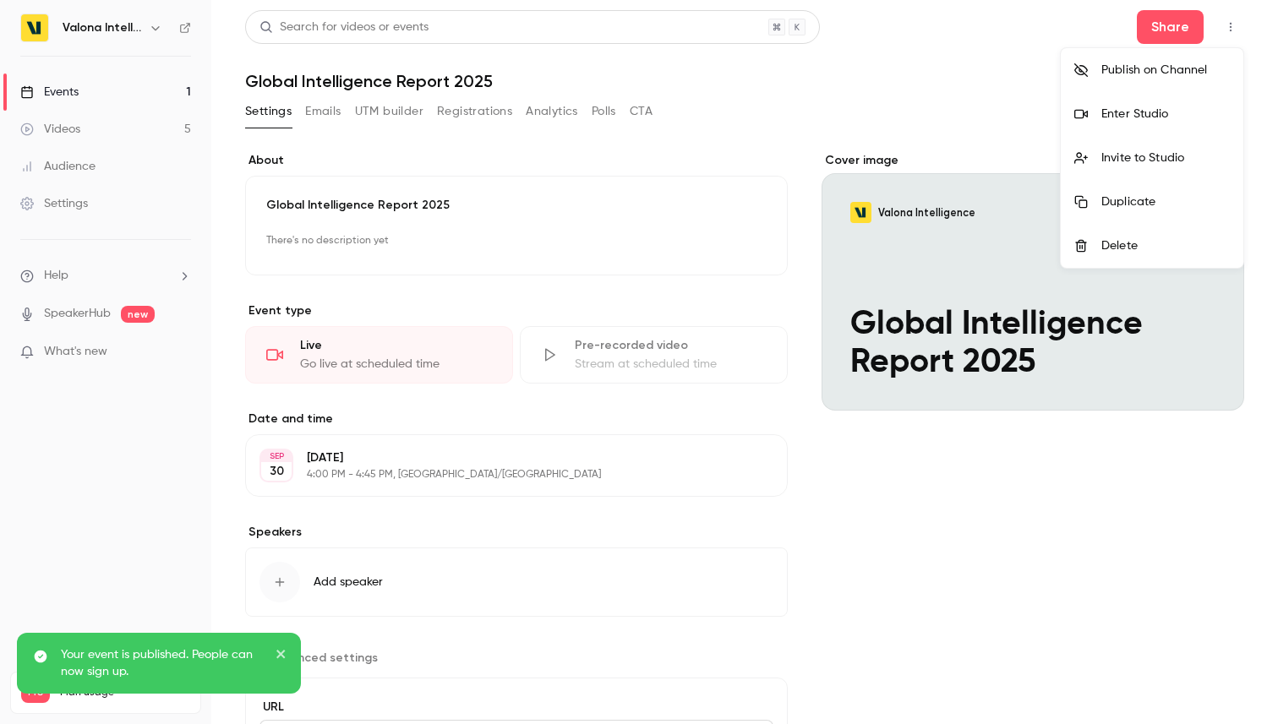
click at [161, 655] on p "Your event is published. People can now sign up." at bounding box center [162, 664] width 203 height 34
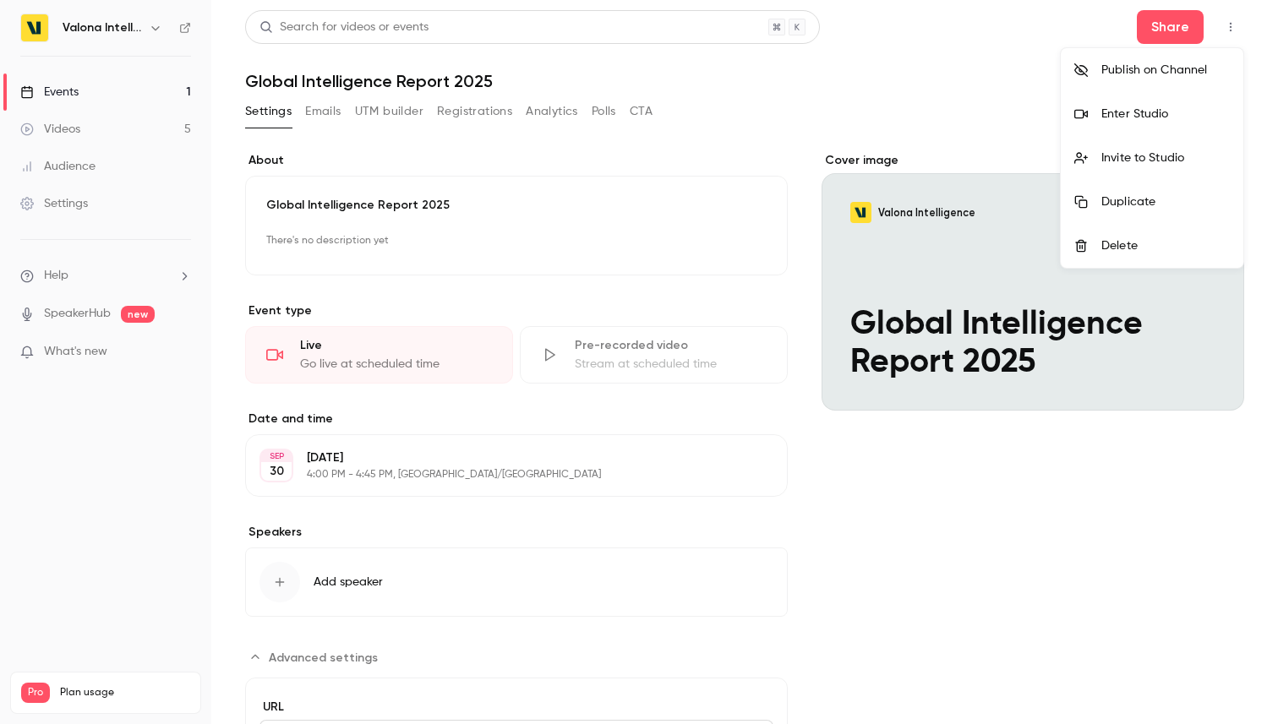
click at [1107, 78] on div "Publish on Channel" at bounding box center [1165, 70] width 128 height 17
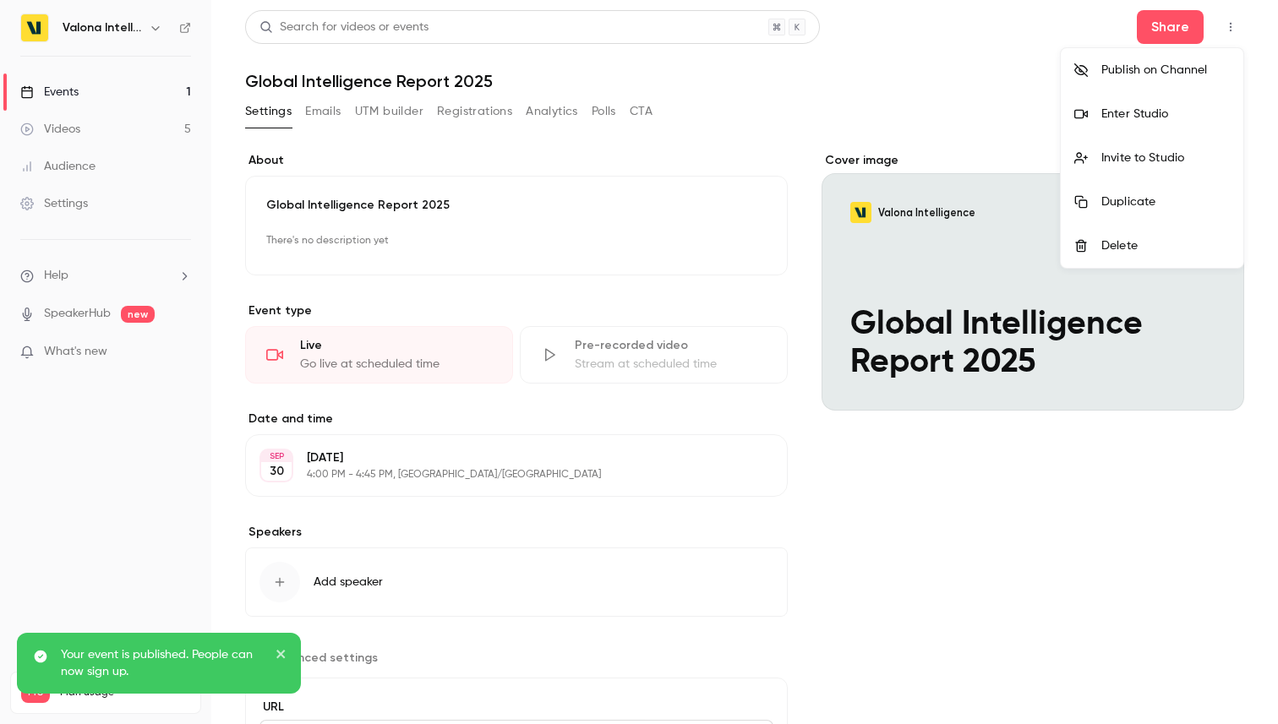
click at [694, 227] on div at bounding box center [639, 362] width 1278 height 724
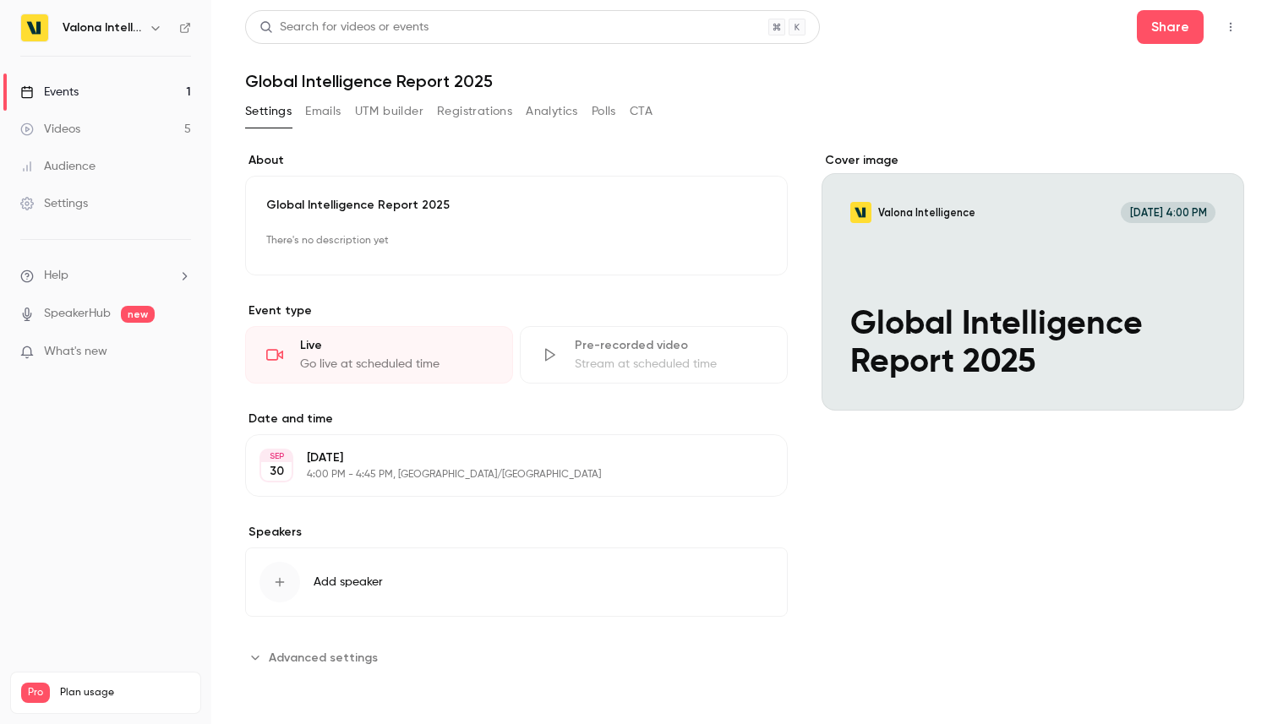
click at [1226, 29] on icon "button" at bounding box center [1231, 27] width 14 height 12
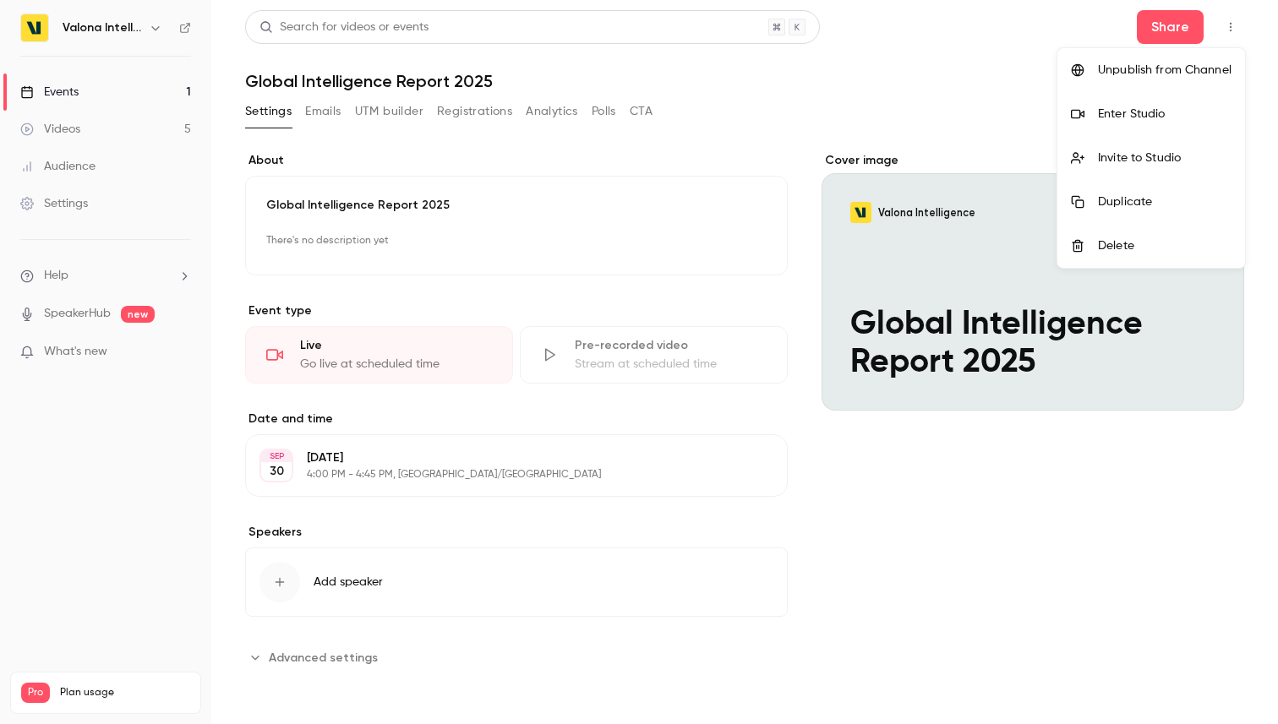
click at [1154, 73] on div "Unpublish from Channel" at bounding box center [1165, 70] width 134 height 17
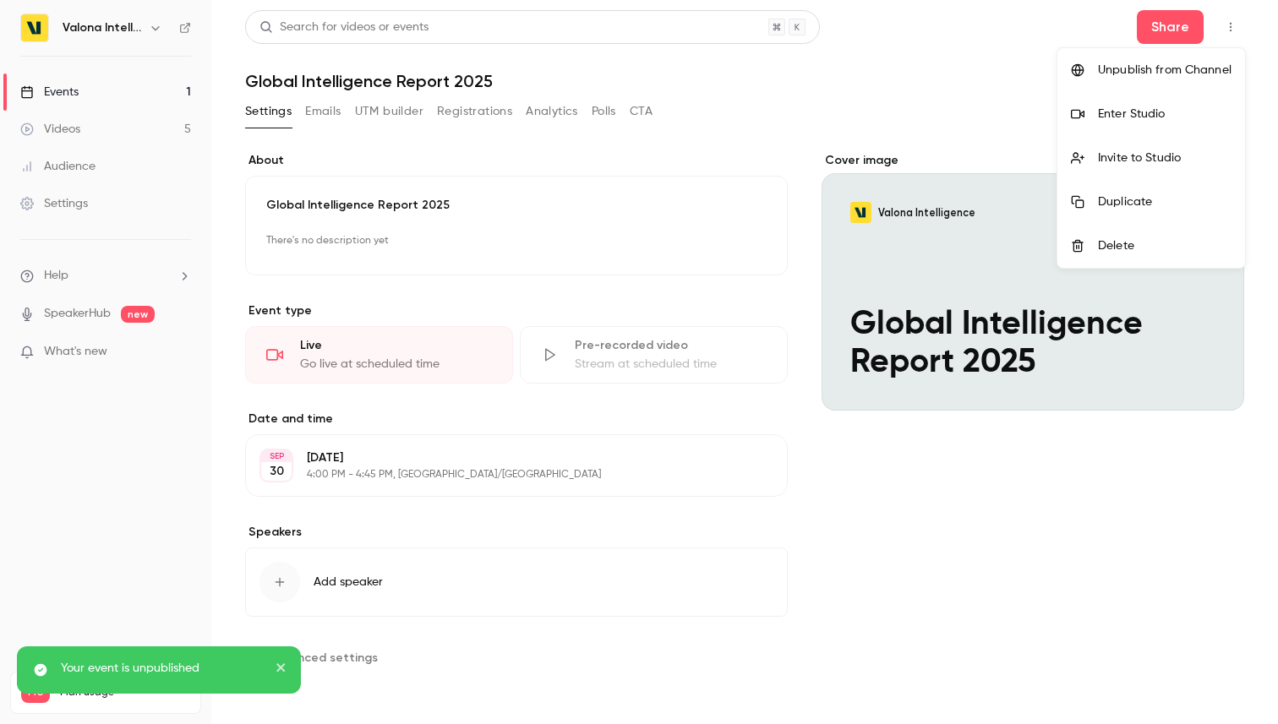
click at [723, 609] on div at bounding box center [639, 362] width 1278 height 724
